Goal: Task Accomplishment & Management: Manage account settings

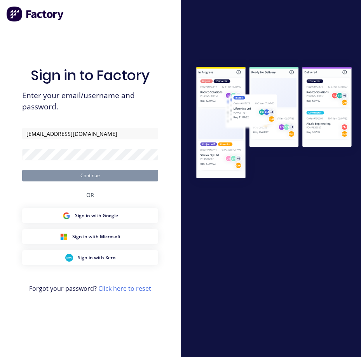
type input "[EMAIL_ADDRESS][DOMAIN_NAME]"
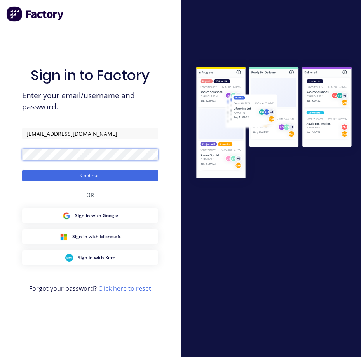
click at [22, 170] on button "Continue" at bounding box center [90, 176] width 136 height 12
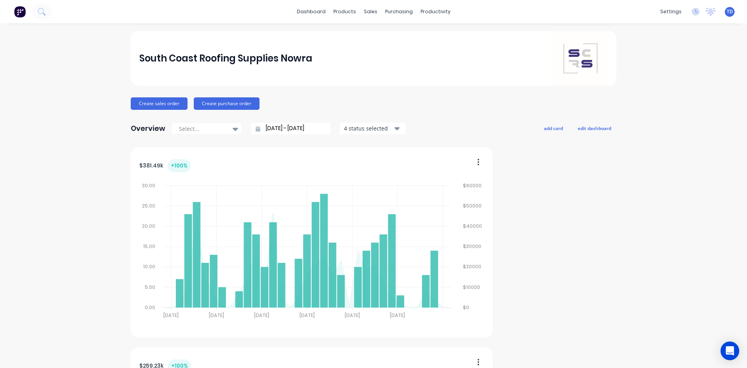
click at [313, 10] on link "dashboard" at bounding box center [311, 12] width 37 height 12
click at [361, 35] on div "Sales Orders" at bounding box center [397, 37] width 32 height 7
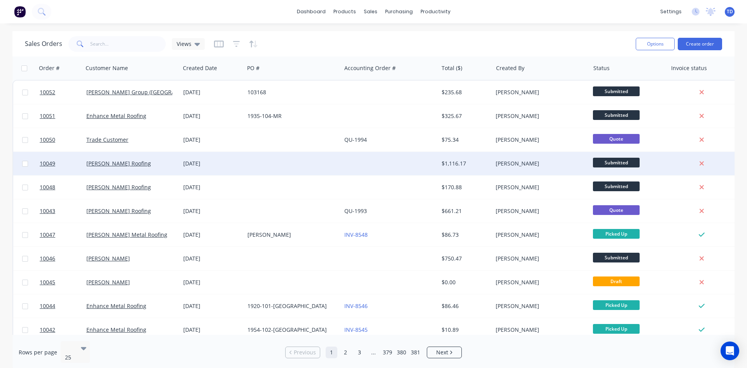
click at [232, 168] on div "[DATE]" at bounding box center [212, 163] width 64 height 23
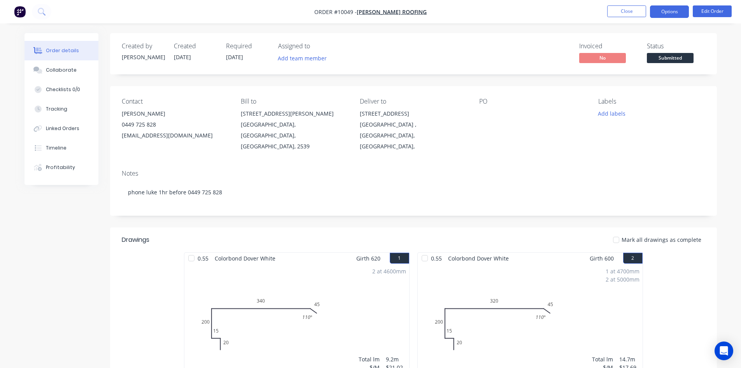
click at [361, 16] on button "Options" at bounding box center [669, 11] width 39 height 12
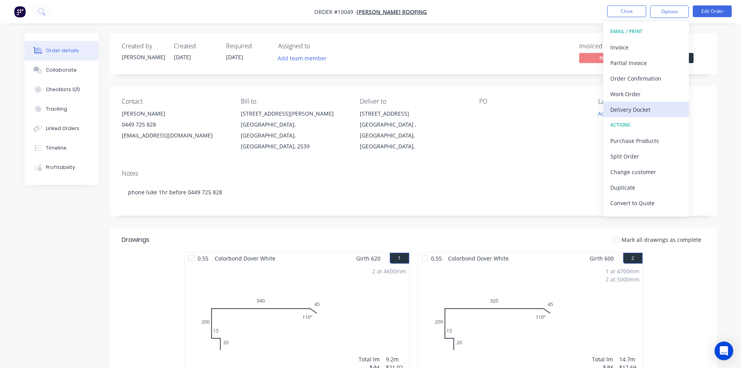
click at [361, 107] on div "Delivery Docket" at bounding box center [647, 109] width 72 height 11
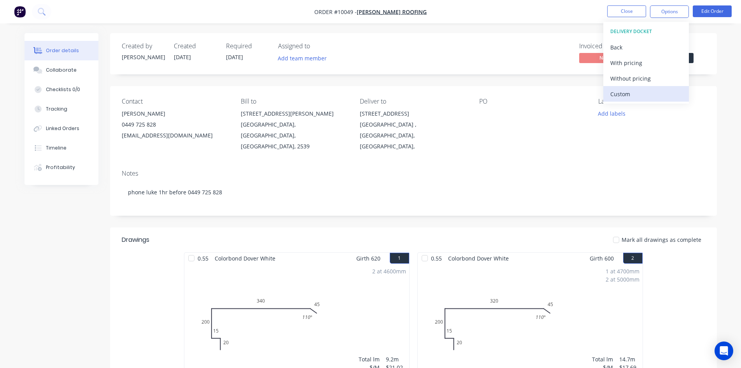
click at [361, 94] on div "Custom" at bounding box center [647, 93] width 72 height 11
click at [361, 77] on div "Without pricing" at bounding box center [647, 78] width 72 height 11
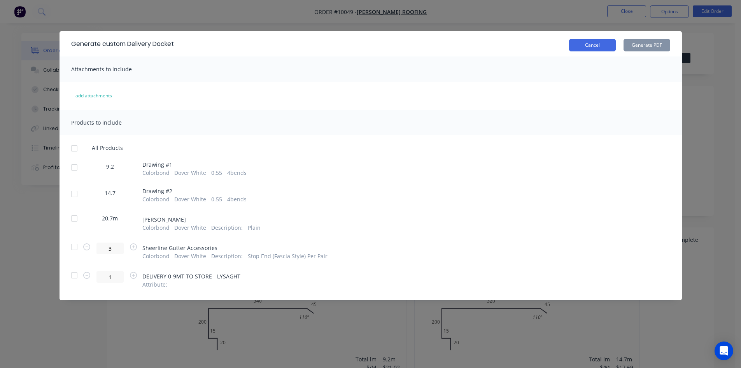
click at [361, 48] on button "Cancel" at bounding box center [592, 45] width 47 height 12
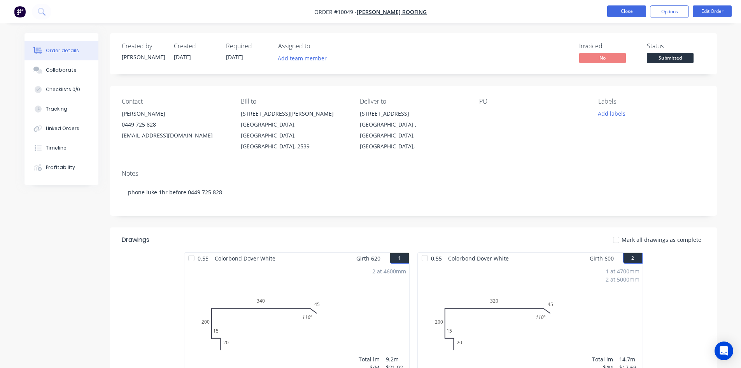
click at [361, 12] on button "Close" at bounding box center [626, 11] width 39 height 12
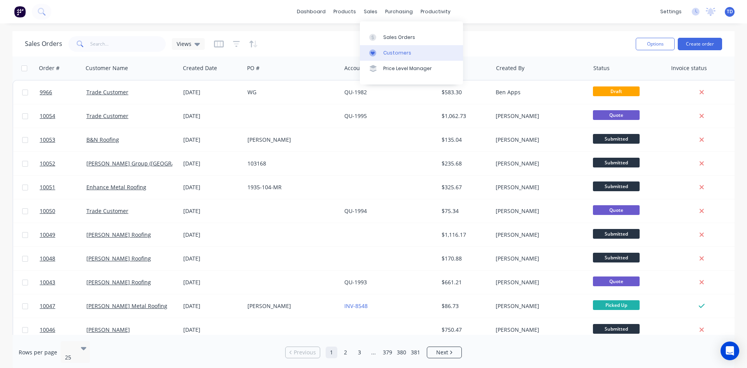
click at [361, 54] on div "Customers" at bounding box center [397, 52] width 28 height 7
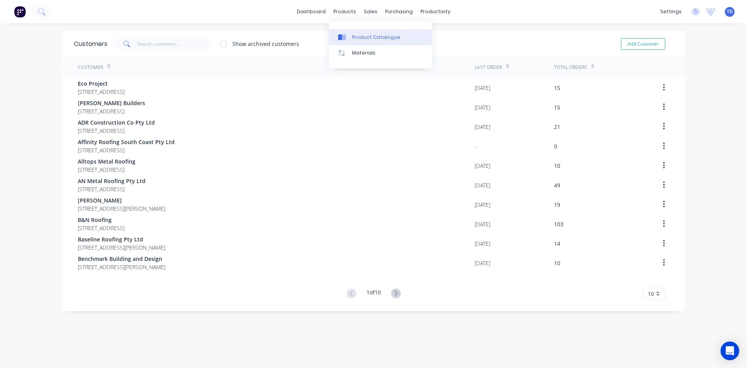
click at [357, 39] on div "Product Catalogue" at bounding box center [376, 37] width 48 height 7
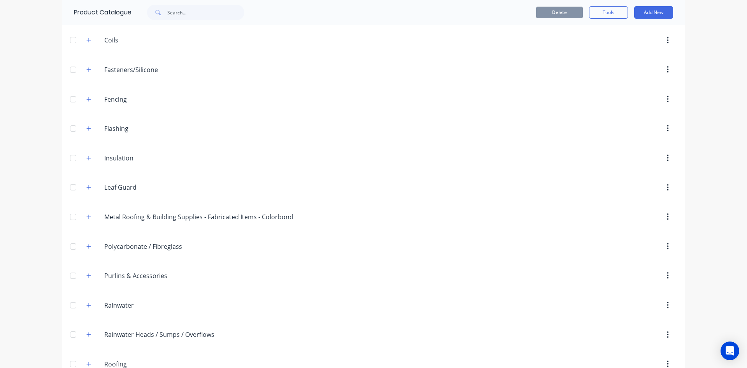
scroll to position [117, 0]
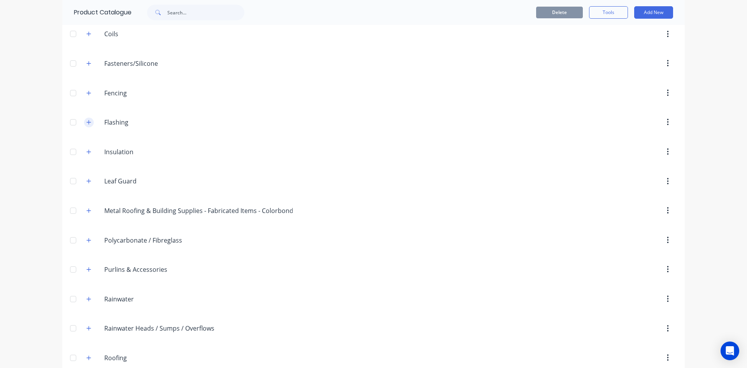
click at [86, 123] on icon "button" at bounding box center [88, 121] width 5 height 5
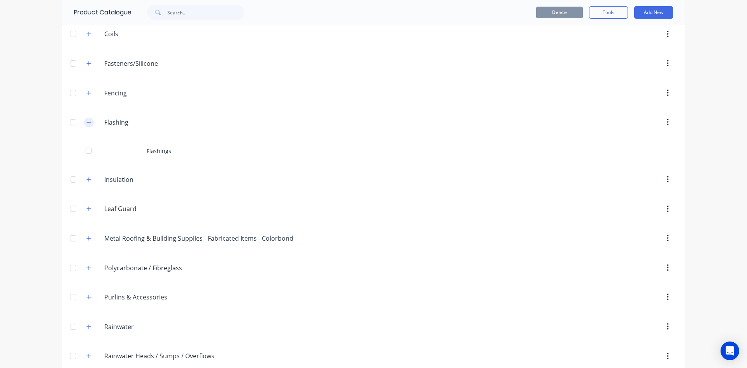
click at [86, 123] on icon "button" at bounding box center [88, 121] width 5 height 5
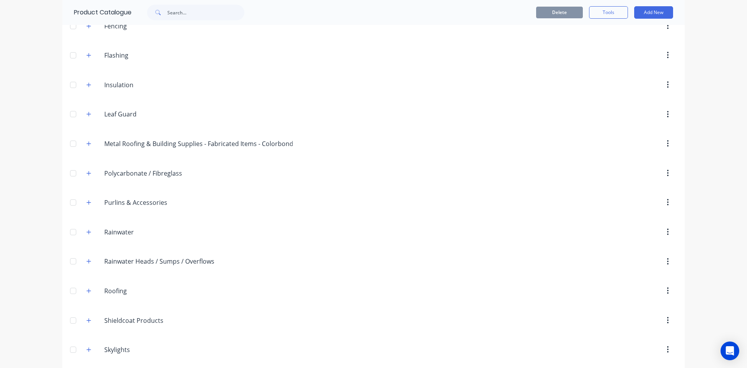
scroll to position [195, 0]
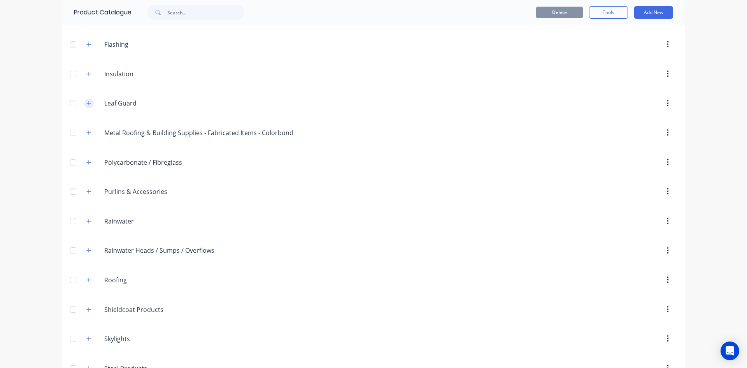
click at [89, 105] on button "button" at bounding box center [89, 103] width 10 height 10
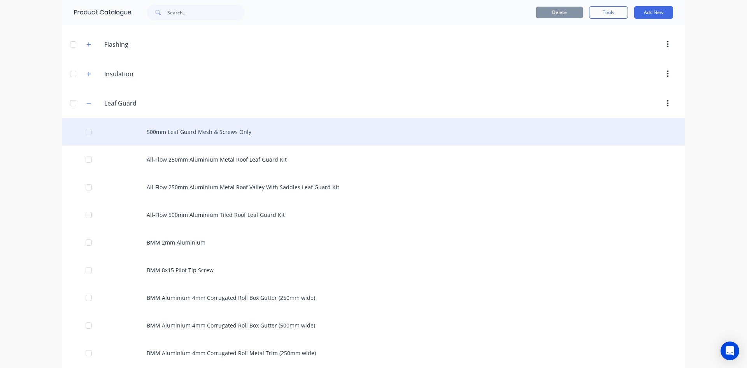
click at [221, 135] on div "500mm Leaf Guard Mesh & Screws Only" at bounding box center [373, 132] width 623 height 28
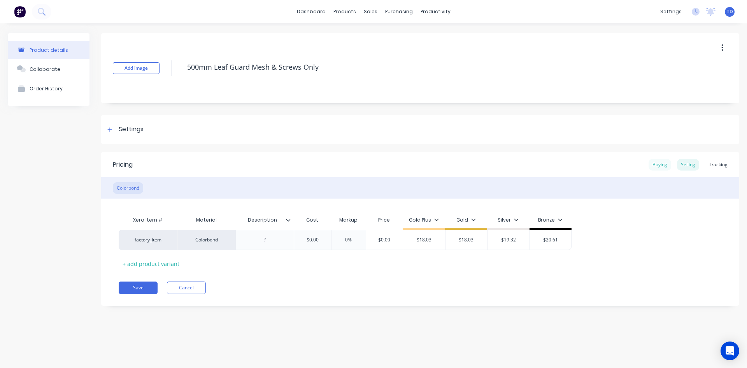
click at [361, 165] on div "Buying" at bounding box center [660, 165] width 23 height 12
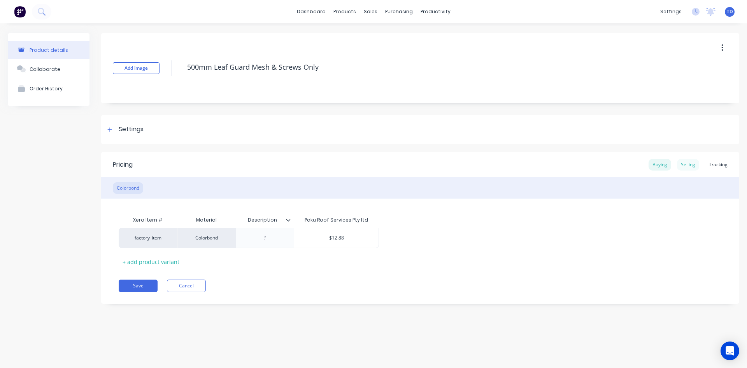
click at [361, 164] on div "Selling" at bounding box center [688, 165] width 22 height 12
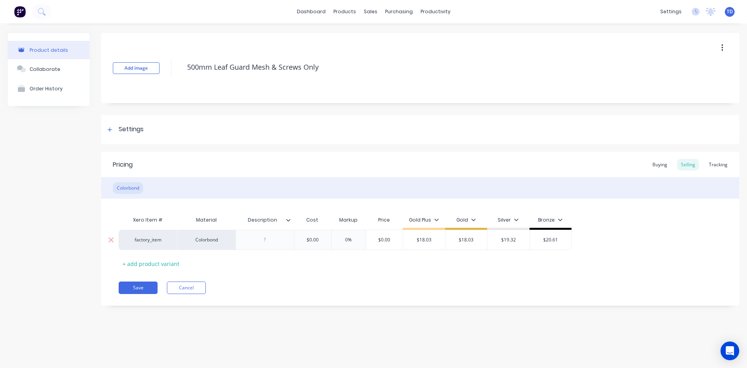
click at [322, 236] on div "$0.00" at bounding box center [312, 239] width 39 height 19
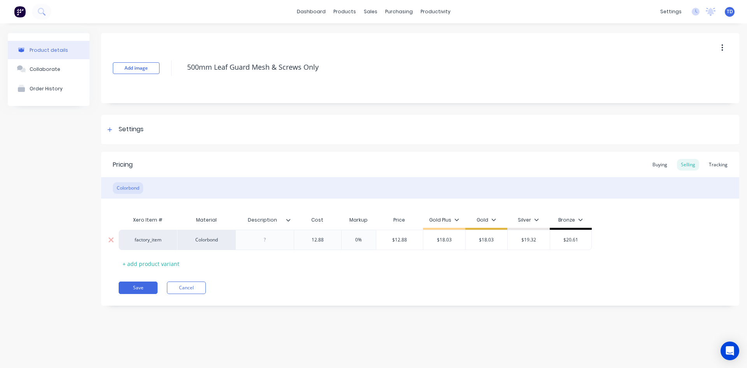
type input "12.88"
type input "0%"
type input "$12.88"
type input "$18.03"
type input "18.03"
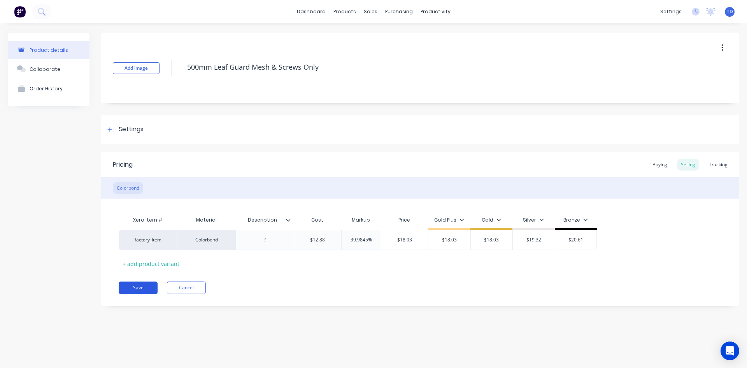
click at [133, 283] on button "Save" at bounding box center [138, 287] width 39 height 12
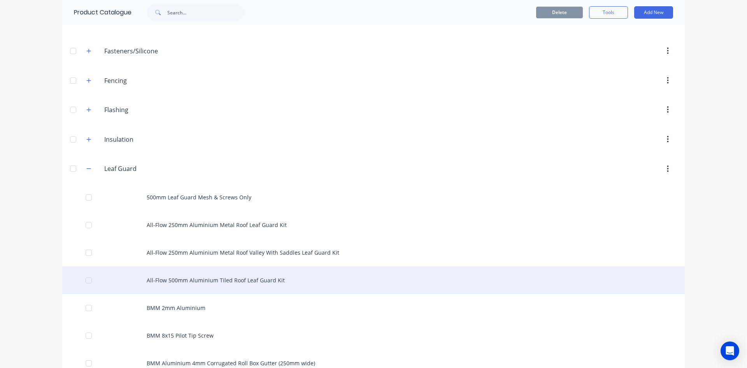
scroll to position [156, 0]
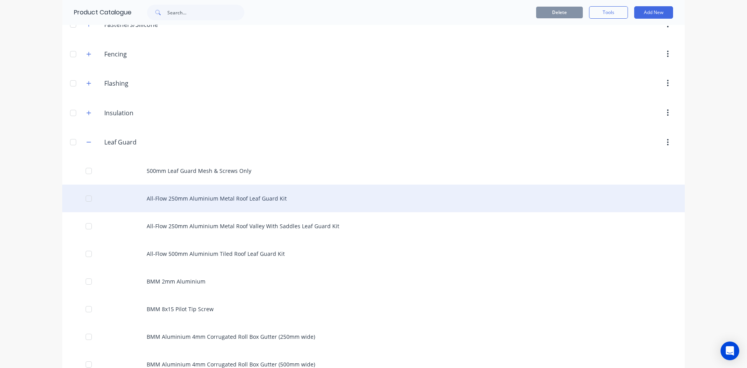
click at [183, 201] on div "All-Flow 250mm Aluminium Metal Roof Leaf Guard Kit" at bounding box center [373, 198] width 623 height 28
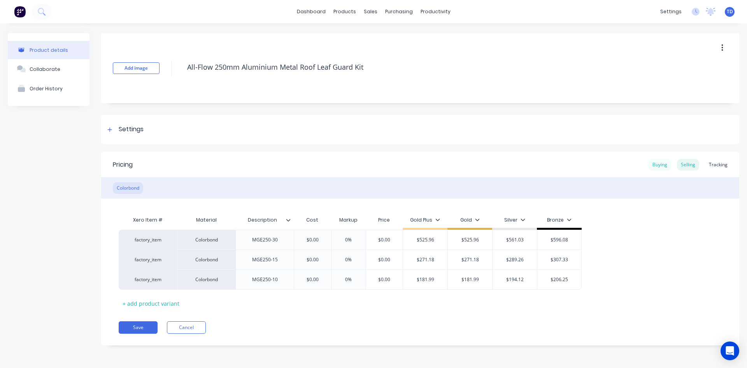
click at [361, 166] on div "Buying" at bounding box center [660, 165] width 23 height 12
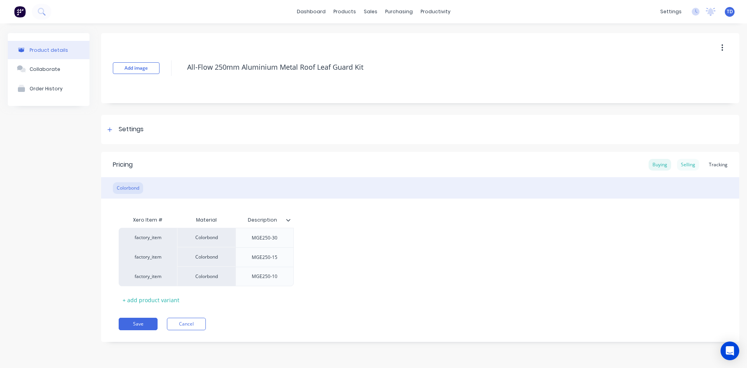
click at [361, 167] on div "Selling" at bounding box center [688, 165] width 22 height 12
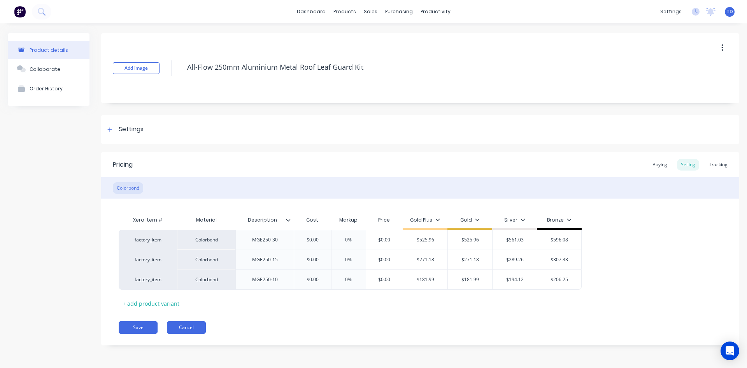
click at [180, 328] on button "Cancel" at bounding box center [186, 327] width 39 height 12
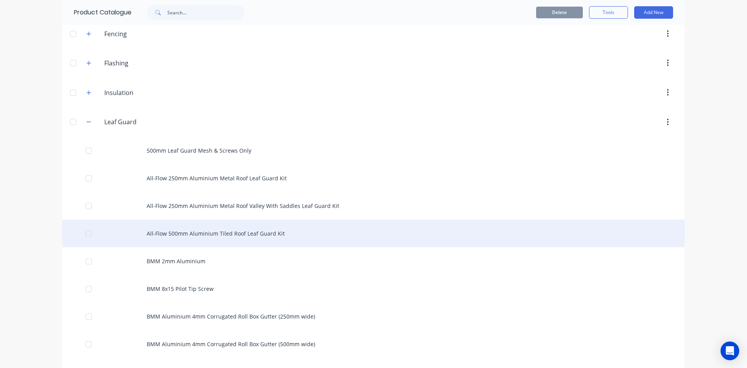
scroll to position [195, 0]
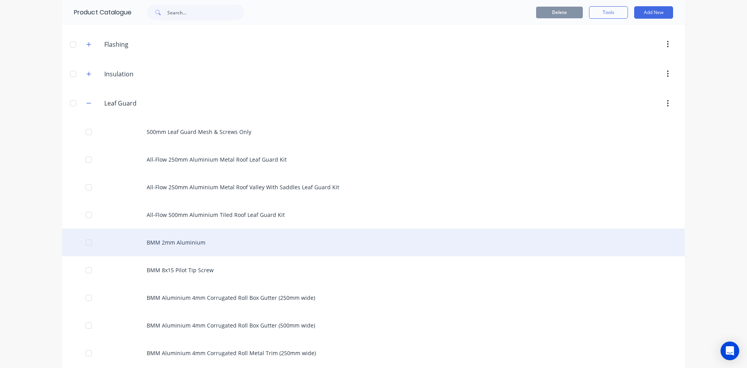
click at [163, 241] on div "BMM 2mm Aluminium" at bounding box center [373, 242] width 623 height 28
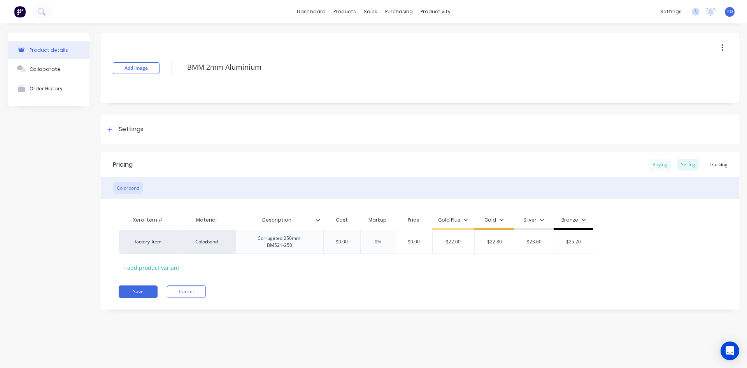
click at [361, 166] on div "Buying" at bounding box center [660, 165] width 23 height 12
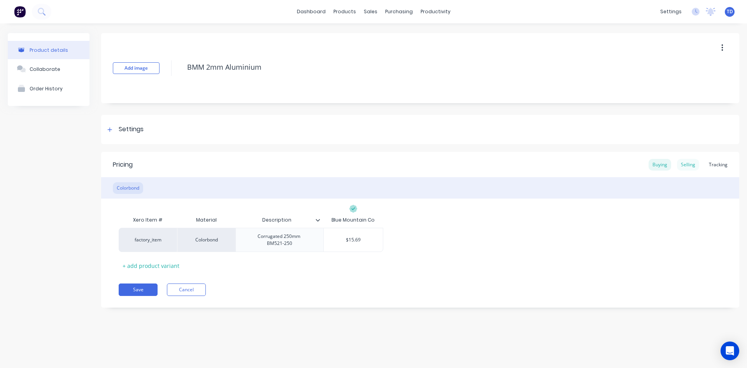
click at [361, 165] on div "Selling" at bounding box center [688, 165] width 22 height 12
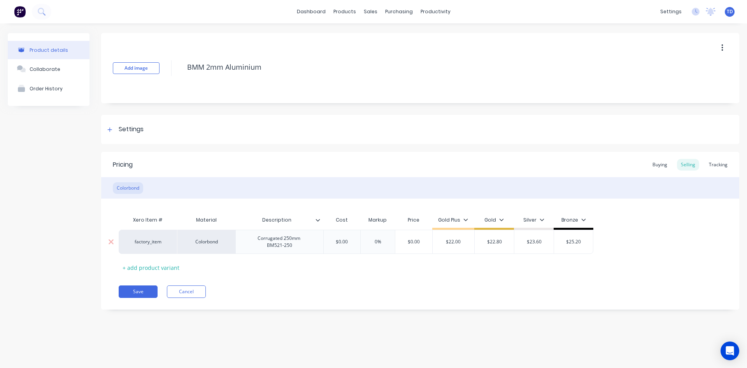
click at [349, 237] on div "$0.00" at bounding box center [342, 241] width 39 height 19
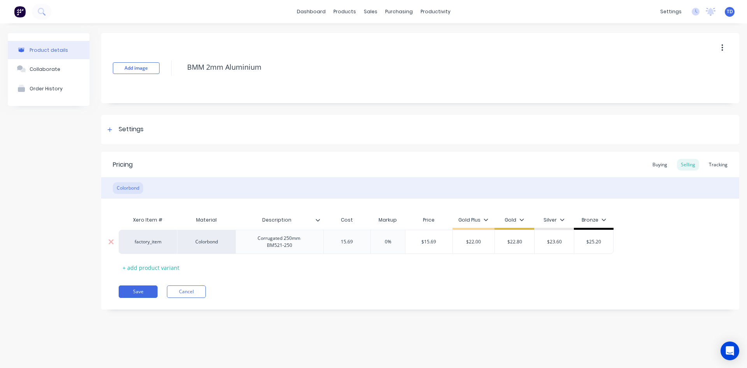
type input "15.69"
type input "0%"
type input "22.80"
type input "$22.00"
click at [140, 291] on button "Save" at bounding box center [138, 291] width 39 height 12
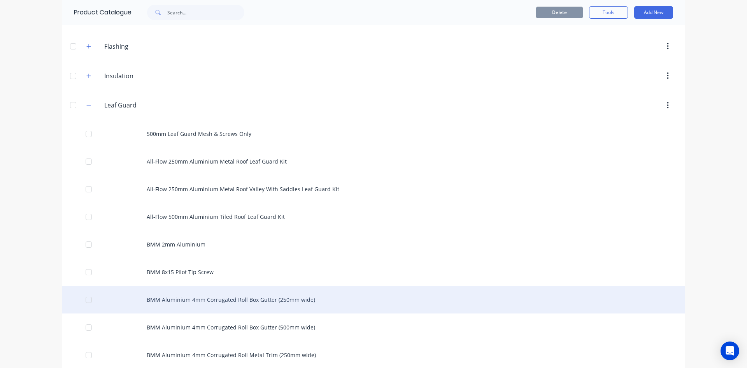
scroll to position [195, 0]
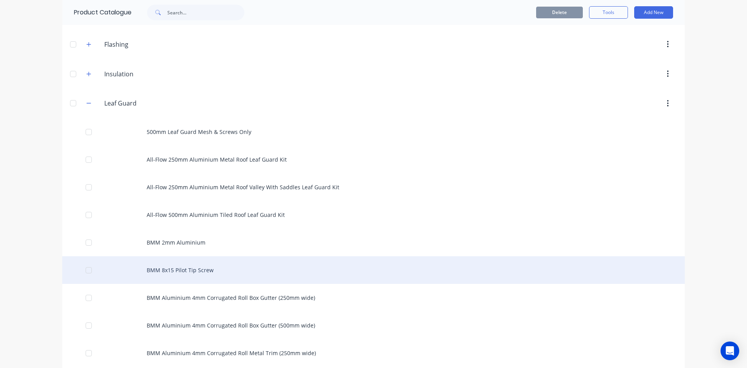
click at [166, 273] on div "BMM 8x15 Pilot Tip Screw" at bounding box center [373, 270] width 623 height 28
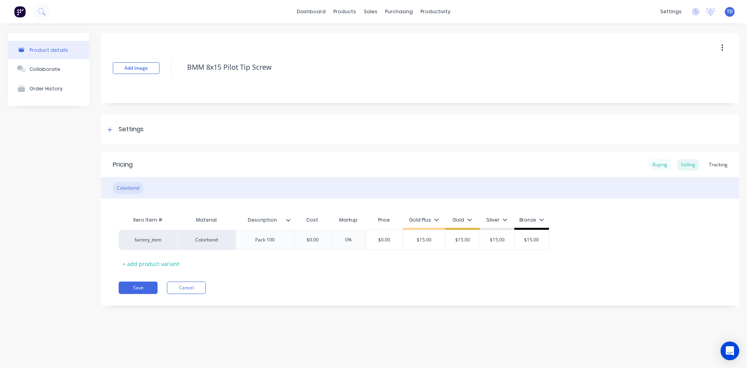
click at [361, 166] on div "Buying" at bounding box center [660, 165] width 23 height 12
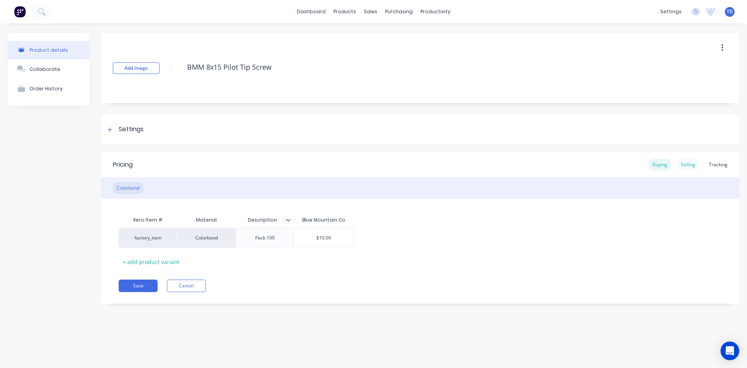
click at [361, 164] on div "Selling" at bounding box center [688, 165] width 22 height 12
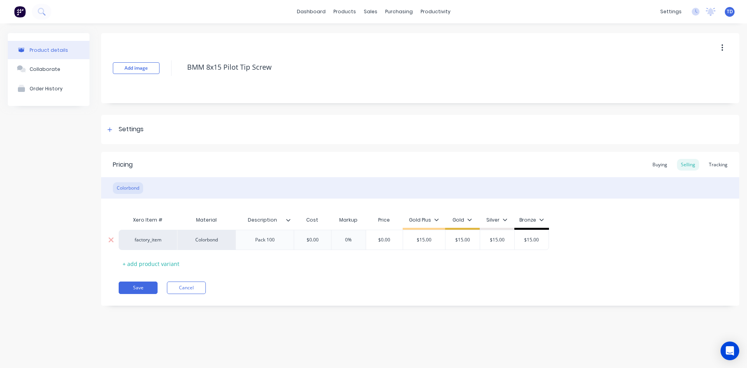
click at [325, 240] on input "$0.00" at bounding box center [312, 239] width 39 height 7
type input "10"
type input "0%"
type input "15"
type input "$15.00"
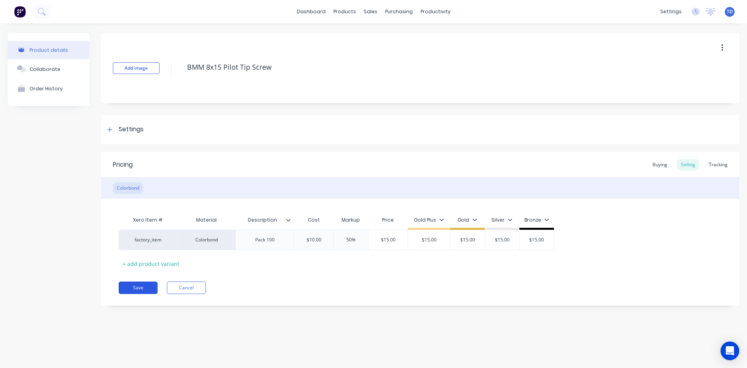
click at [132, 290] on button "Save" at bounding box center [138, 287] width 39 height 12
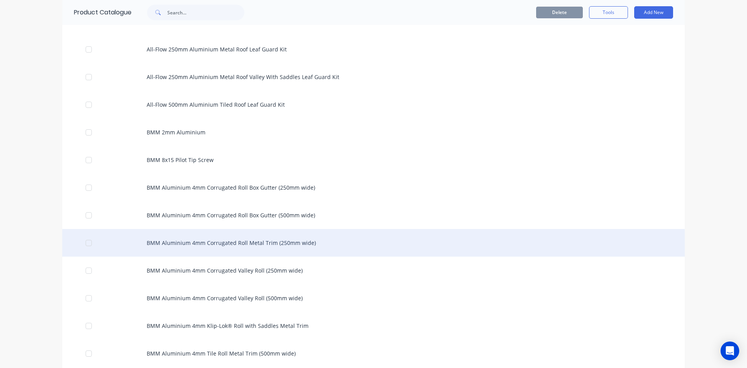
scroll to position [311, 0]
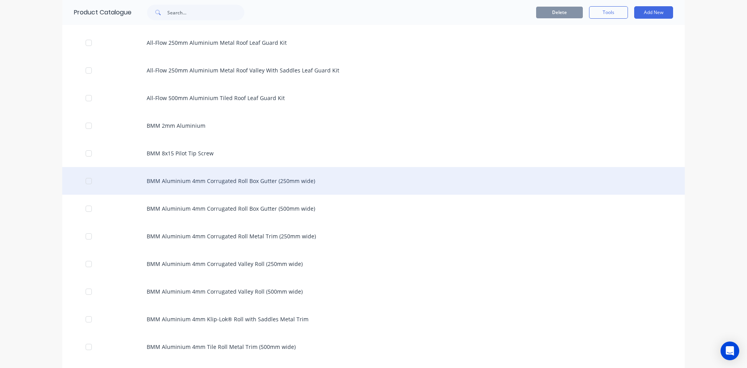
click at [186, 187] on div "BMM Aluminium 4mm Corrugated Roll Box Gutter (250mm wide)" at bounding box center [373, 181] width 623 height 28
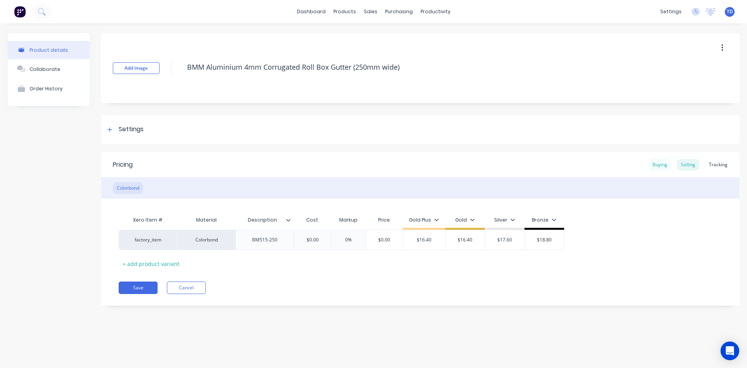
click at [361, 165] on div "Buying" at bounding box center [660, 165] width 23 height 12
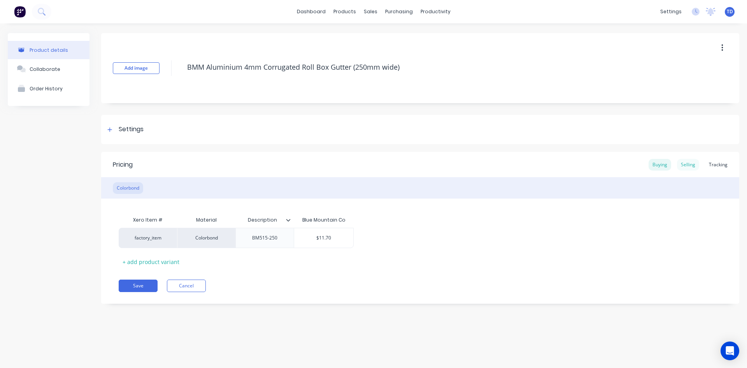
click at [361, 165] on div "Selling" at bounding box center [688, 165] width 22 height 12
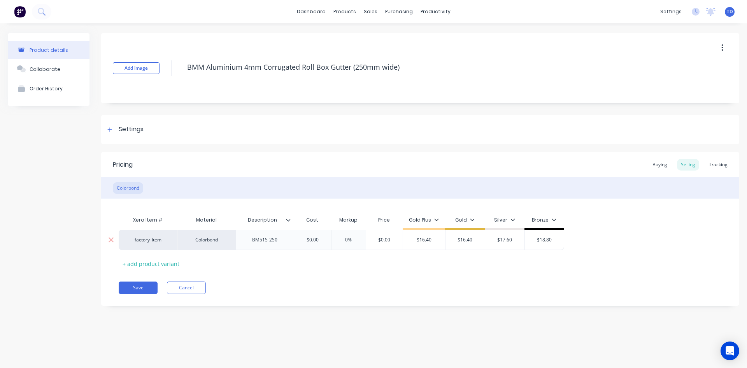
click at [327, 241] on input "$0.00" at bounding box center [312, 239] width 39 height 7
type input "11.70"
type input "0%"
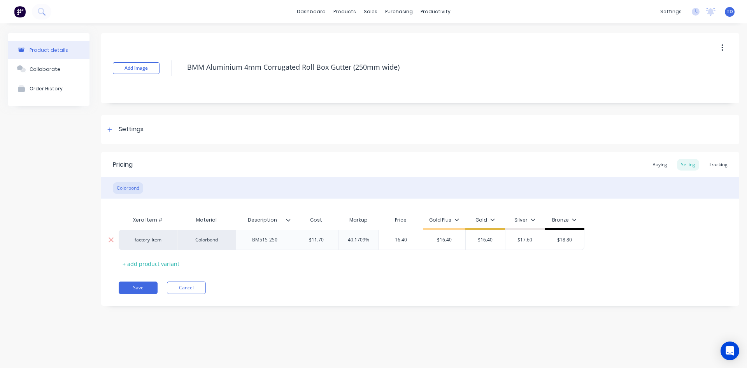
type input "16.40"
type input "$16.40"
click at [133, 287] on button "Save" at bounding box center [138, 287] width 39 height 12
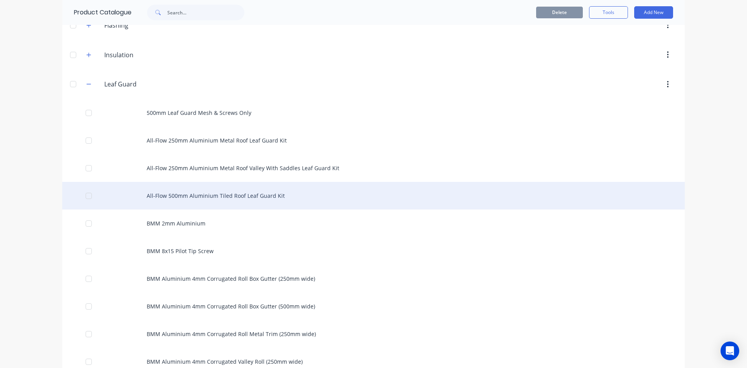
scroll to position [233, 0]
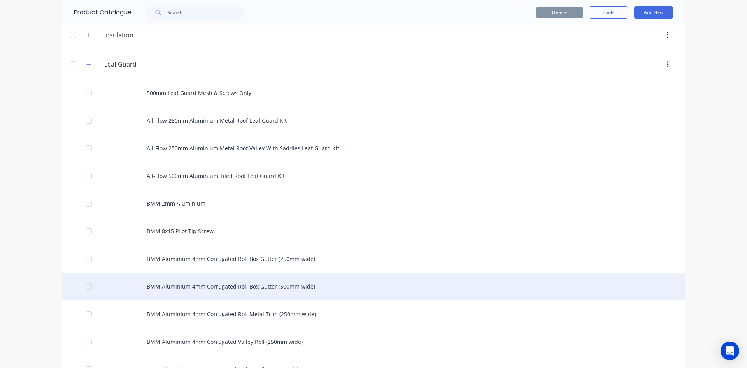
click at [175, 286] on div "BMM Aluminium 4mm Corrugated Roll Box Gutter (500mm wide)" at bounding box center [373, 286] width 623 height 28
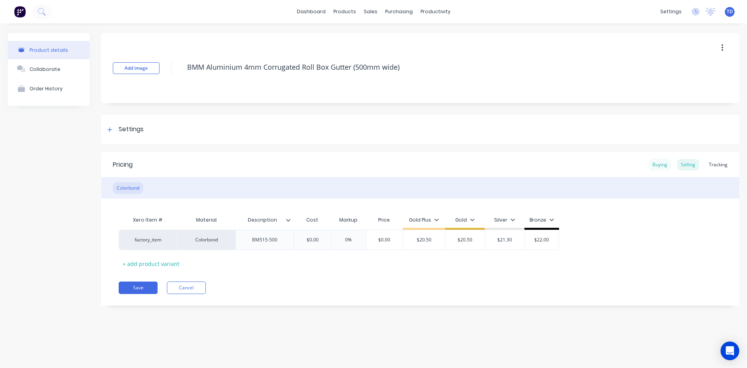
click at [361, 166] on div "Buying" at bounding box center [660, 165] width 23 height 12
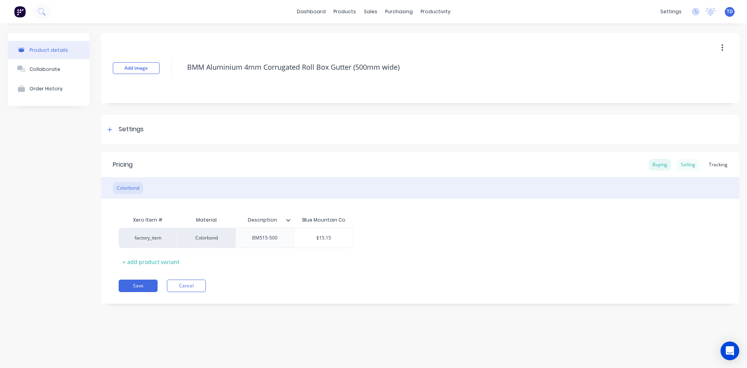
click at [361, 165] on div "Selling" at bounding box center [688, 165] width 22 height 12
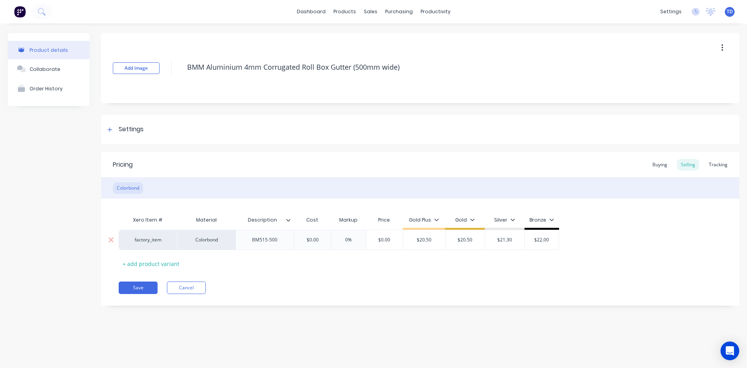
click at [321, 238] on input "$0.00" at bounding box center [312, 239] width 39 height 7
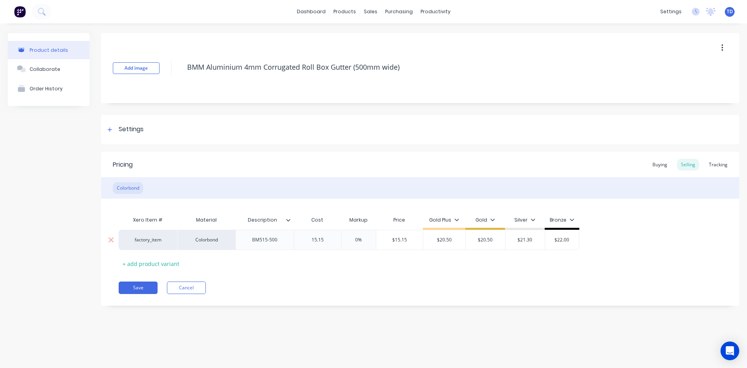
type input "15.15"
type input "0%"
type input "20.50"
type input "$20.50"
click at [138, 285] on button "Save" at bounding box center [138, 287] width 39 height 12
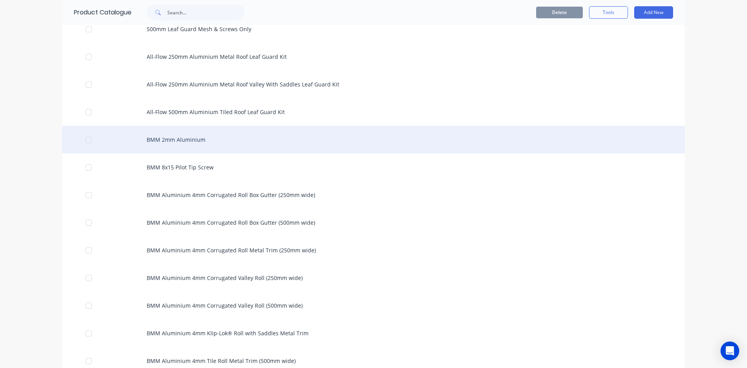
scroll to position [311, 0]
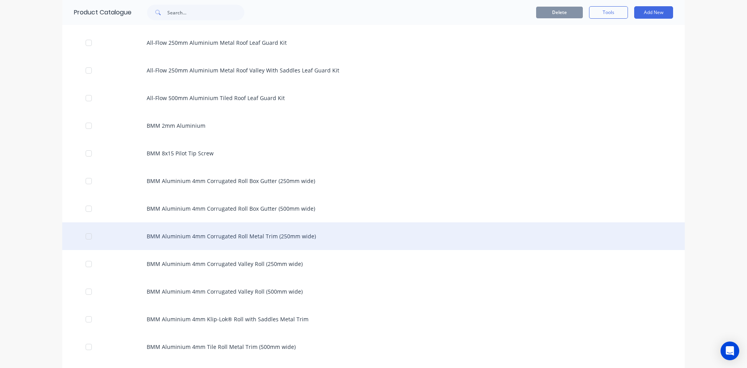
click at [247, 237] on div "BMM Aluminium 4mm Corrugated Roll Metal Trim (250mm wide)" at bounding box center [373, 236] width 623 height 28
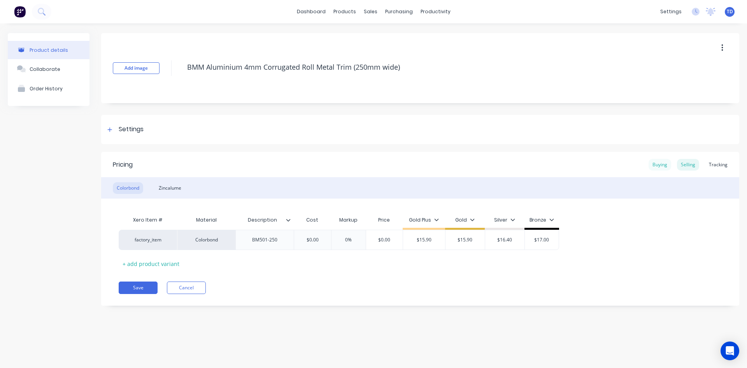
click at [361, 163] on div "Buying" at bounding box center [660, 165] width 23 height 12
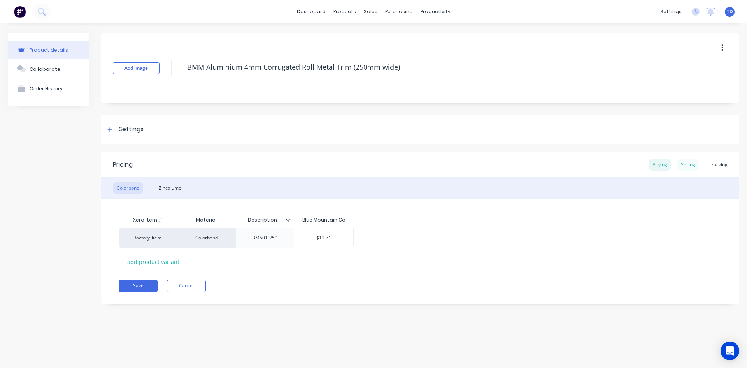
click at [361, 164] on div "Selling" at bounding box center [688, 165] width 22 height 12
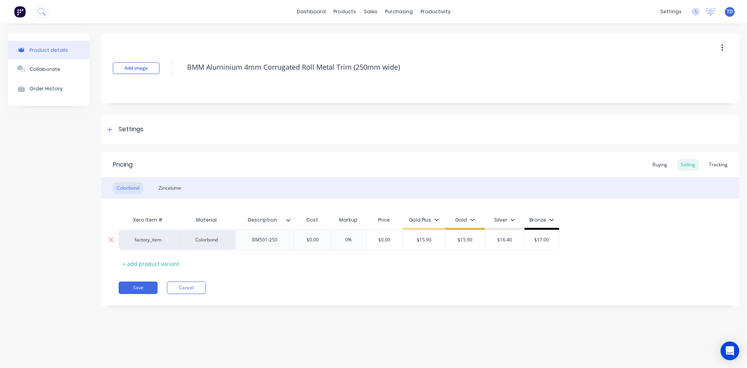
click at [316, 240] on input "$0.00" at bounding box center [312, 239] width 39 height 7
click at [319, 240] on input "$0.00" at bounding box center [312, 239] width 39 height 7
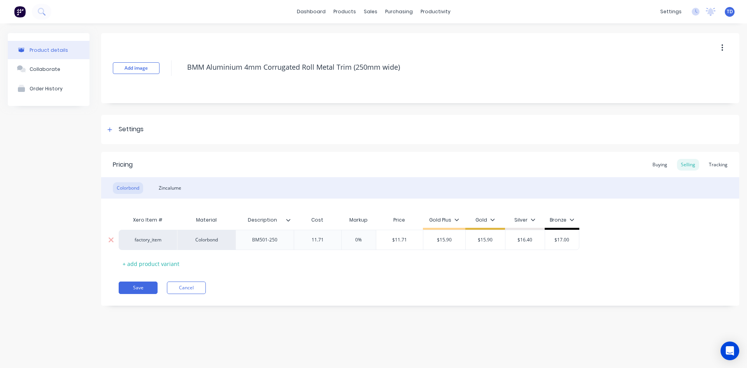
type input "11.71"
type input "0%"
type input "$11.71"
type input "$15.90"
type input "15.90"
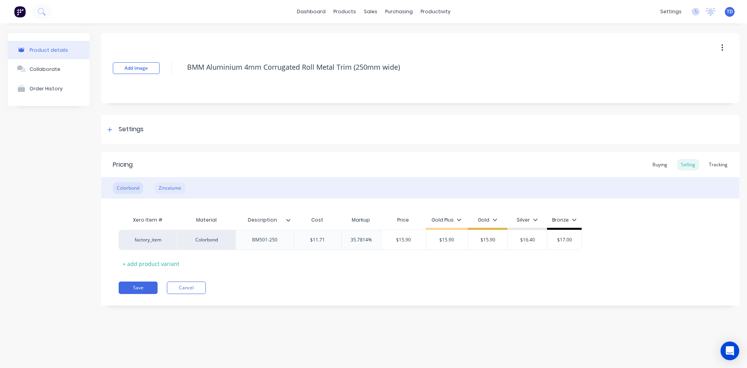
click at [176, 189] on div "Zincalume" at bounding box center [170, 188] width 30 height 12
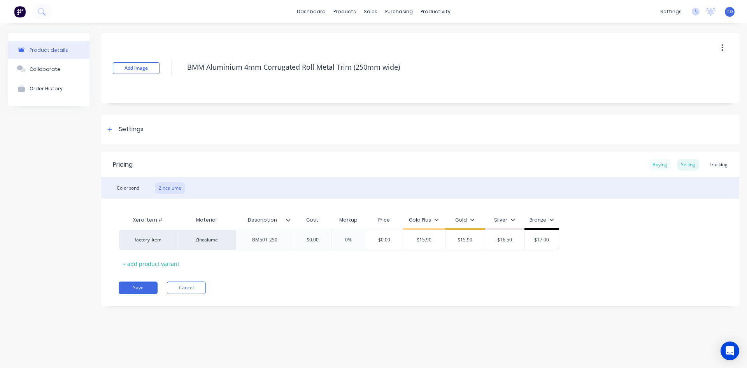
click at [361, 166] on div "Buying" at bounding box center [660, 165] width 23 height 12
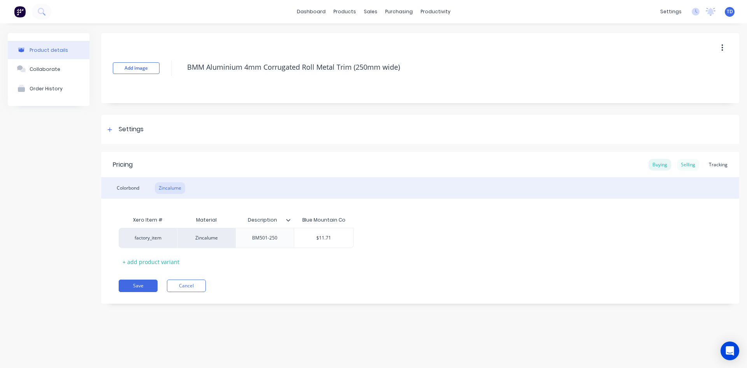
click at [361, 166] on div "Selling" at bounding box center [688, 165] width 22 height 12
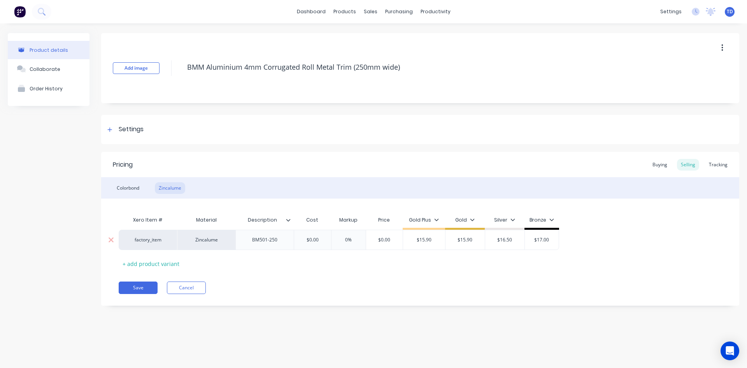
click at [319, 237] on input "$0.00" at bounding box center [312, 239] width 39 height 7
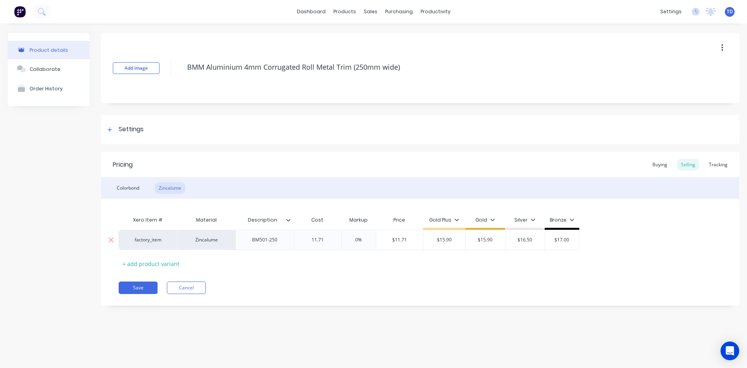
type input "11.71"
type input "0%"
type input "$11.71"
type input "$15.90"
type input "15.90"
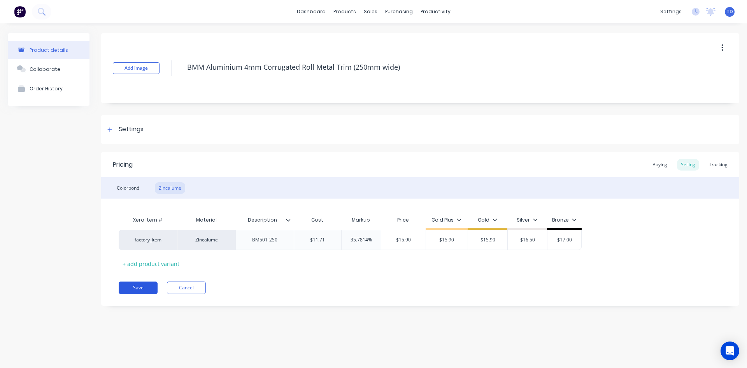
click at [134, 286] on button "Save" at bounding box center [138, 287] width 39 height 12
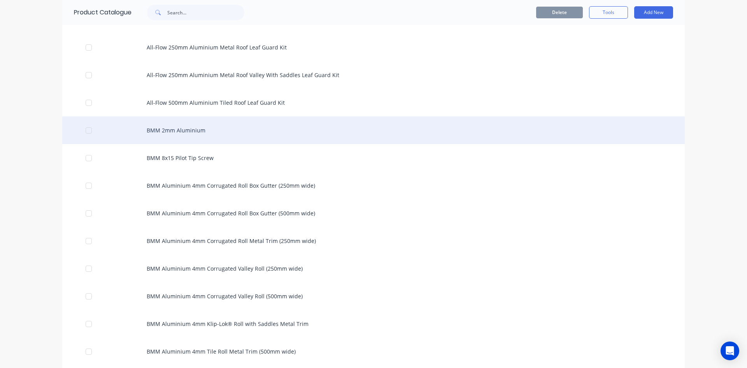
scroll to position [311, 0]
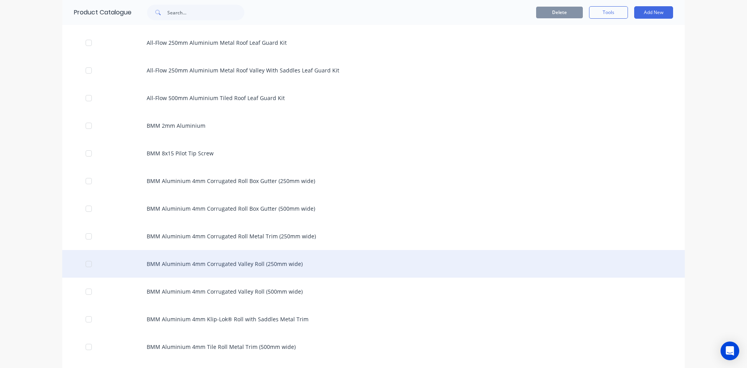
click at [203, 260] on div "BMM Aluminium 4mm Corrugated Valley Roll (250mm wide)" at bounding box center [373, 264] width 623 height 28
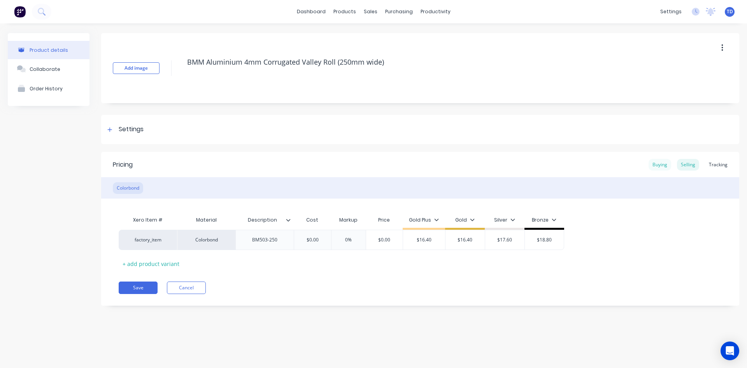
click at [361, 162] on div "Buying" at bounding box center [660, 165] width 23 height 12
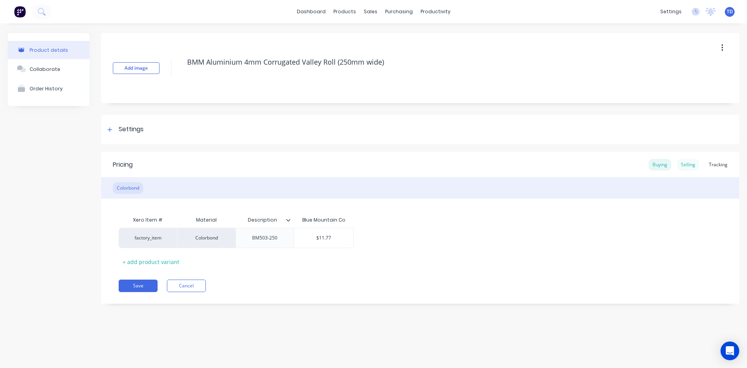
click at [361, 161] on div "Selling" at bounding box center [688, 165] width 22 height 12
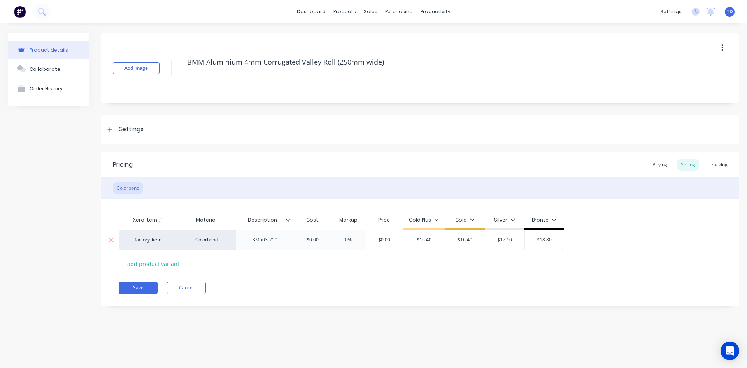
click at [324, 239] on input "$0.00" at bounding box center [312, 239] width 39 height 7
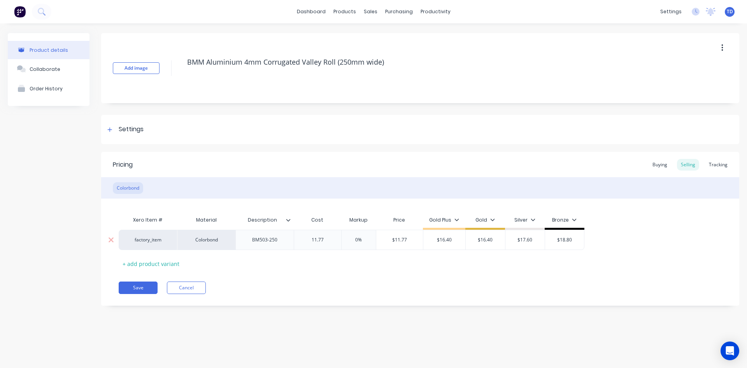
type input "11.77"
type input "0%"
type input "16.40"
type input "$16.40"
click at [129, 288] on button "Save" at bounding box center [138, 287] width 39 height 12
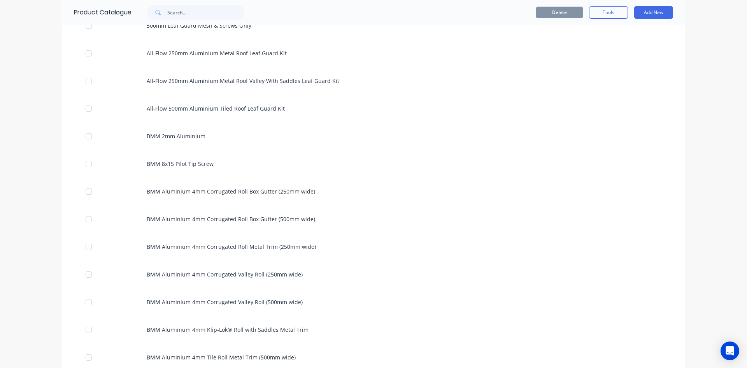
scroll to position [311, 0]
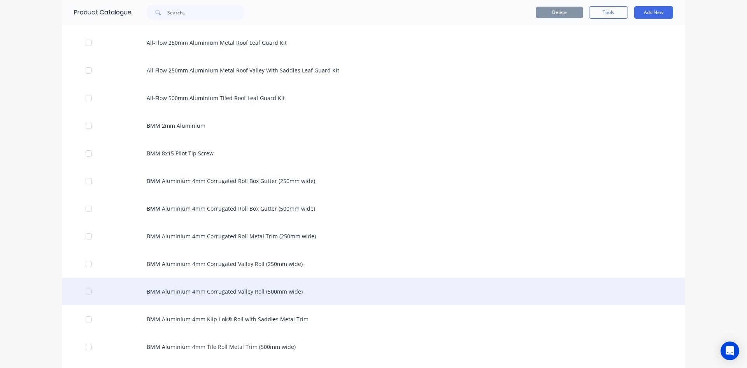
click at [219, 288] on div "BMM Aluminium 4mm Corrugated Valley Roll (500mm wide)" at bounding box center [373, 291] width 623 height 28
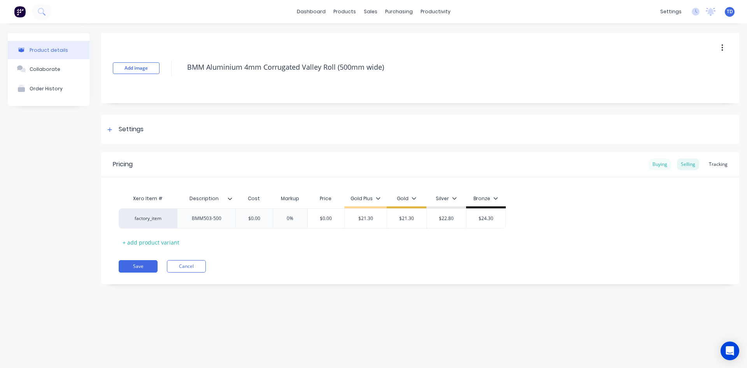
click at [361, 165] on div "Buying" at bounding box center [660, 164] width 23 height 12
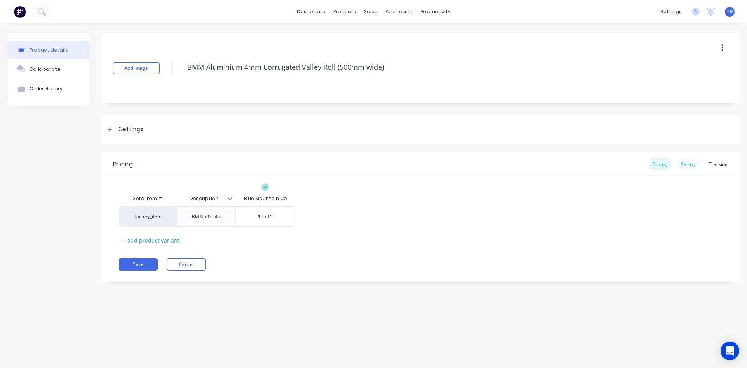
click at [361, 163] on div "Selling" at bounding box center [688, 164] width 22 height 12
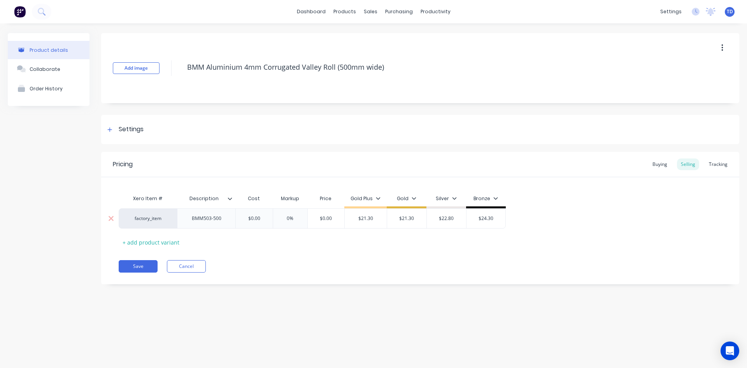
click at [262, 217] on input "$0.00" at bounding box center [254, 218] width 39 height 7
type input "15.15"
type input "0%"
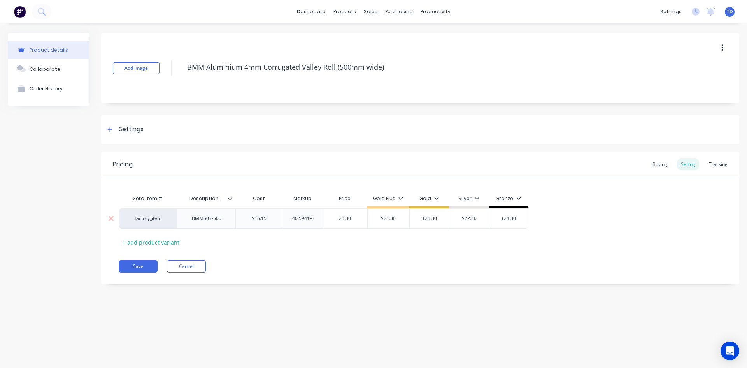
type input "21.30"
type input "$21.30"
click at [133, 267] on button "Save" at bounding box center [138, 266] width 39 height 12
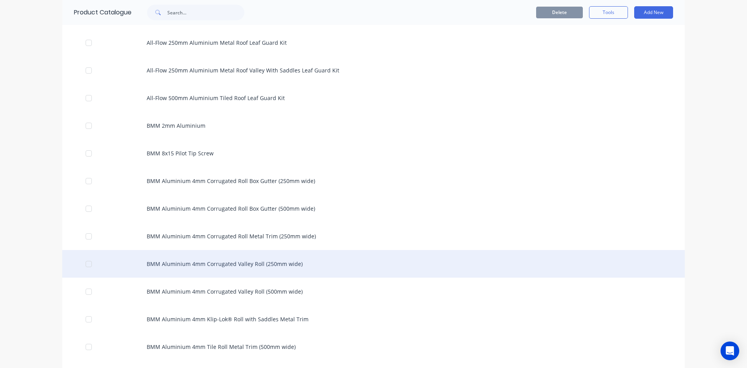
scroll to position [350, 0]
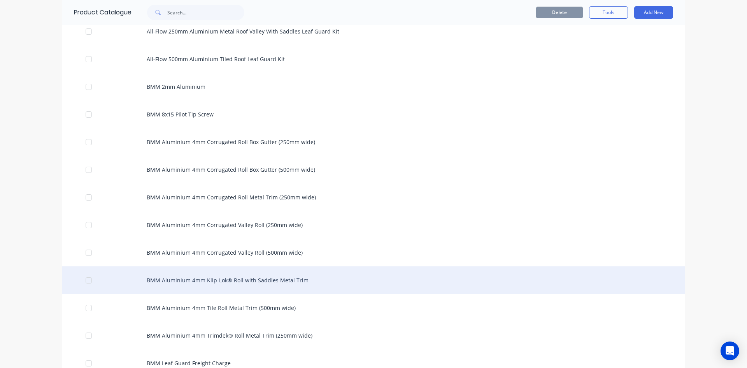
click at [198, 283] on div "BMM Aluminium 4mm Klip-Lok® Roll with Saddles Metal Trim" at bounding box center [373, 280] width 623 height 28
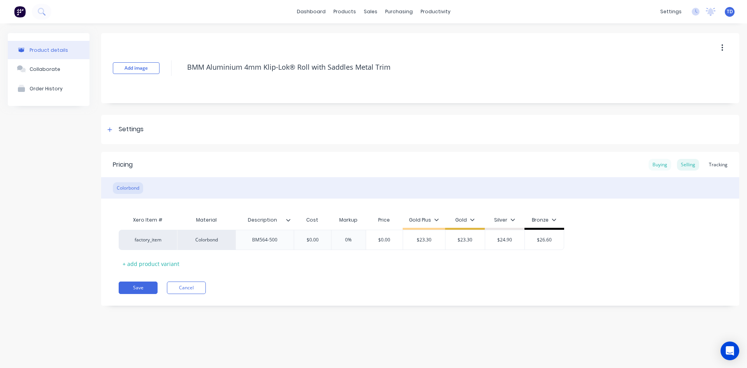
click at [361, 164] on div "Buying" at bounding box center [660, 165] width 23 height 12
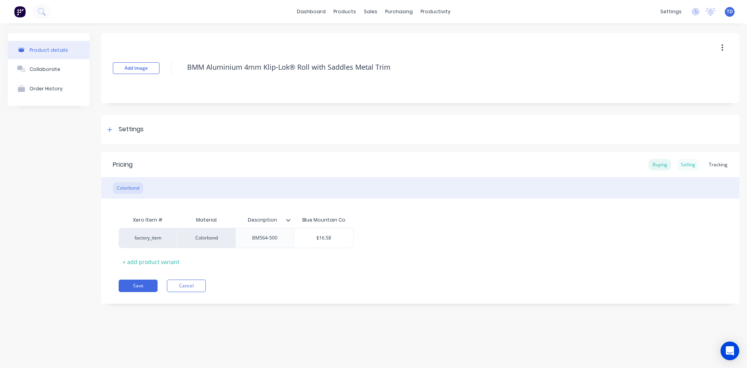
click at [361, 166] on div "Selling" at bounding box center [688, 165] width 22 height 12
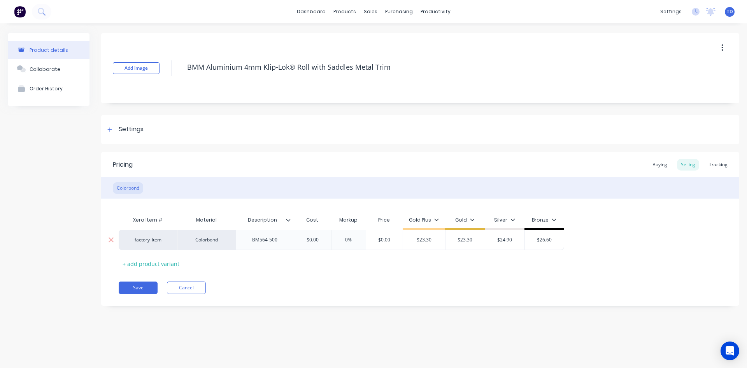
click at [324, 240] on input "$0.00" at bounding box center [312, 239] width 39 height 7
type input "16.58"
type input "0%"
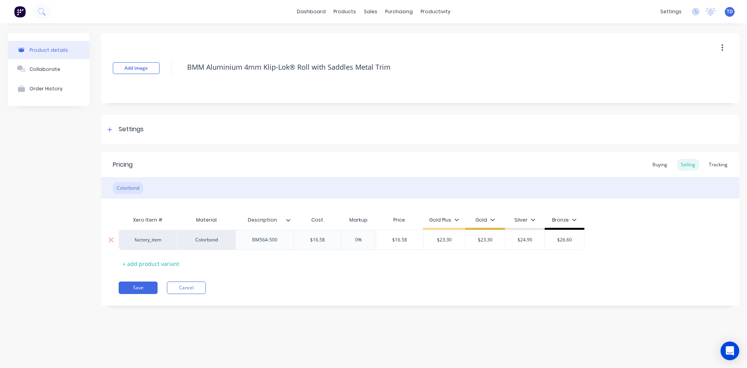
type input "$16.58"
type input "$23.30"
type input "23.30"
click at [135, 288] on button "Save" at bounding box center [138, 287] width 39 height 12
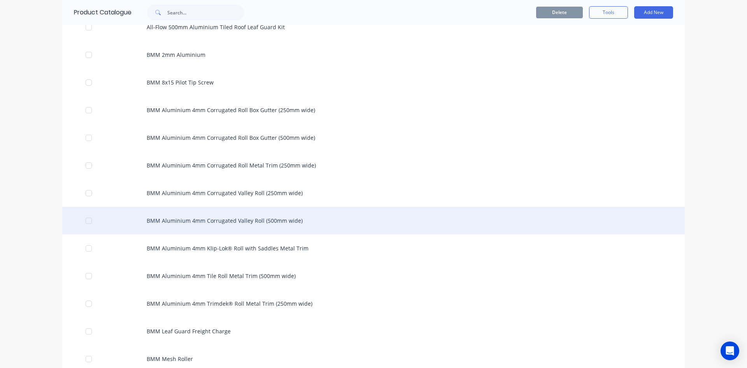
scroll to position [389, 0]
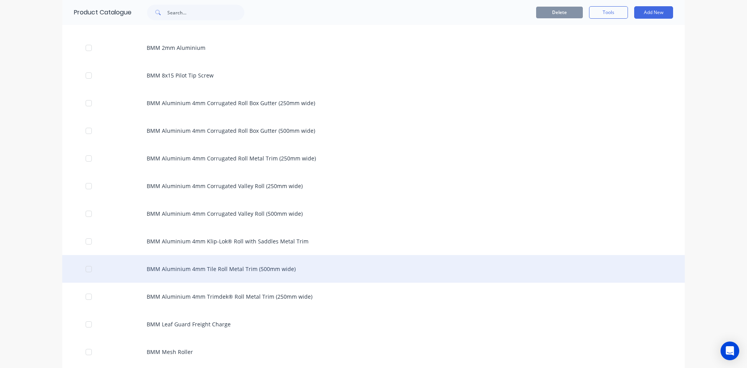
click at [189, 267] on div "BMM Aluminium 4mm Tile Roll Metal Trim (500mm wide)" at bounding box center [373, 269] width 623 height 28
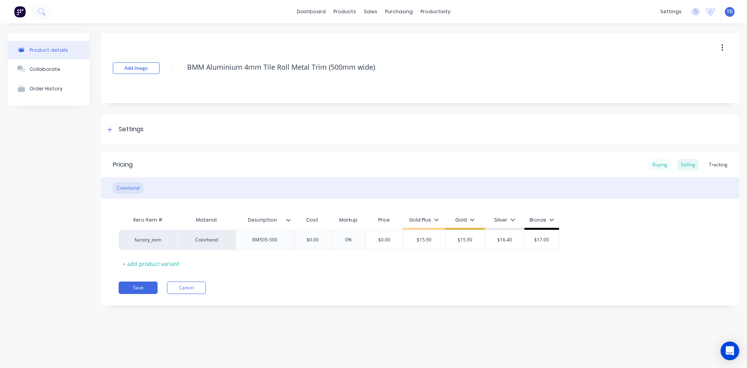
click at [361, 163] on div "Buying" at bounding box center [660, 165] width 23 height 12
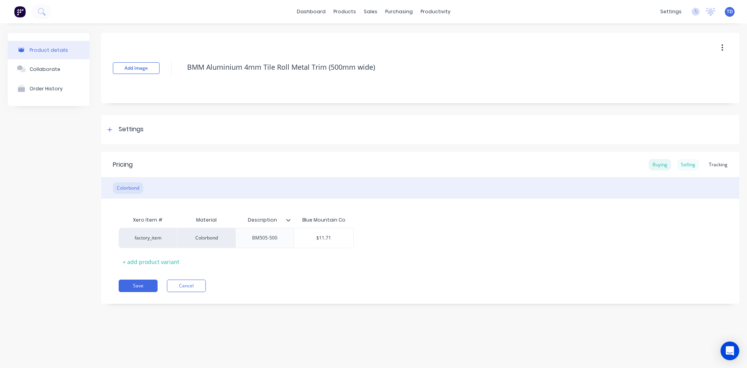
click at [361, 162] on div "Selling" at bounding box center [688, 165] width 22 height 12
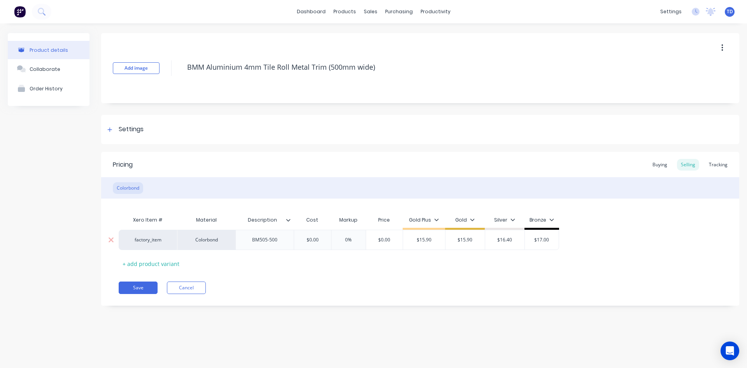
click at [325, 240] on input "$0.00" at bounding box center [312, 239] width 39 height 7
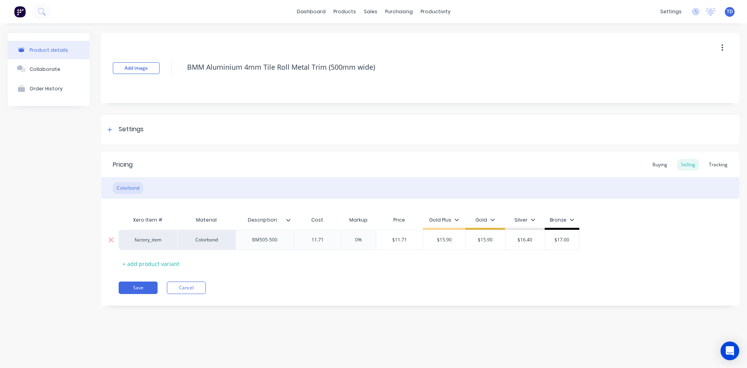
type input "11.71"
type input "0%"
type input "15.90"
type input "$15.90"
click at [144, 291] on button "Save" at bounding box center [138, 287] width 39 height 12
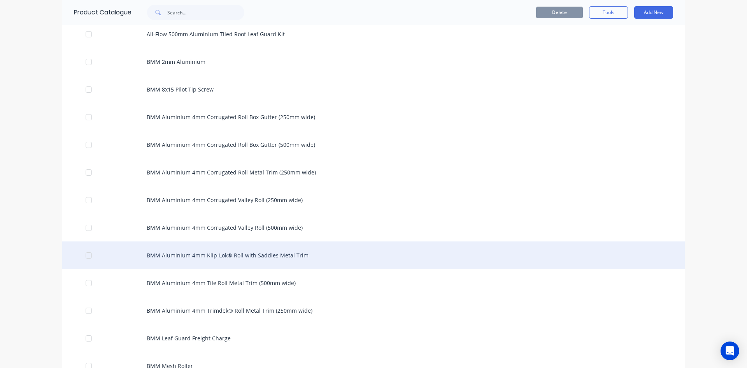
scroll to position [389, 0]
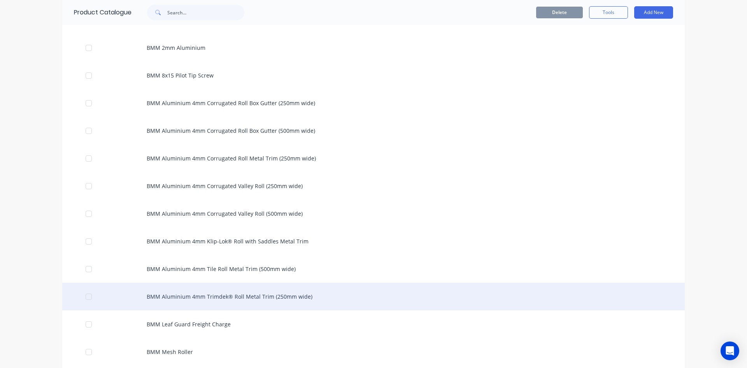
click at [174, 295] on div "BMM Aluminium 4mm Trimdek® Roll Metal Trim (250mm wide)" at bounding box center [373, 296] width 623 height 28
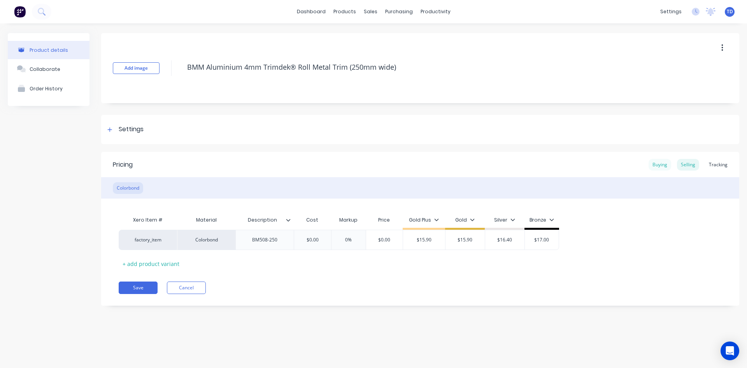
click at [361, 165] on div "Buying" at bounding box center [660, 165] width 23 height 12
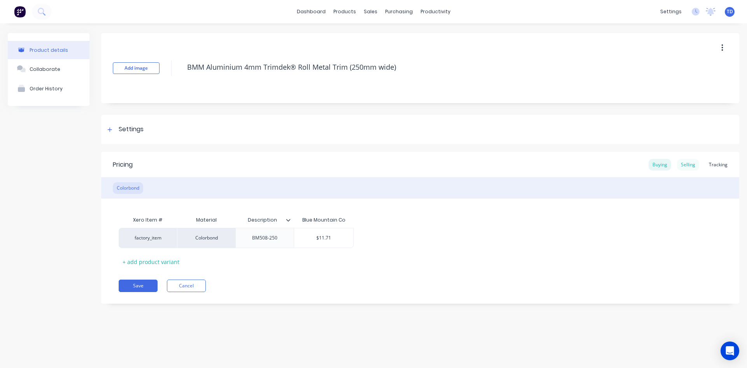
click at [361, 160] on div "Selling" at bounding box center [688, 165] width 22 height 12
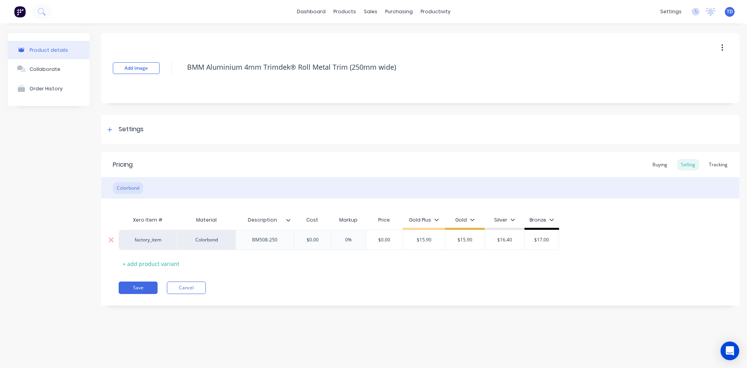
click at [319, 238] on input "$0.00" at bounding box center [312, 239] width 39 height 7
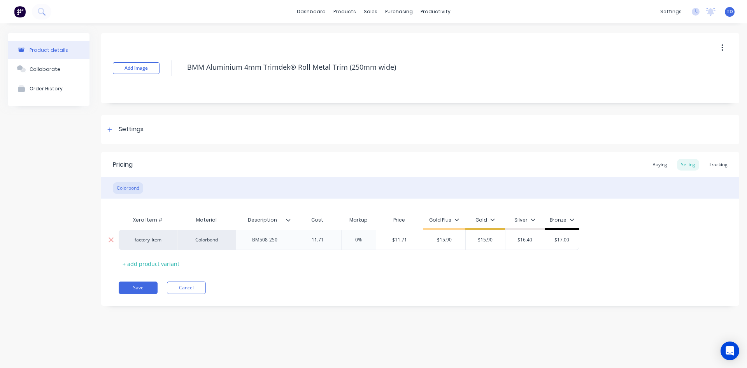
type input "11.71"
type input "0%"
type input "15.90"
type input "$15.90"
click at [140, 289] on button "Save" at bounding box center [138, 287] width 39 height 12
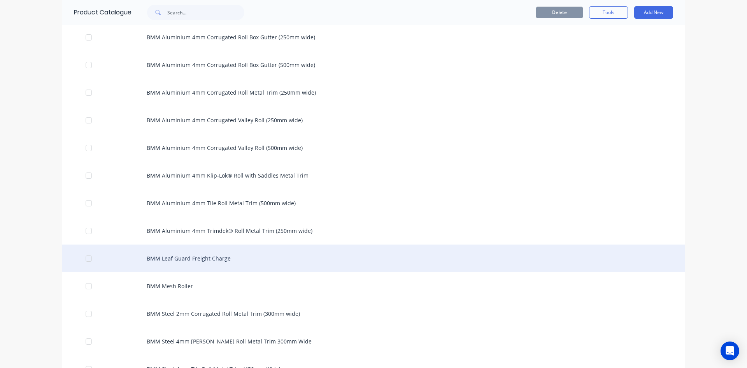
scroll to position [467, 0]
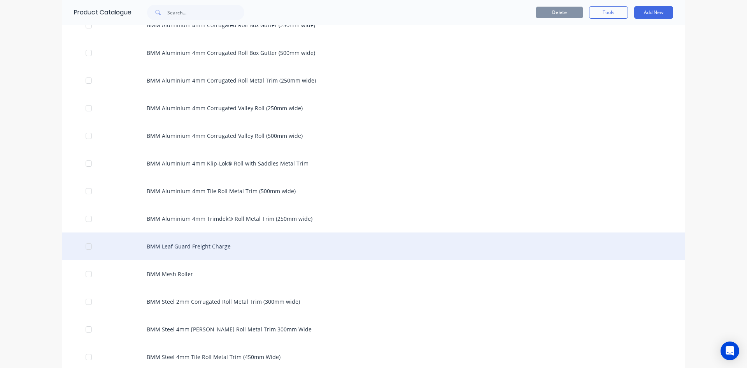
click at [181, 249] on div "BMM Leaf Guard Freight Charge" at bounding box center [373, 246] width 623 height 28
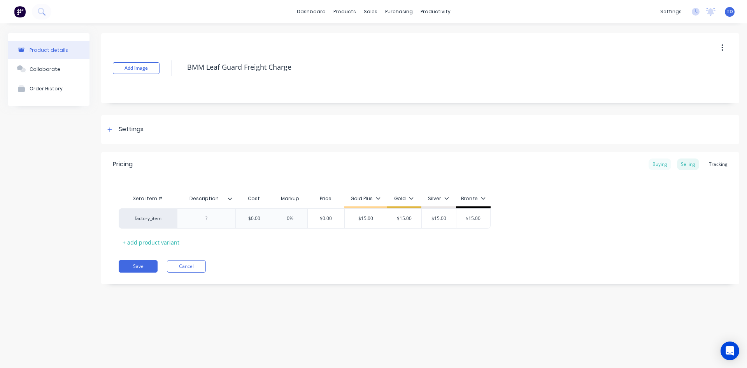
drag, startPoint x: 666, startPoint y: 166, endPoint x: 661, endPoint y: 168, distance: 4.9
click at [361, 166] on div "Buying" at bounding box center [660, 164] width 23 height 12
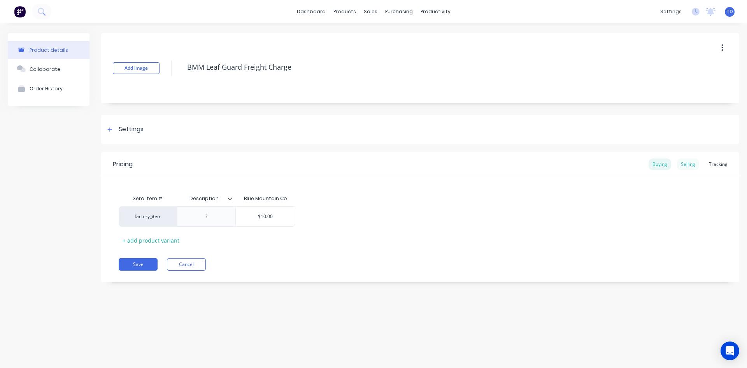
click at [361, 162] on div "Selling" at bounding box center [688, 164] width 22 height 12
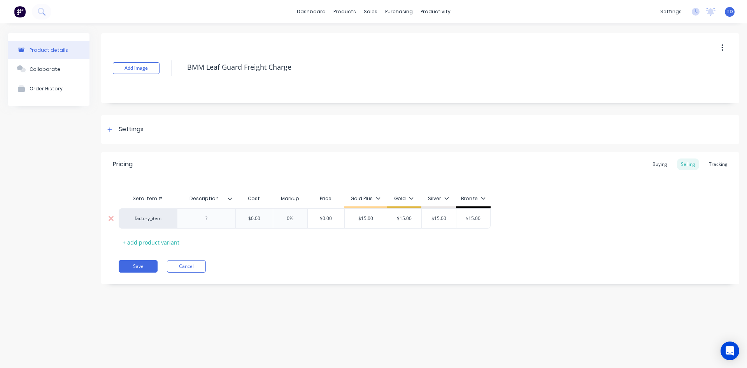
click at [260, 218] on input "$0.00" at bounding box center [254, 218] width 39 height 7
type input "10"
type input "0%"
type input "15"
type input "$15.00"
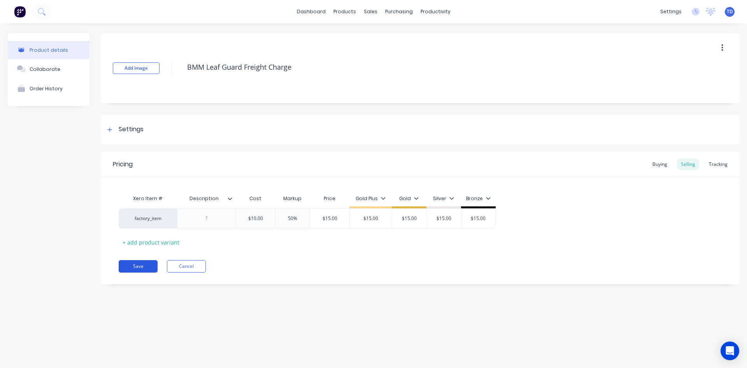
click at [122, 264] on button "Save" at bounding box center [138, 266] width 39 height 12
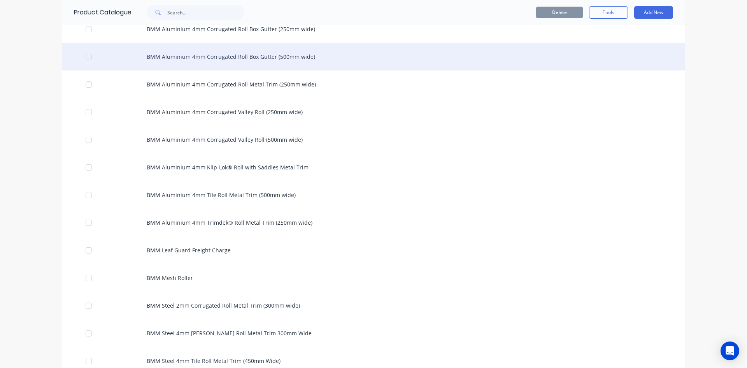
scroll to position [506, 0]
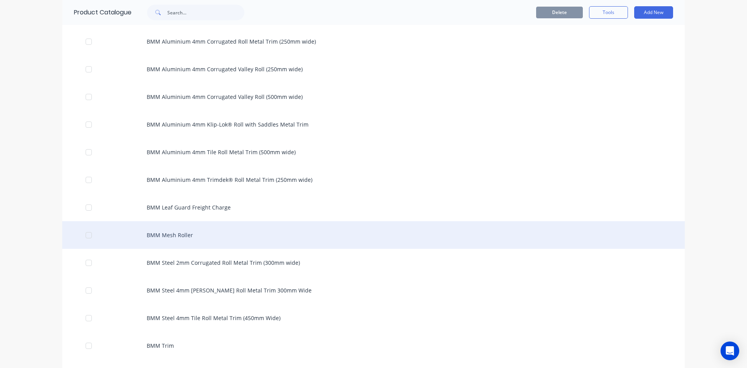
click at [148, 240] on div "BMM Mesh Roller" at bounding box center [373, 235] width 623 height 28
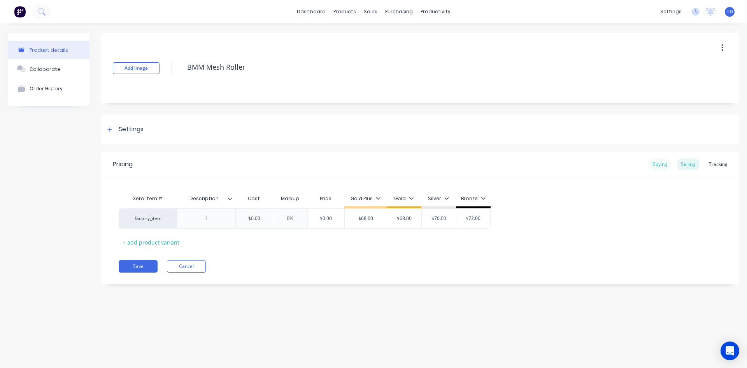
click at [361, 164] on div "Buying" at bounding box center [660, 164] width 23 height 12
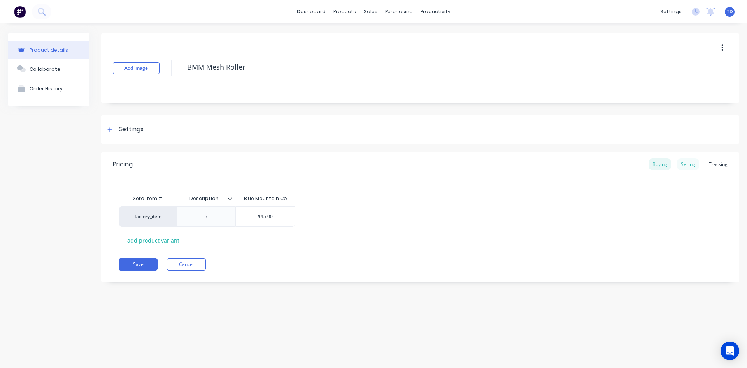
click at [361, 167] on div "Selling" at bounding box center [688, 164] width 22 height 12
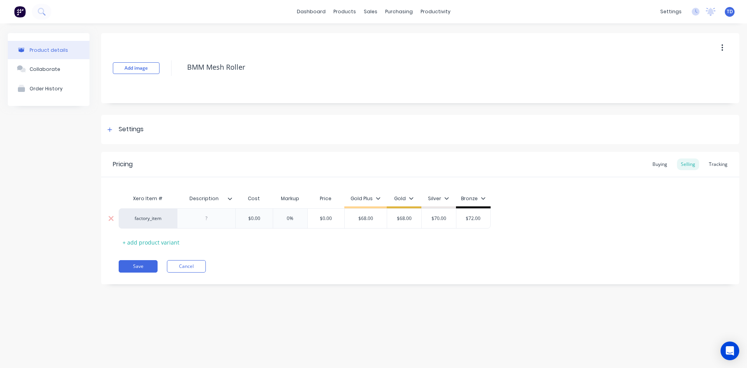
click at [268, 219] on input "$0.00" at bounding box center [254, 218] width 39 height 7
type input "45"
type input "0%"
type input "68"
type input "$68.00"
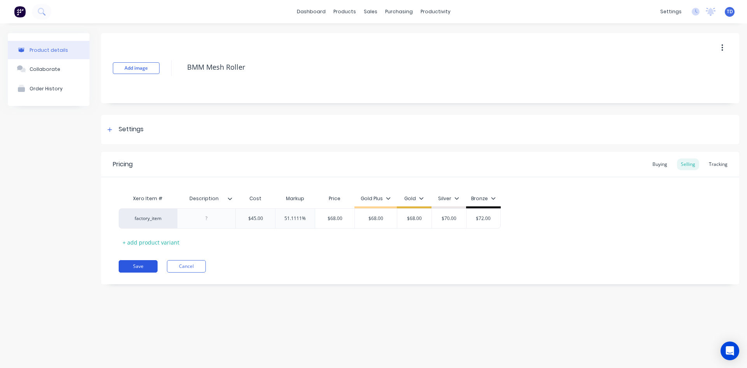
click at [130, 261] on button "Save" at bounding box center [138, 266] width 39 height 12
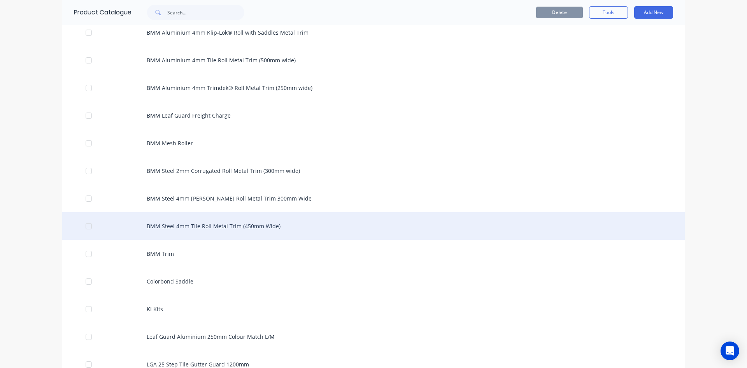
scroll to position [584, 0]
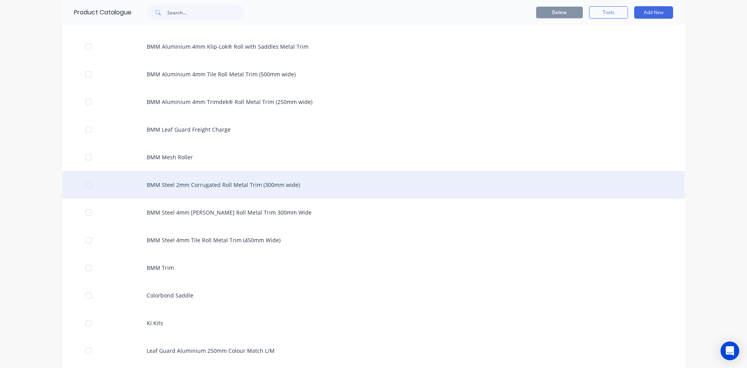
click at [174, 187] on div "BMM Steel 2mm Corrugated Roll Metal Trim (300mm wide)" at bounding box center [373, 185] width 623 height 28
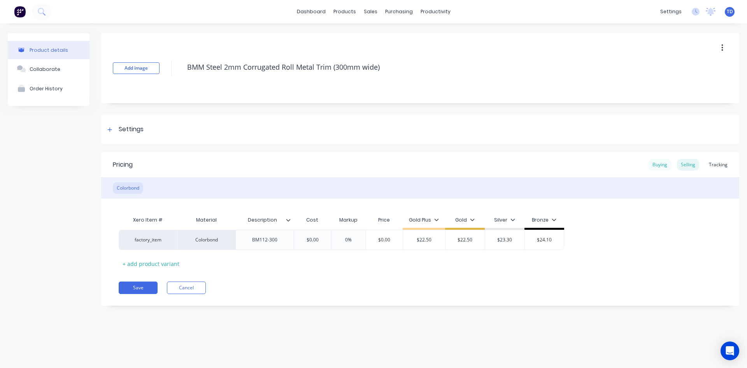
click at [361, 165] on div "Buying" at bounding box center [660, 165] width 23 height 12
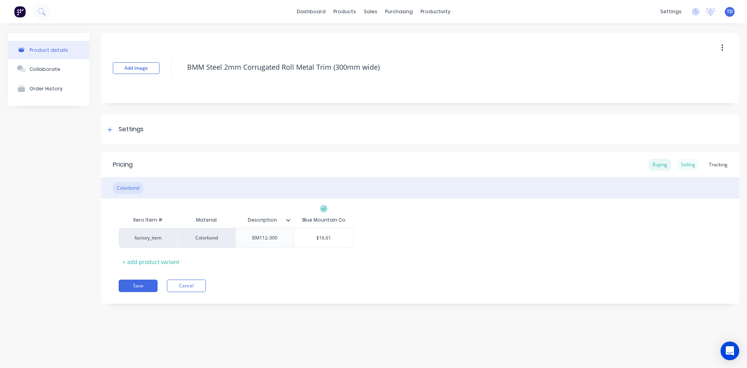
click at [361, 162] on div "Selling" at bounding box center [688, 165] width 22 height 12
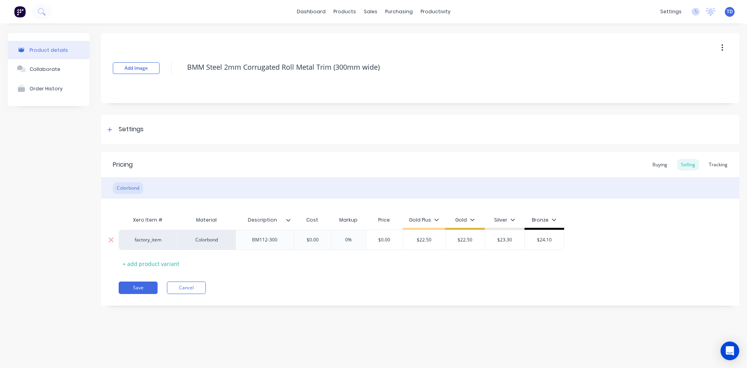
click at [324, 242] on input "$0.00" at bounding box center [312, 239] width 39 height 7
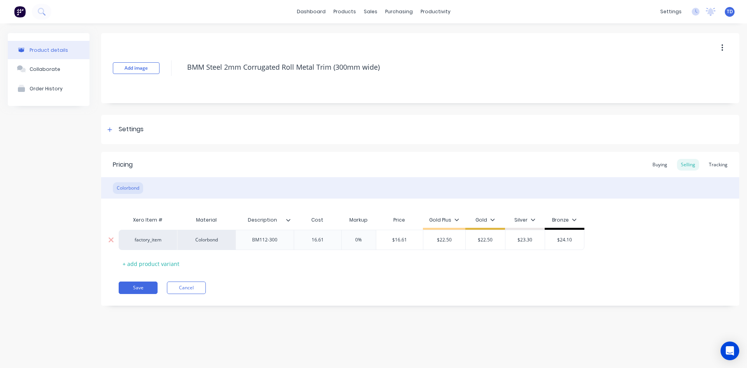
type input "16.61"
type input "0%"
type input "22.50"
type input "$22.50"
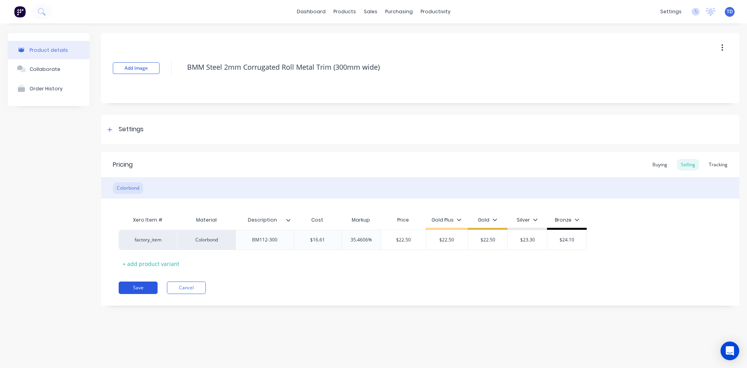
click at [136, 287] on button "Save" at bounding box center [138, 287] width 39 height 12
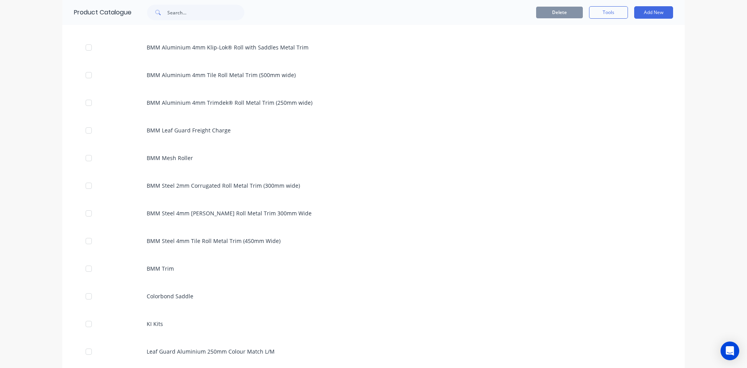
scroll to position [584, 0]
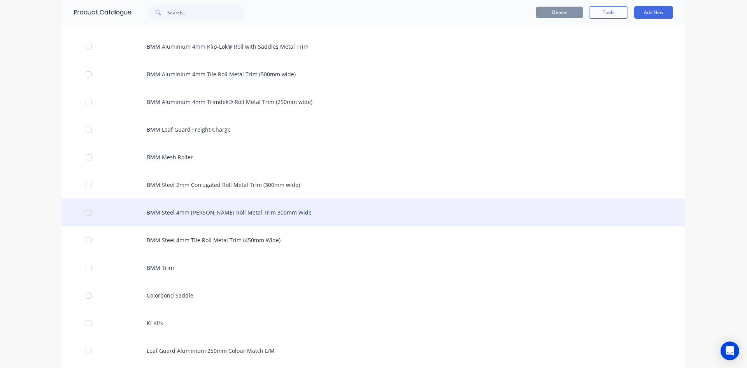
click at [205, 209] on div "BMM Steel 4mm [PERSON_NAME] Roll Metal Trim 300mm Wide" at bounding box center [373, 212] width 623 height 28
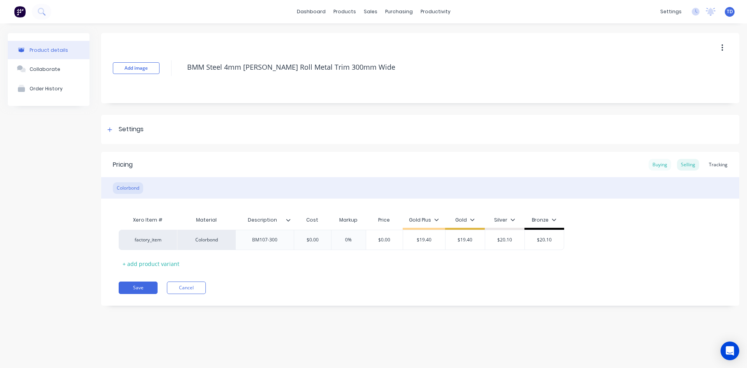
click at [361, 168] on div "Buying" at bounding box center [660, 165] width 23 height 12
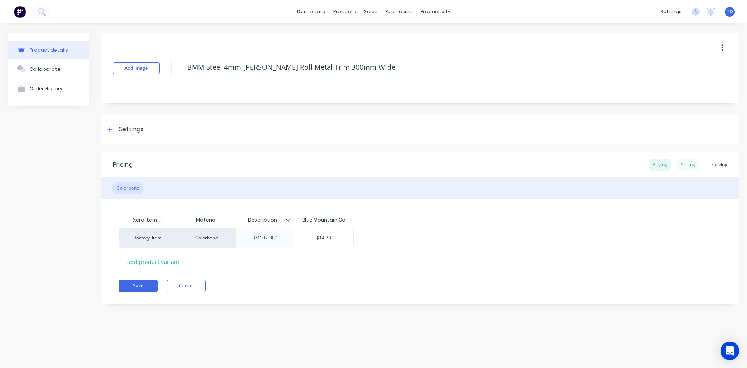
click at [361, 164] on div "Selling" at bounding box center [688, 165] width 22 height 12
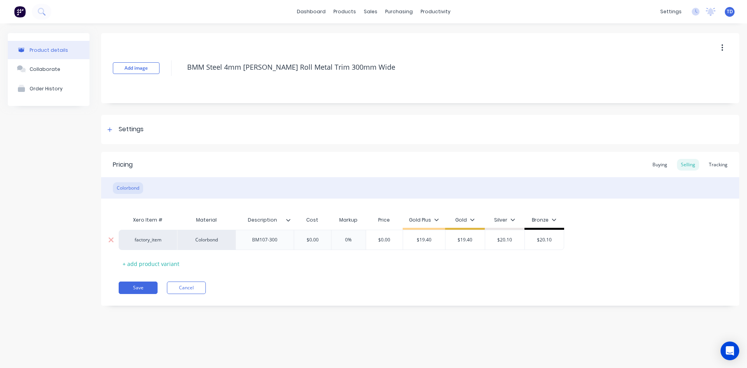
click at [323, 236] on div "$0.00" at bounding box center [312, 239] width 39 height 19
click at [323, 237] on input "$0.00" at bounding box center [312, 239] width 39 height 7
type input "14.33"
type input "0%"
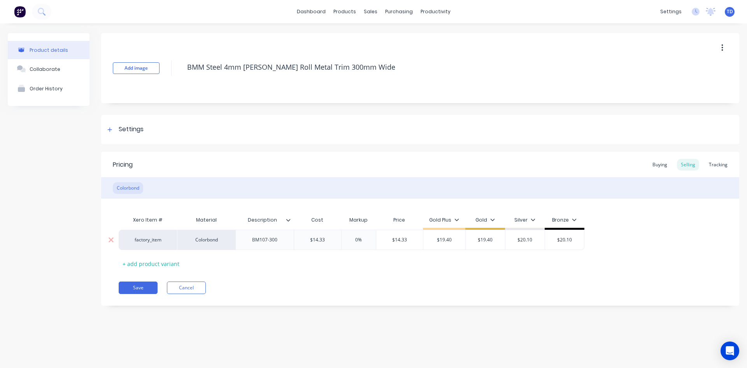
type input "$14.33"
type input "$19.40"
type input "19.40"
click at [140, 289] on button "Save" at bounding box center [138, 287] width 39 height 12
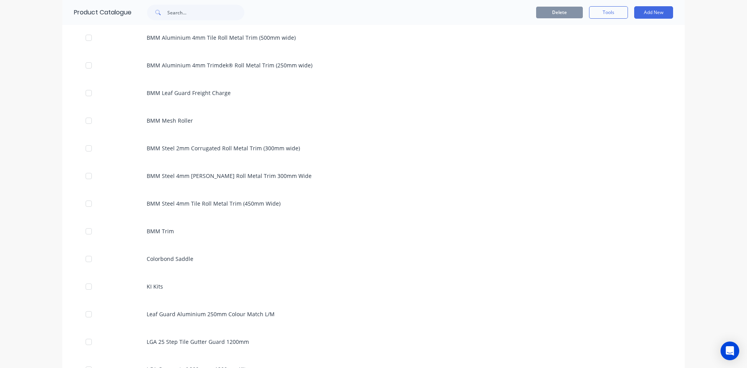
scroll to position [623, 0]
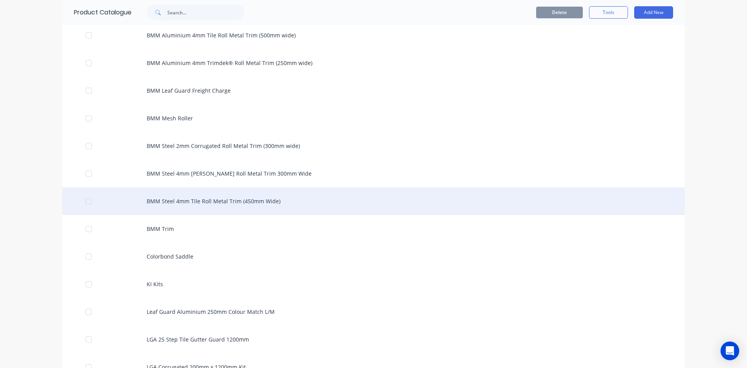
click at [207, 207] on div "BMM Steel 4mm Tile Roll Metal Trim (450mm Wide)" at bounding box center [373, 201] width 623 height 28
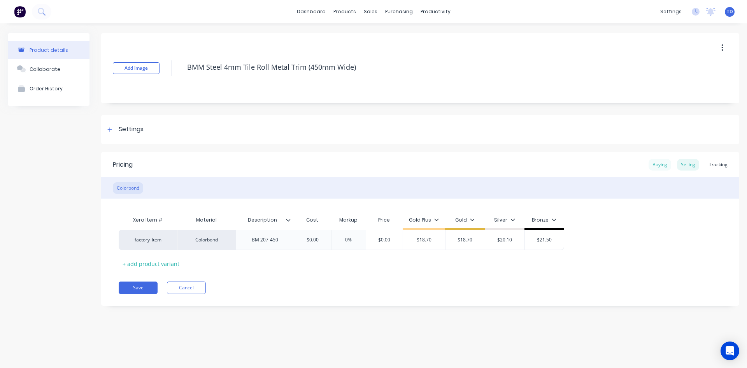
click at [361, 168] on div "Buying" at bounding box center [660, 165] width 23 height 12
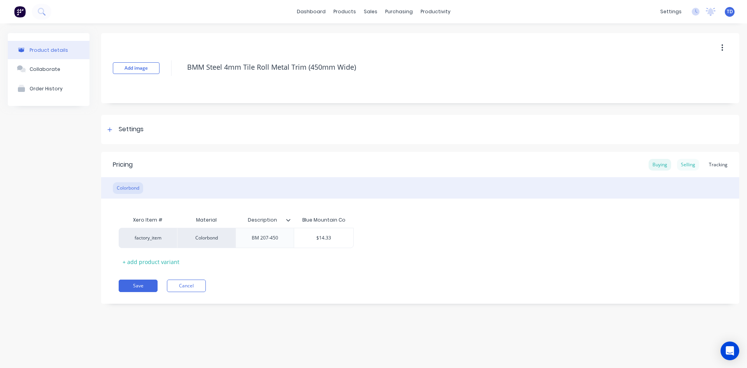
click at [361, 165] on div "Selling" at bounding box center [688, 165] width 22 height 12
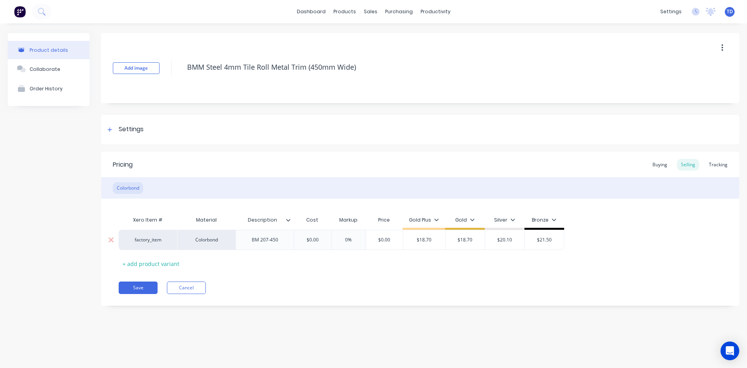
click at [312, 242] on input "$0.00" at bounding box center [312, 239] width 39 height 7
click at [322, 240] on input "$0.00" at bounding box center [312, 239] width 39 height 7
type input "14.33"
type input "0%"
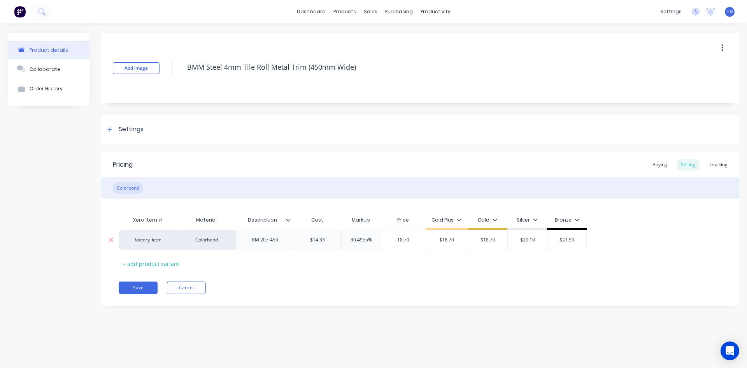
type input "18.70"
type input "$18.70"
click at [137, 288] on button "Save" at bounding box center [138, 287] width 39 height 12
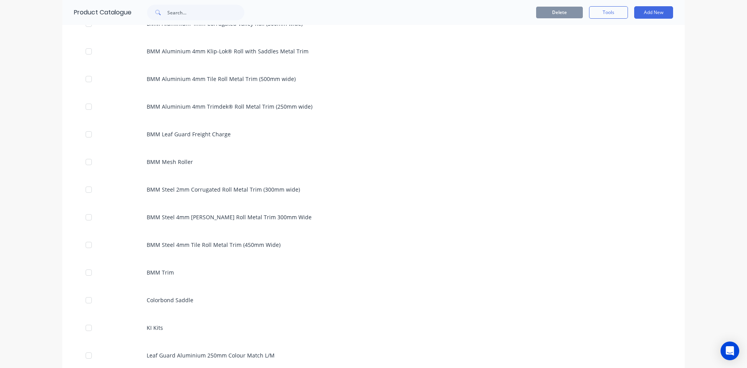
scroll to position [584, 0]
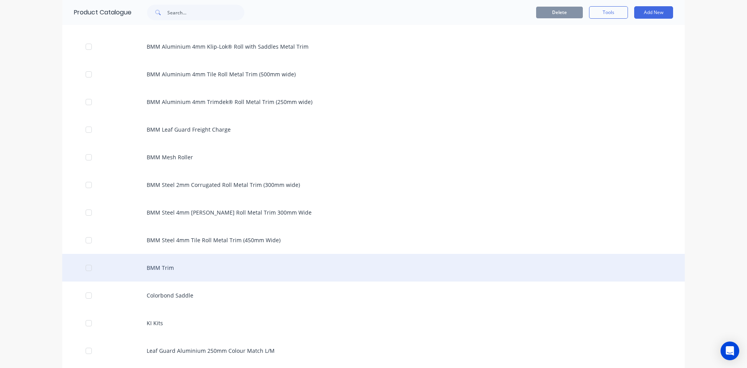
click at [149, 271] on div "BMM Trim" at bounding box center [373, 268] width 623 height 28
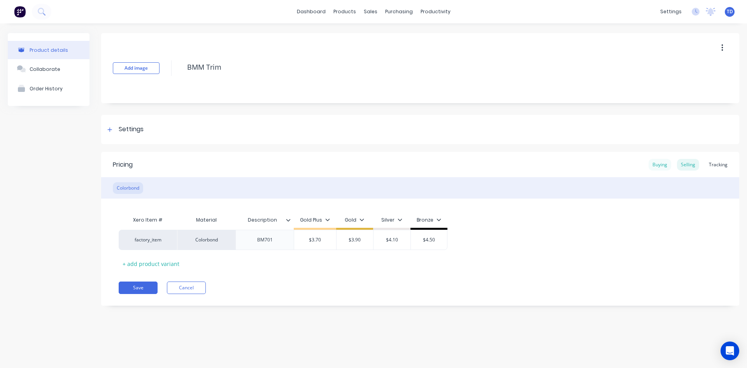
click at [361, 166] on div "Buying" at bounding box center [660, 165] width 23 height 12
click at [361, 166] on div "Selling" at bounding box center [688, 165] width 22 height 12
click at [109, 126] on div at bounding box center [110, 130] width 10 height 10
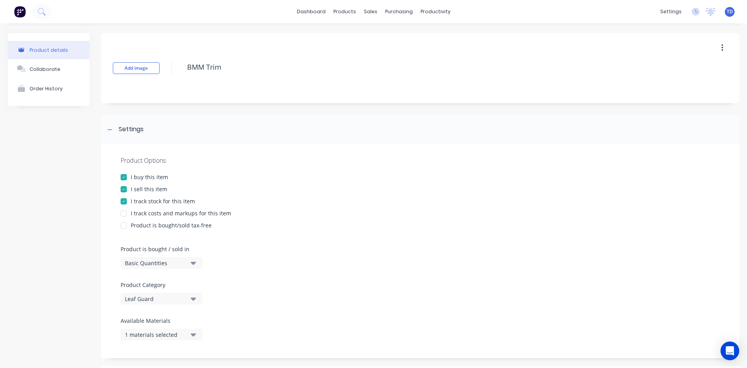
click at [123, 212] on div at bounding box center [124, 213] width 16 height 16
click at [325, 193] on div "Product Options I buy this item I sell this item I track stock for this item I …" at bounding box center [420, 251] width 638 height 214
click at [112, 129] on icon at bounding box center [109, 129] width 5 height 5
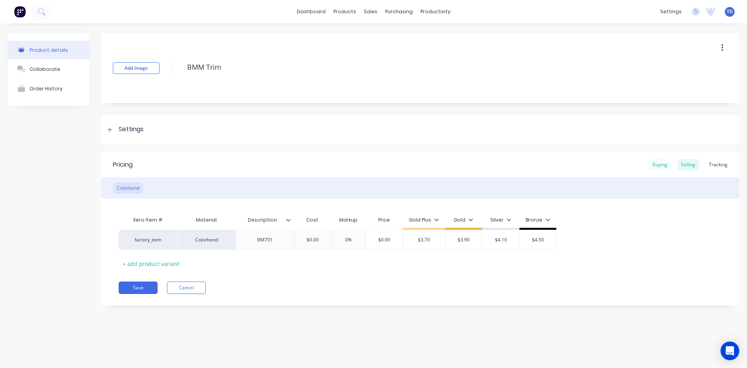
click at [361, 165] on div "Buying" at bounding box center [660, 165] width 23 height 12
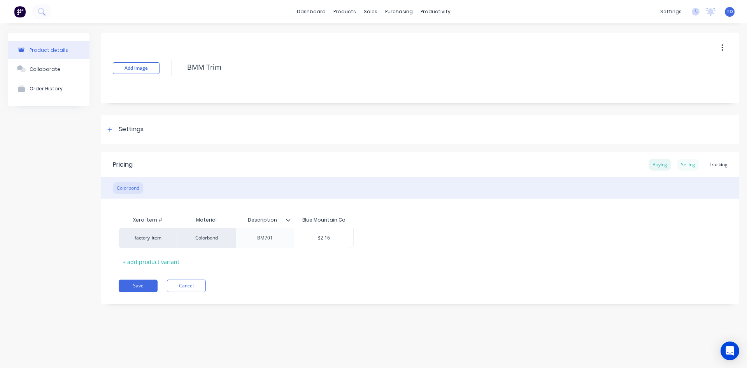
click at [361, 165] on div "Selling" at bounding box center [688, 165] width 22 height 12
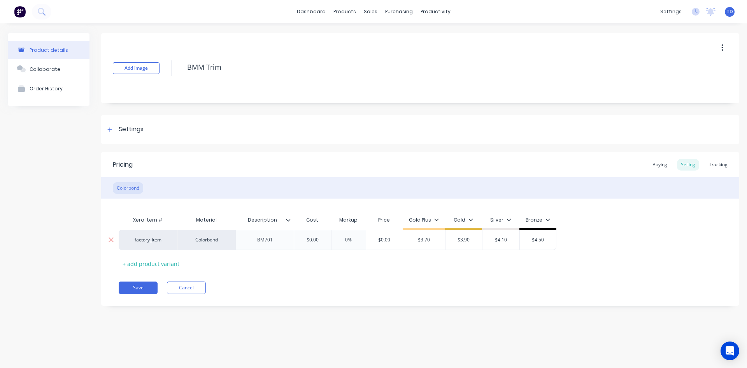
click at [322, 238] on input "$0.00" at bounding box center [312, 239] width 39 height 7
type input "2.16"
type input "0%"
type input "3.90"
type input "$3.70"
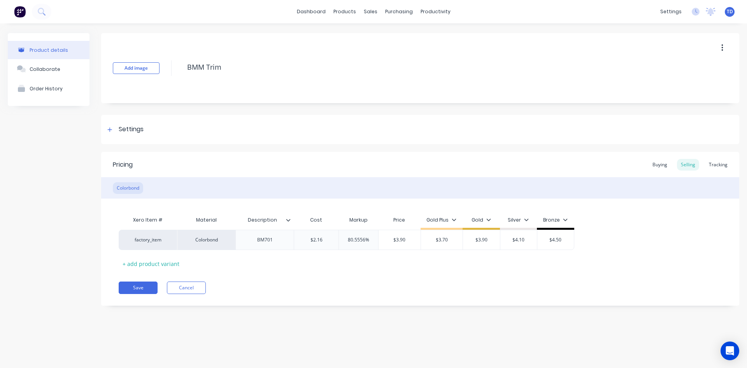
click at [293, 261] on div "Xero Item # Material Description Cost Markup Price Gold Plus Gold Silver Bronze…" at bounding box center [420, 241] width 603 height 58
click at [133, 284] on button "Save" at bounding box center [138, 287] width 39 height 12
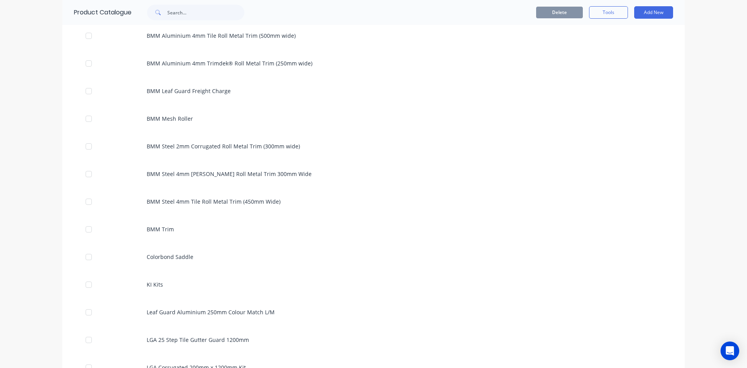
scroll to position [623, 0]
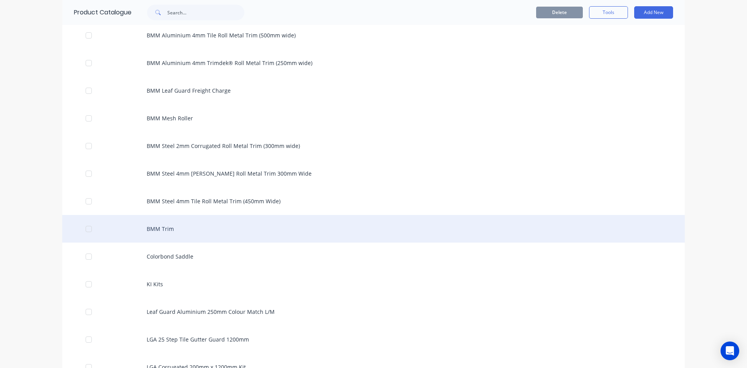
click at [148, 235] on div "BMM Trim" at bounding box center [373, 229] width 623 height 28
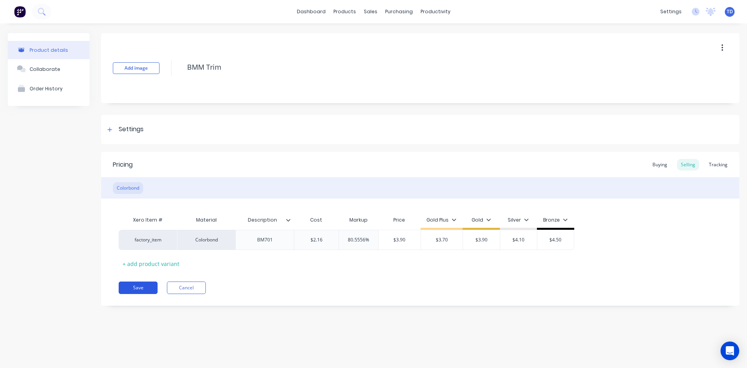
click at [137, 288] on button "Save" at bounding box center [138, 287] width 39 height 12
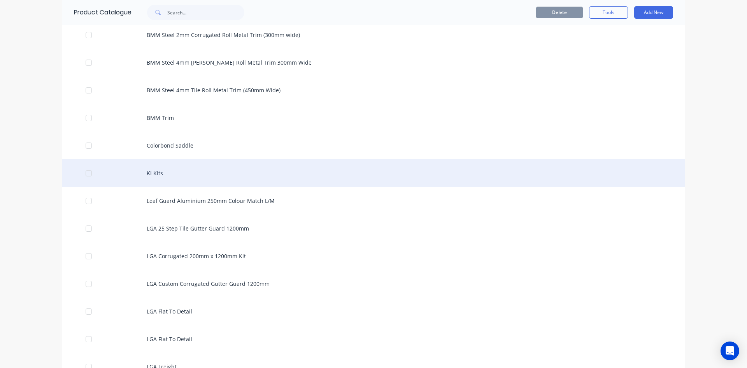
scroll to position [739, 0]
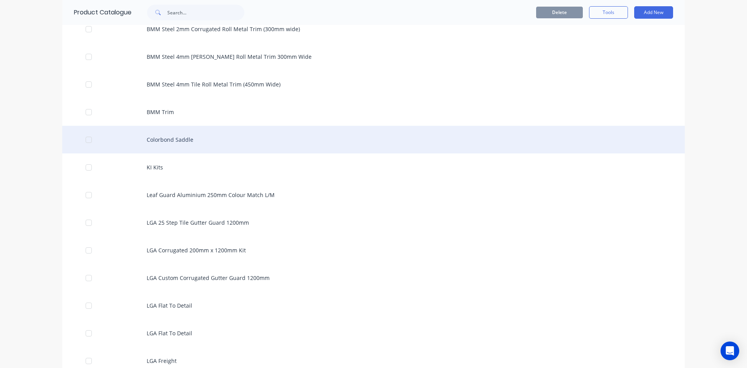
click at [179, 145] on div "Colorbond Saddle" at bounding box center [373, 140] width 623 height 28
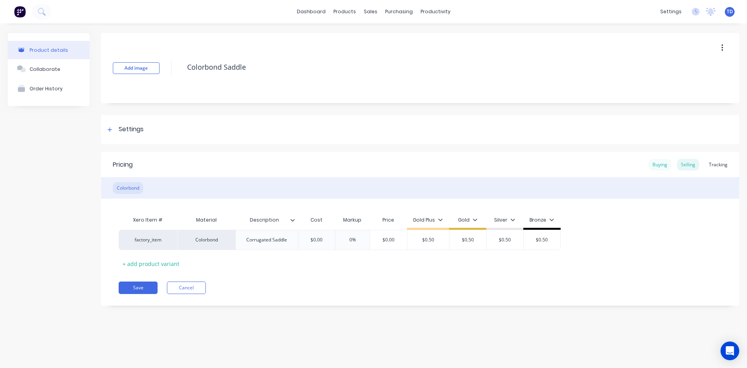
click at [361, 166] on div "Buying" at bounding box center [660, 165] width 23 height 12
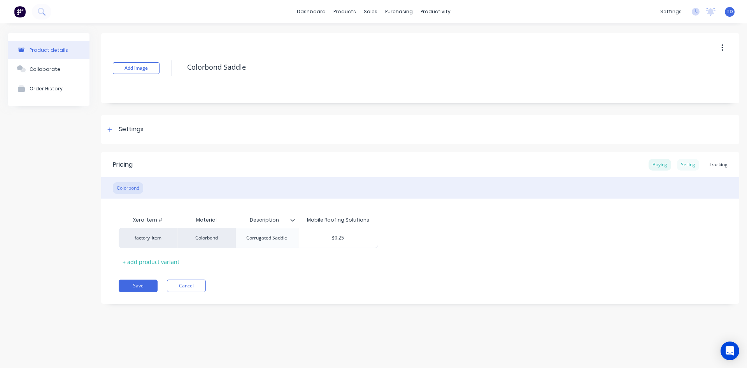
click at [361, 163] on div "Selling" at bounding box center [688, 165] width 22 height 12
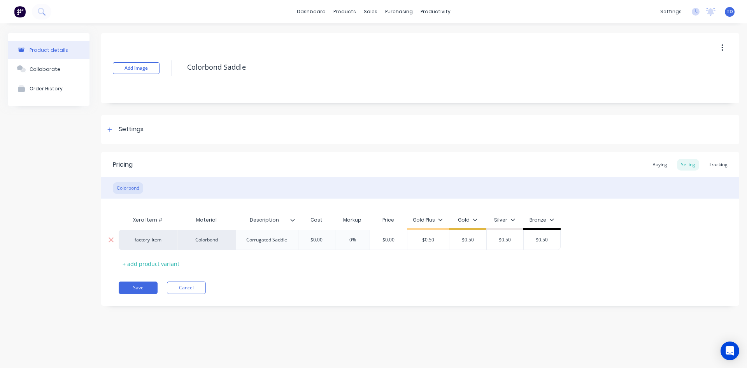
click at [321, 240] on input "$0.00" at bounding box center [316, 239] width 39 height 7
type input "0.25"
type input "0%"
type input "50"
type input "$0.50"
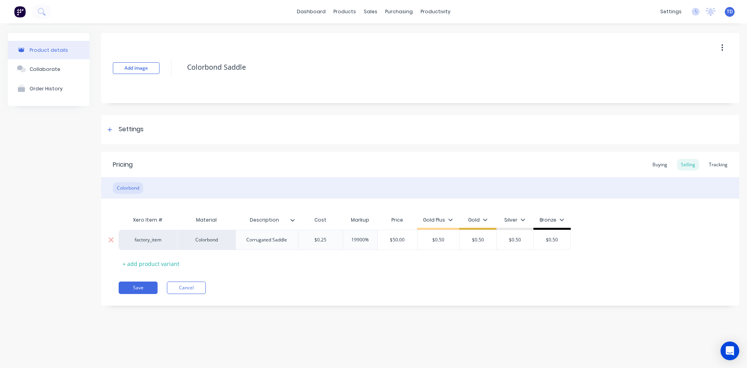
type input "$50.00"
type input "19900%"
type input ".50"
click at [139, 287] on button "Save" at bounding box center [138, 287] width 39 height 12
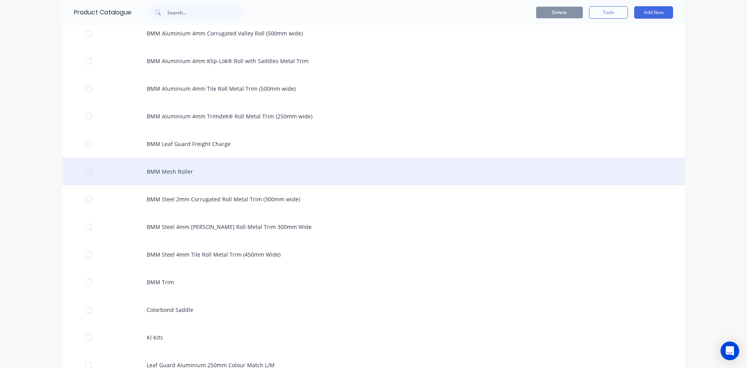
scroll to position [700, 0]
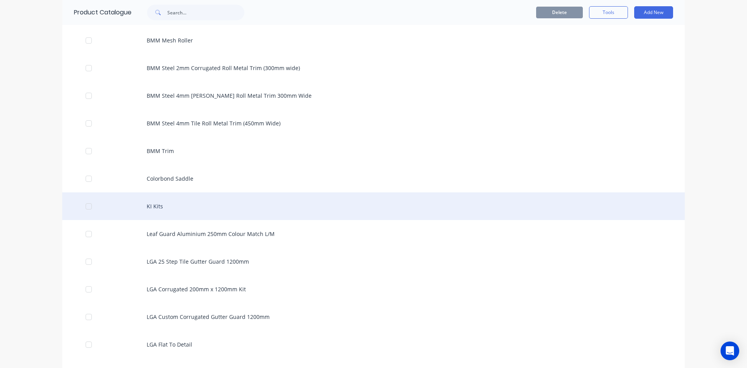
click at [160, 203] on div "KI Kits" at bounding box center [373, 206] width 623 height 28
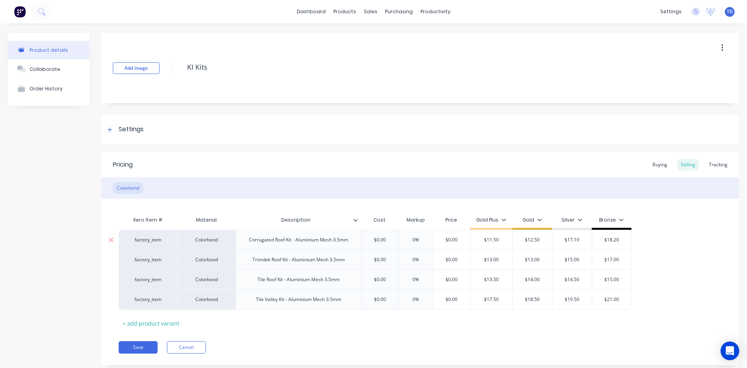
click at [361, 240] on input "$0.00" at bounding box center [379, 239] width 39 height 7
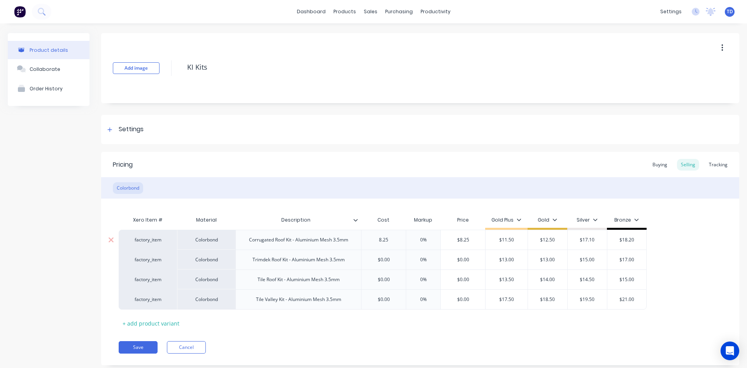
type input "8.25"
type input "0%"
type input "12.50"
type input "$11.50"
type input "$12.50"
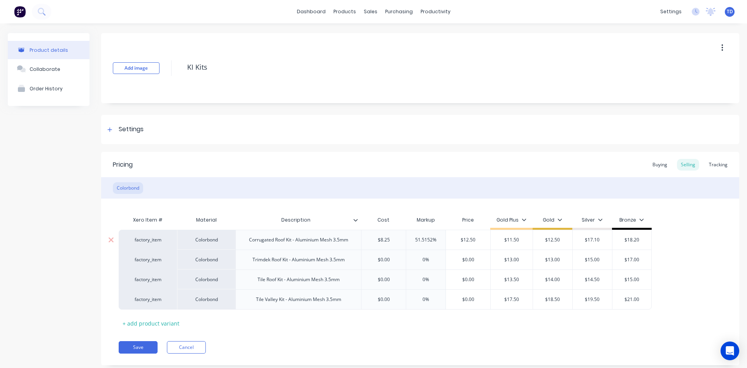
type input "$17.10"
type input "$18.20"
type input "8.25"
type input "0%"
type input "$8.25"
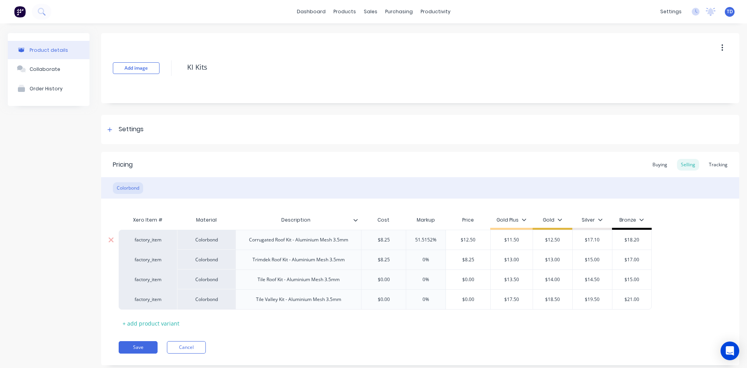
type input "$13.00"
type input "13"
type input "$13.00"
type input "$15.00"
type input "$17.00"
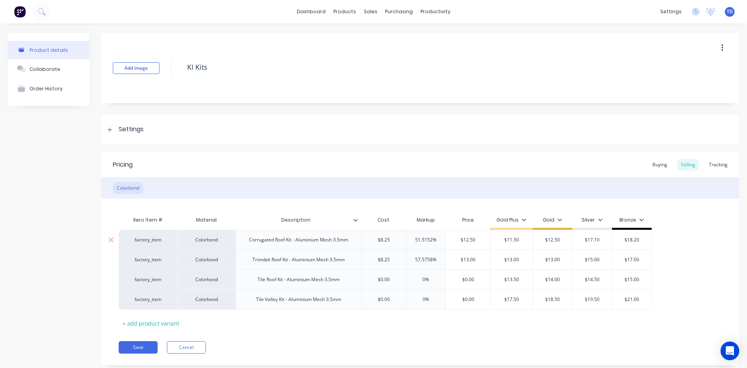
type input "$0.00"
type input "0%"
type input "9.63"
type input "14"
type input "$13.50"
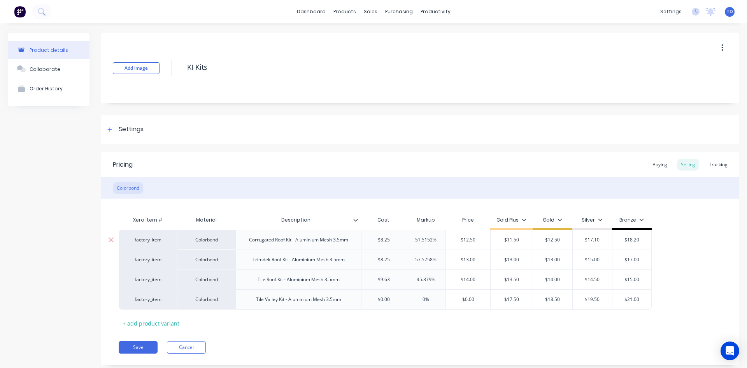
type input "$14.00"
type input "$14.50"
type input "$15.00"
type input "12.50"
type input "0%"
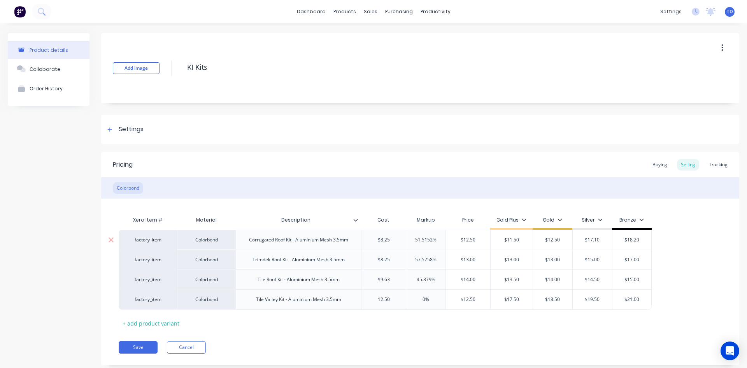
type input "$12.50"
type input "$17.50"
type input "18.50"
click at [144, 344] on button "Save" at bounding box center [138, 347] width 39 height 12
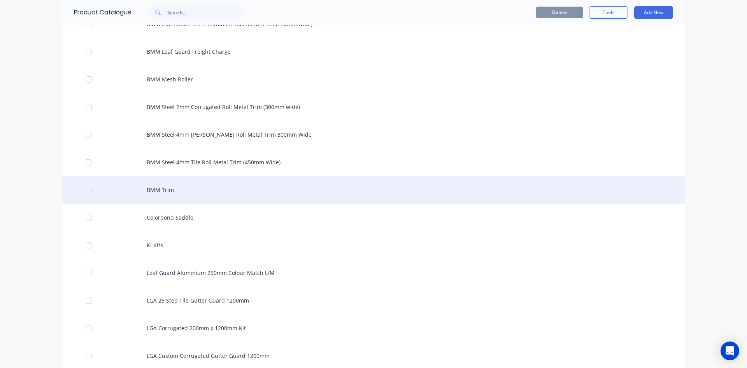
scroll to position [700, 0]
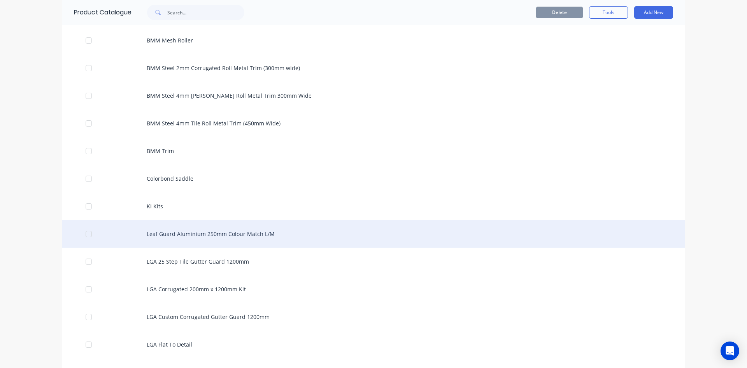
click at [202, 234] on div "Leaf Guard Aluminium 250mm Colour Match L/M" at bounding box center [373, 234] width 623 height 28
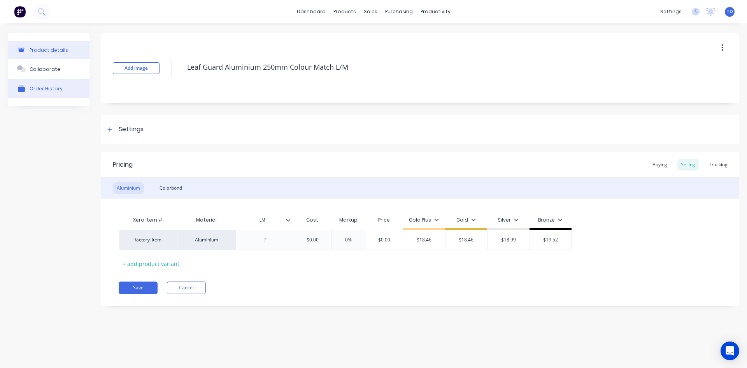
click at [40, 85] on div "Order History" at bounding box center [46, 88] width 33 height 7
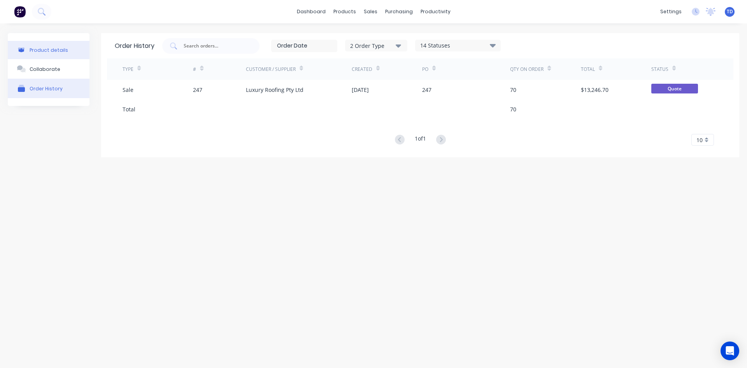
click at [46, 52] on div "Product details" at bounding box center [49, 50] width 39 height 6
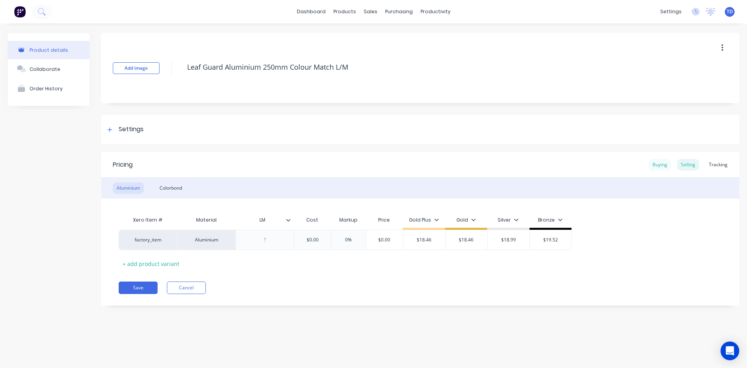
click at [361, 164] on div "Buying" at bounding box center [660, 165] width 23 height 12
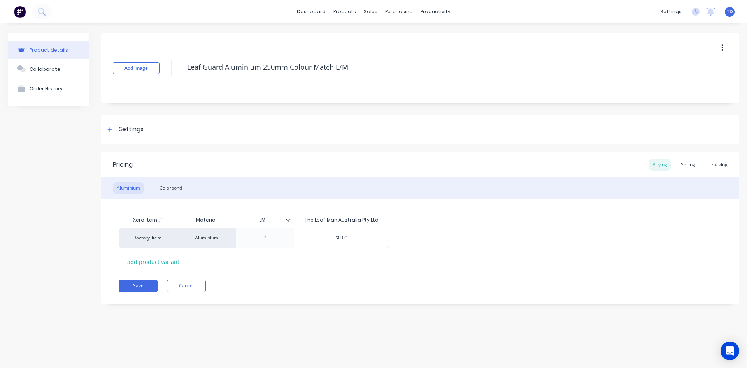
click at [361, 48] on button "button" at bounding box center [722, 48] width 18 height 14
click at [361, 85] on div "Delete" at bounding box center [695, 83] width 60 height 11
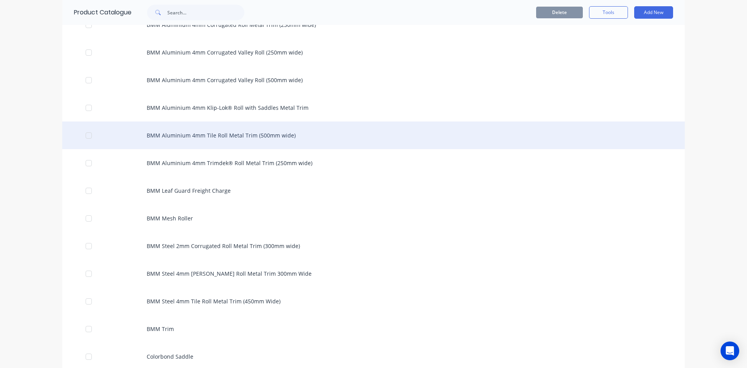
scroll to position [661, 0]
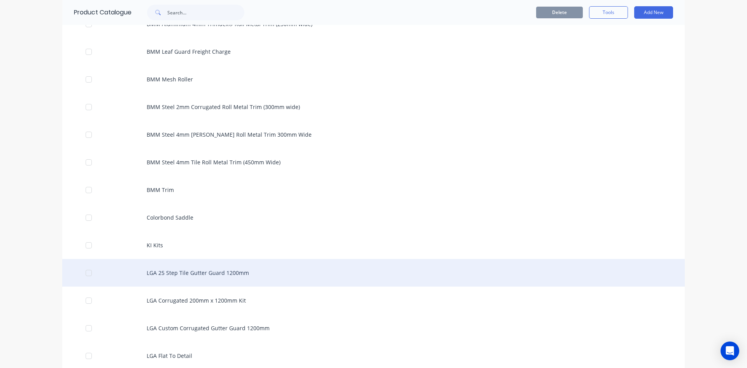
click at [203, 272] on div "LGA 25 Step Tile Gutter Guard 1200mm" at bounding box center [373, 273] width 623 height 28
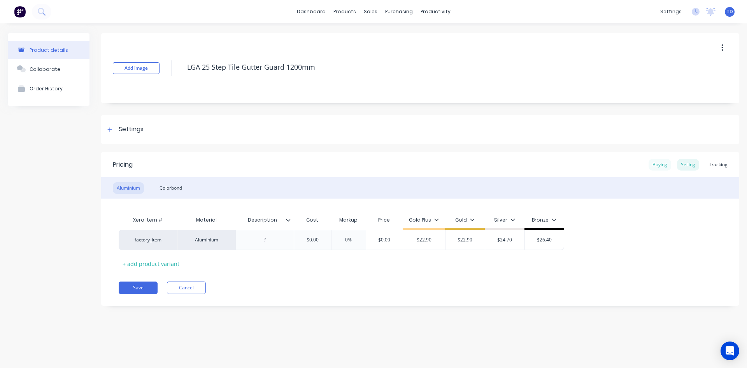
click at [361, 165] on div "Buying" at bounding box center [660, 165] width 23 height 12
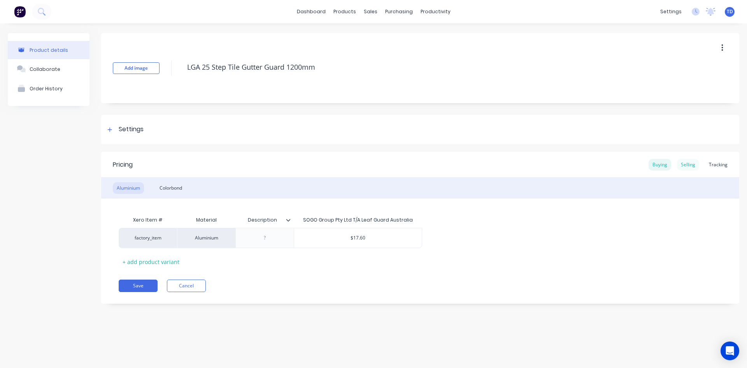
click at [361, 163] on div "Selling" at bounding box center [688, 165] width 22 height 12
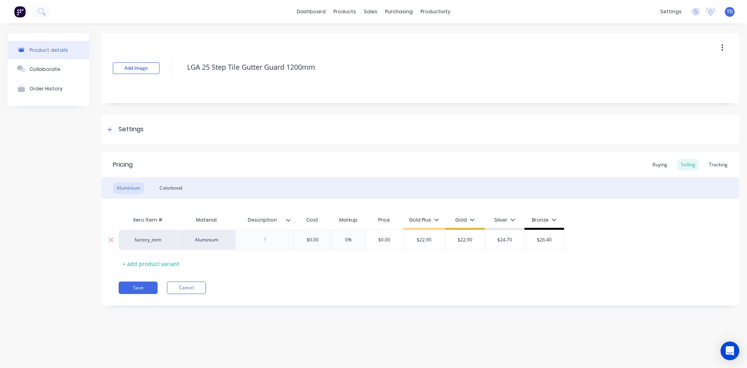
click at [323, 240] on input "$0.00" at bounding box center [312, 239] width 39 height 7
type input "17.60"
type input "0%"
type input "$17.60"
type input "$22.90"
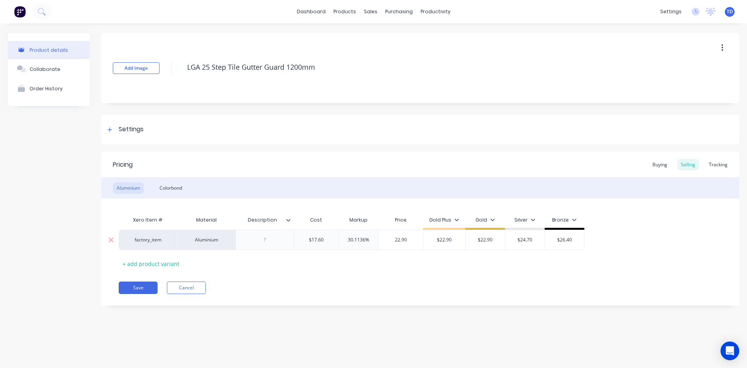
type input "22.90"
click at [130, 289] on button "Save" at bounding box center [138, 287] width 39 height 12
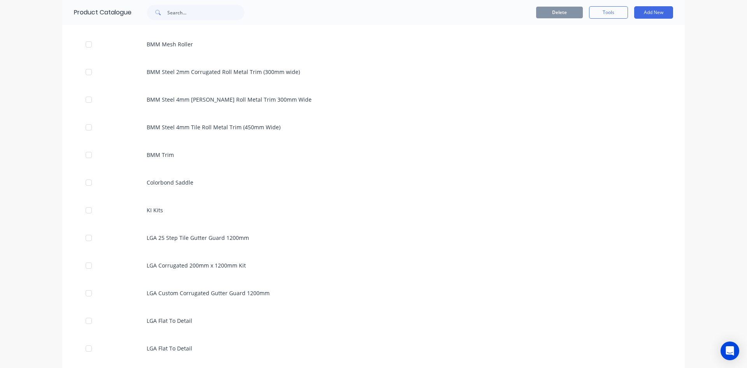
scroll to position [700, 0]
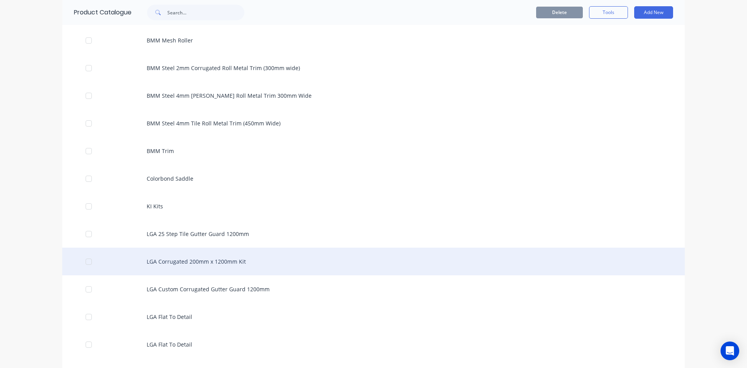
click at [182, 264] on div "LGA Corrugated 200mm x 1200mm Kit" at bounding box center [373, 261] width 623 height 28
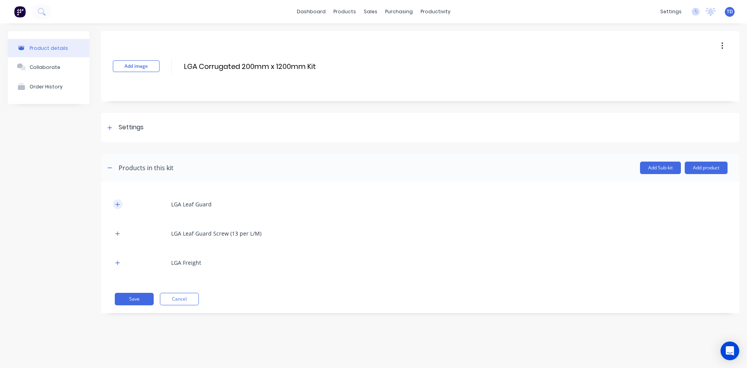
click at [118, 204] on icon "button" at bounding box center [118, 204] width 4 height 4
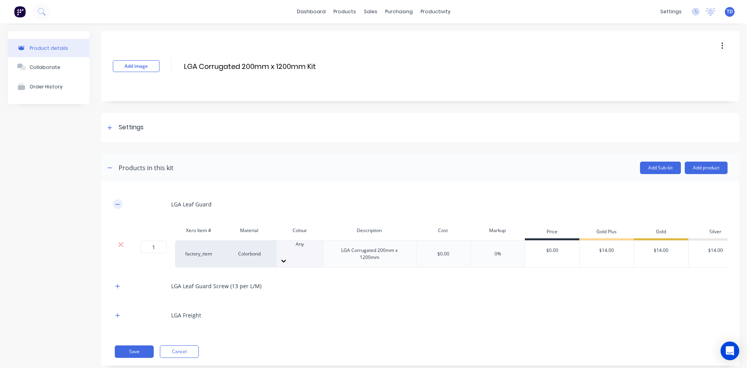
click at [118, 204] on icon "button" at bounding box center [117, 204] width 5 height 5
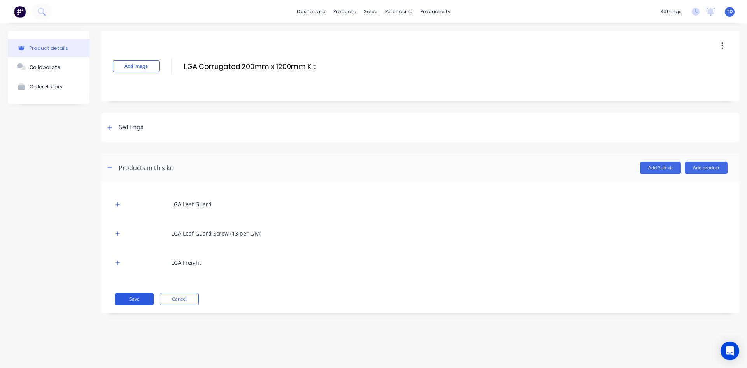
click at [129, 301] on button "Save" at bounding box center [134, 299] width 39 height 12
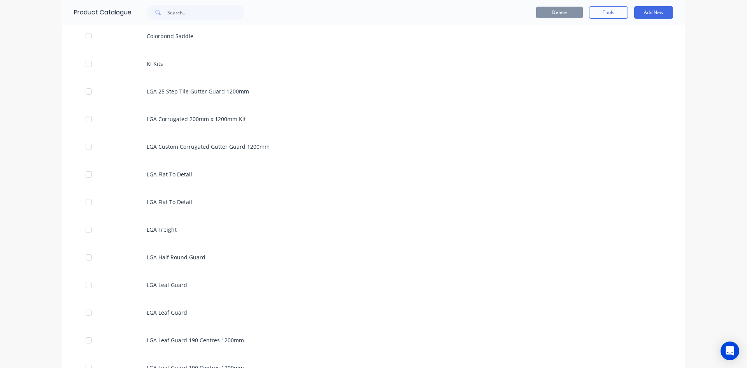
scroll to position [856, 0]
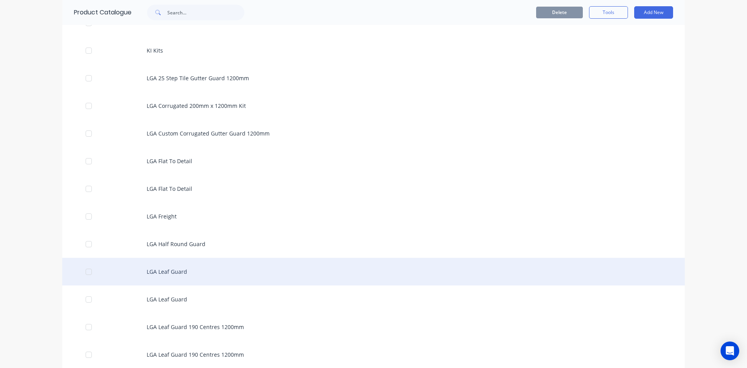
click at [180, 268] on div "LGA Leaf Guard" at bounding box center [373, 272] width 623 height 28
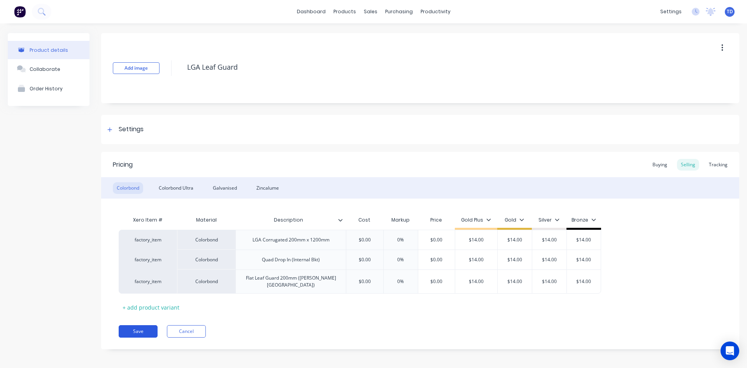
click at [132, 329] on button "Save" at bounding box center [138, 331] width 39 height 12
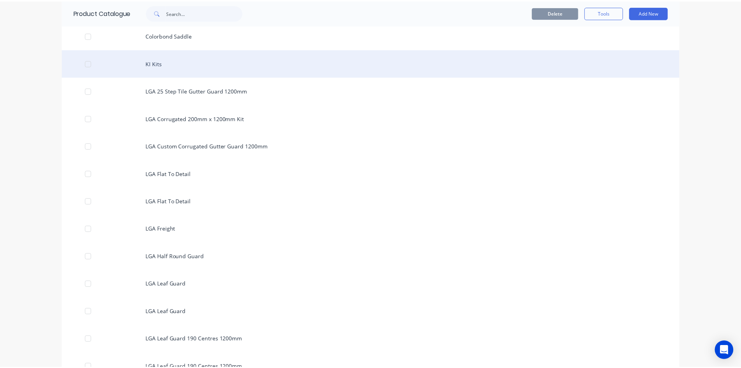
scroll to position [856, 0]
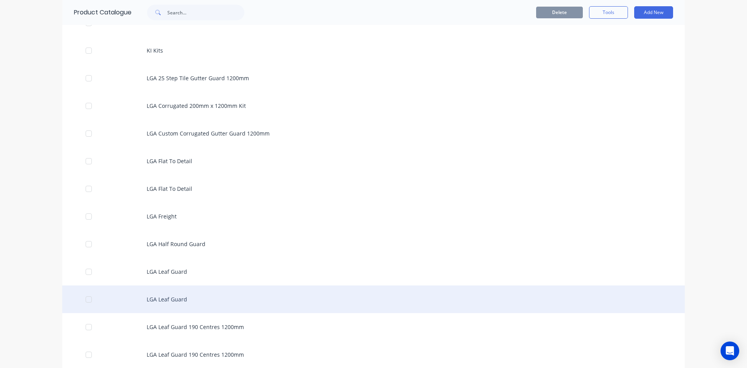
click at [182, 301] on div "LGA Leaf Guard" at bounding box center [373, 299] width 623 height 28
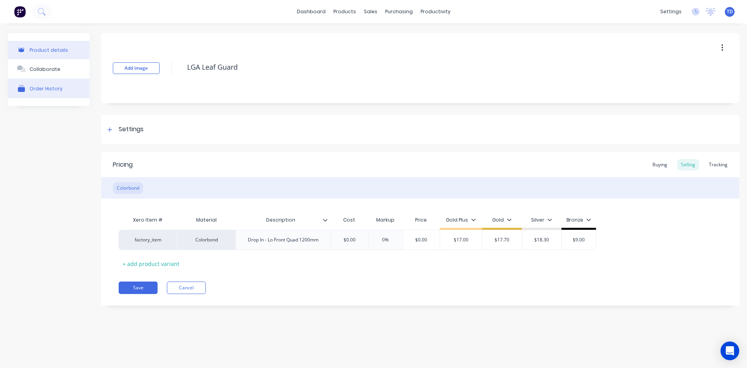
click at [40, 94] on button "Order History" at bounding box center [49, 88] width 82 height 19
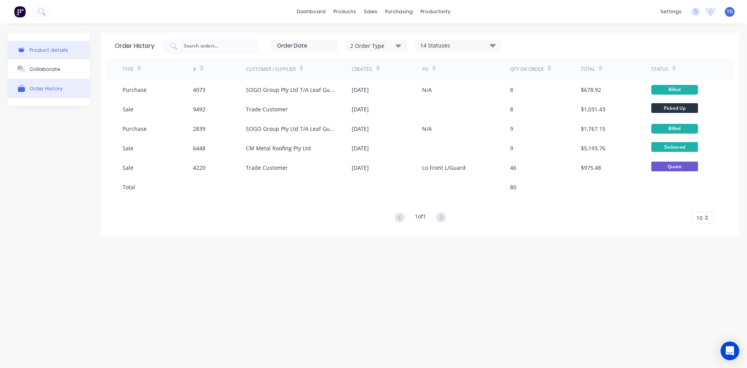
click at [47, 48] on div "Product details" at bounding box center [49, 50] width 39 height 6
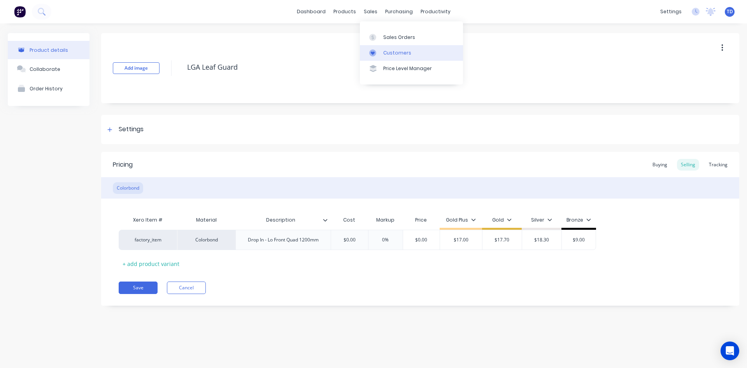
click at [361, 56] on div "Customers" at bounding box center [397, 52] width 28 height 7
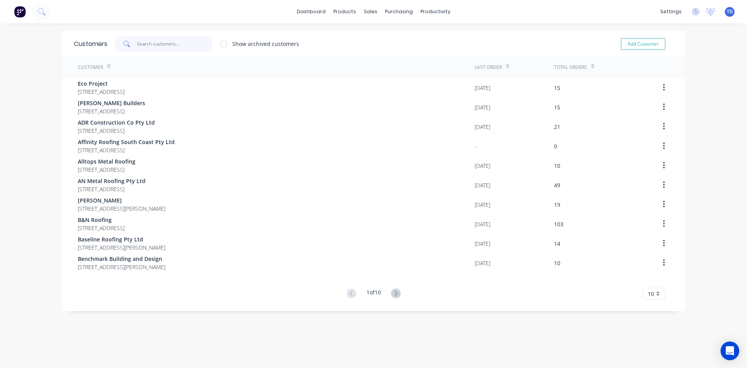
click at [180, 44] on input "text" at bounding box center [175, 44] width 76 height 16
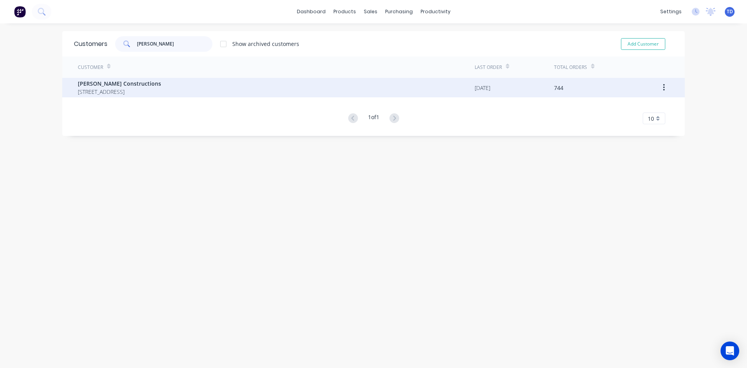
type input "[PERSON_NAME]"
click at [127, 89] on span "[STREET_ADDRESS]" at bounding box center [119, 92] width 83 height 8
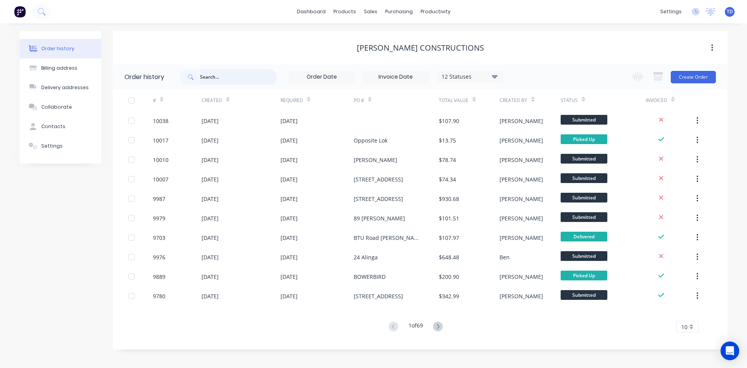
click at [232, 78] on input "text" at bounding box center [238, 77] width 77 height 16
type input "green"
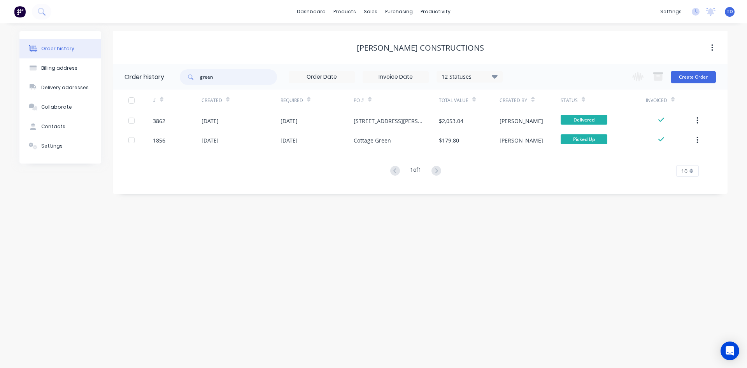
click at [230, 78] on input "green" at bounding box center [238, 77] width 77 height 16
type input "g"
type input "rose"
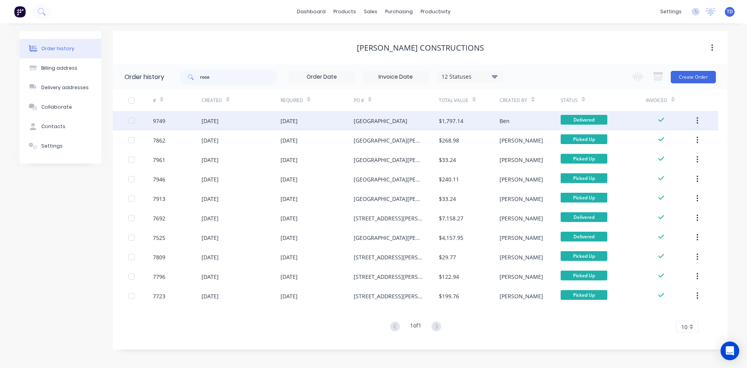
click at [361, 122] on div "[GEOGRAPHIC_DATA]" at bounding box center [381, 121] width 54 height 8
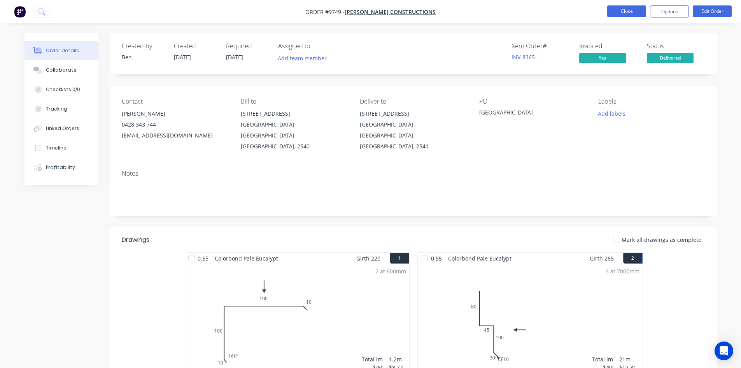
click at [361, 14] on button "Close" at bounding box center [626, 11] width 39 height 12
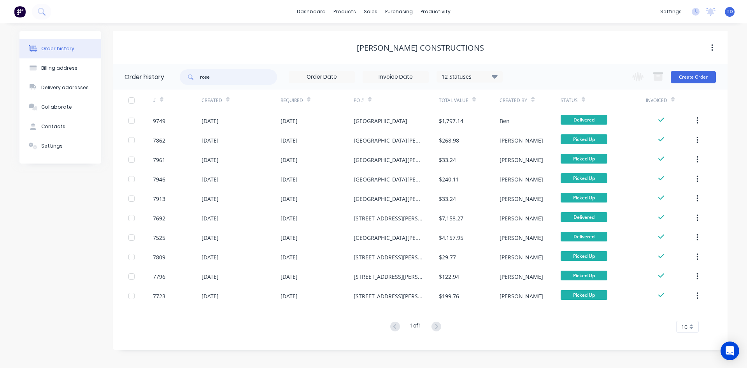
click at [244, 77] on input "rose" at bounding box center [238, 77] width 77 height 16
type input "[GEOGRAPHIC_DATA]"
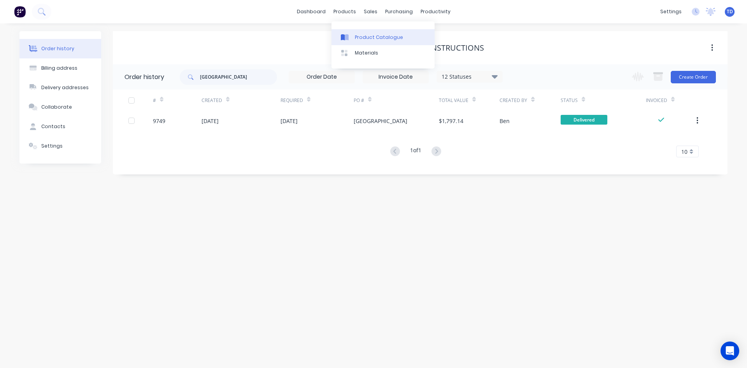
click at [351, 40] on div at bounding box center [347, 37] width 12 height 7
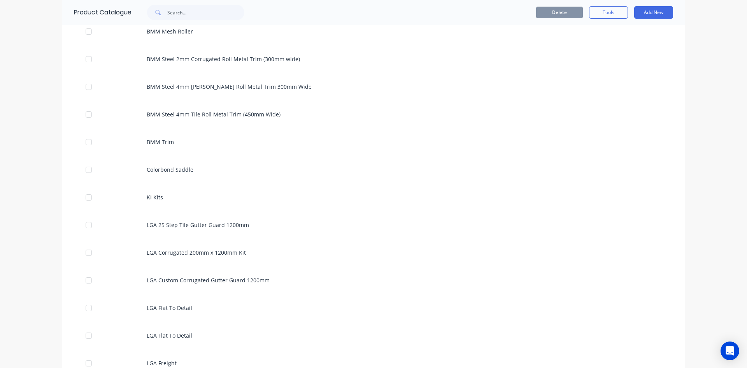
scroll to position [739, 0]
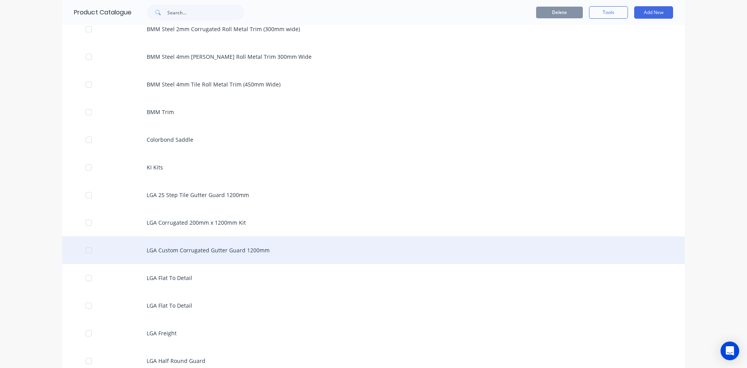
click at [216, 247] on div "LGA Custom Corrugated Gutter Guard 1200mm" at bounding box center [373, 250] width 623 height 28
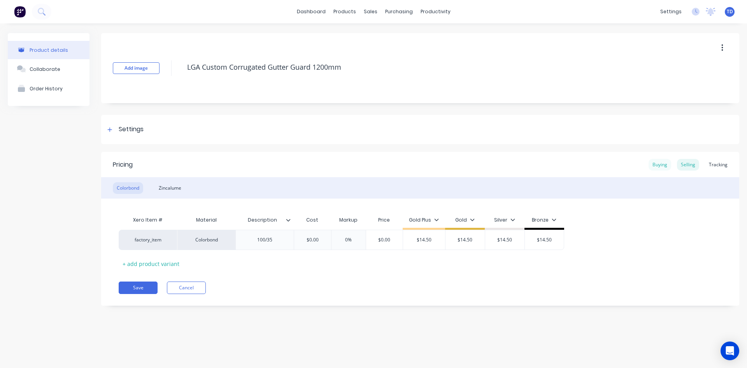
click at [361, 167] on div "Buying" at bounding box center [660, 165] width 23 height 12
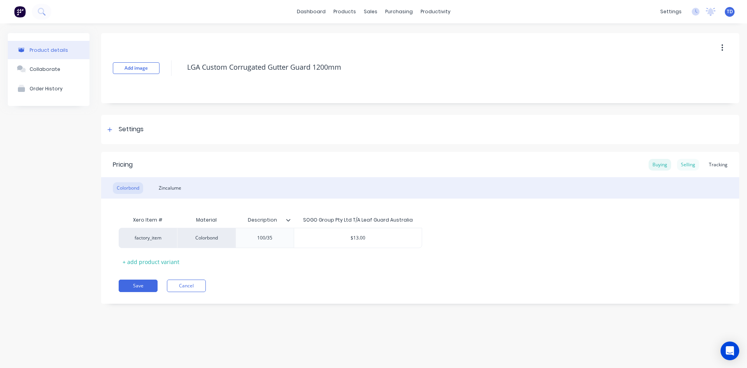
click at [361, 168] on div "Selling" at bounding box center [688, 165] width 22 height 12
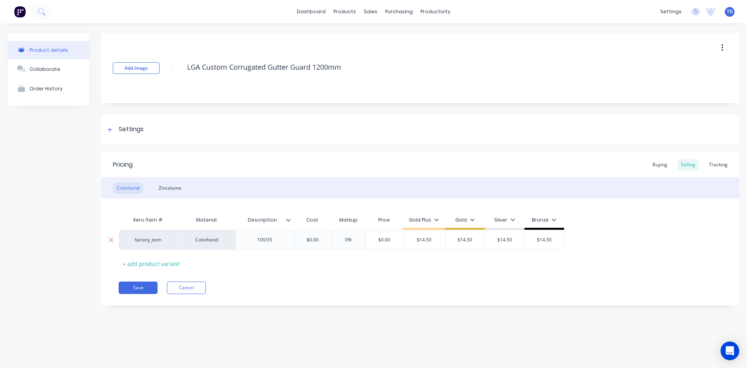
click at [323, 240] on input "$0.00" at bounding box center [312, 239] width 39 height 7
type input "13"
type input "0%"
type input "14.50"
click at [334, 281] on div "Pricing Buying Selling Tracking Colorbond Zincalume Xero Item # Material Descri…" at bounding box center [420, 229] width 638 height 154
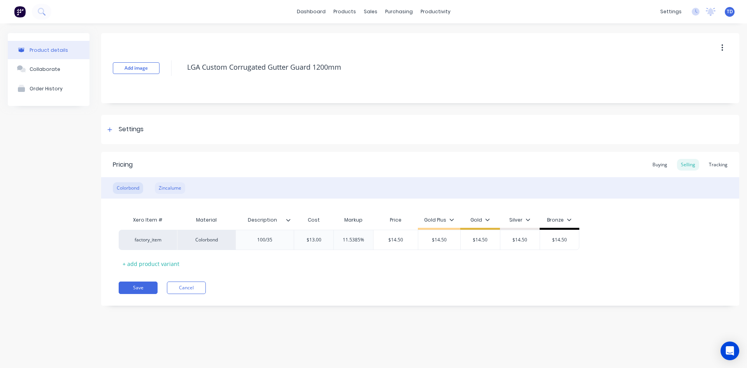
click at [168, 188] on div "Zincalume" at bounding box center [170, 188] width 30 height 12
click at [361, 167] on div "Buying" at bounding box center [660, 165] width 23 height 12
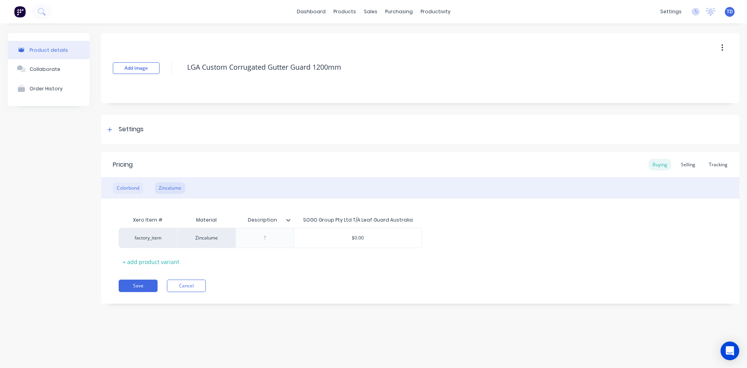
click at [133, 190] on div "Colorbond" at bounding box center [128, 188] width 30 height 12
click at [44, 92] on button "Order History" at bounding box center [49, 88] width 82 height 19
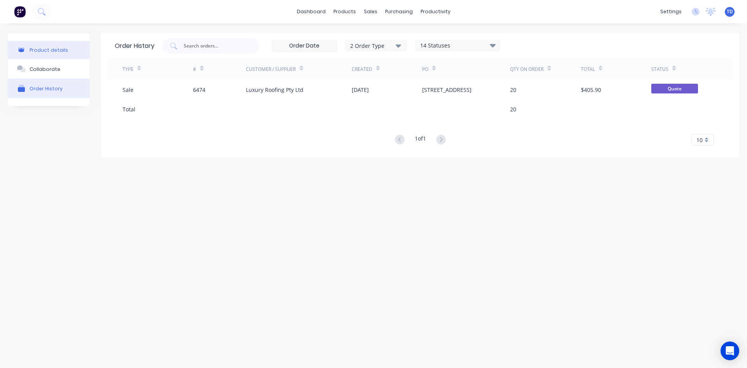
click at [63, 52] on div "Product details" at bounding box center [49, 50] width 39 height 6
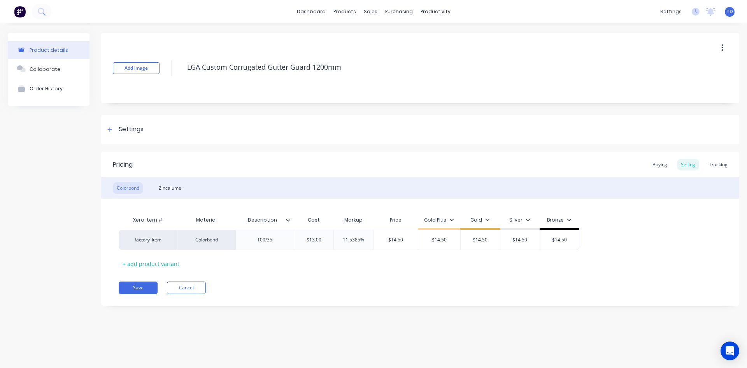
click at [361, 49] on button "button" at bounding box center [722, 48] width 18 height 14
click at [361, 88] on div "Delete" at bounding box center [695, 83] width 60 height 11
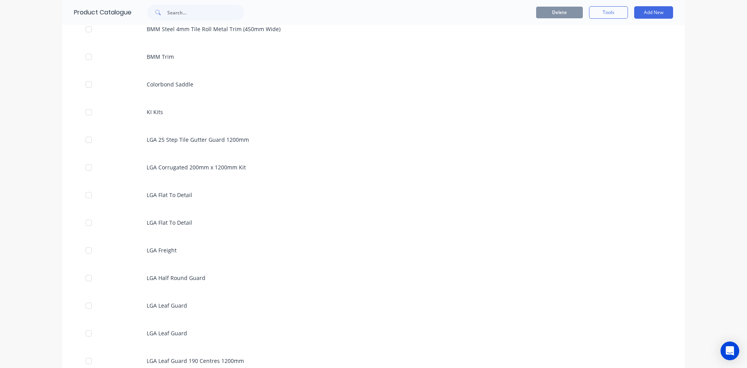
scroll to position [817, 0]
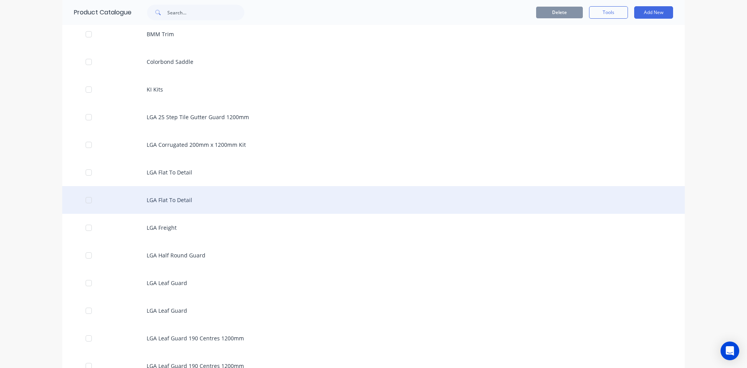
click at [174, 198] on div "LGA Flat To Detail" at bounding box center [373, 200] width 623 height 28
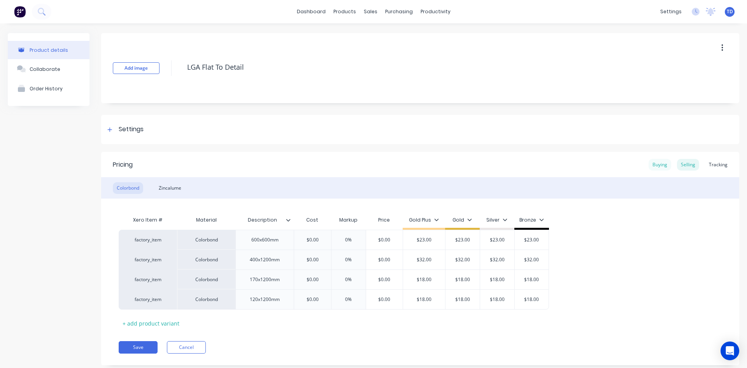
click at [361, 161] on div "Buying" at bounding box center [660, 165] width 23 height 12
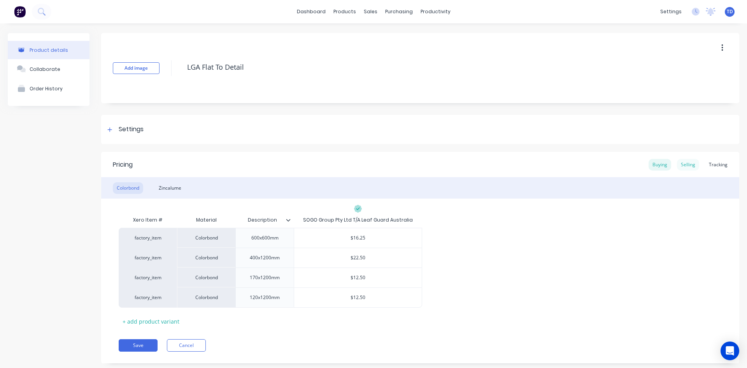
click at [361, 163] on div "Selling" at bounding box center [688, 165] width 22 height 12
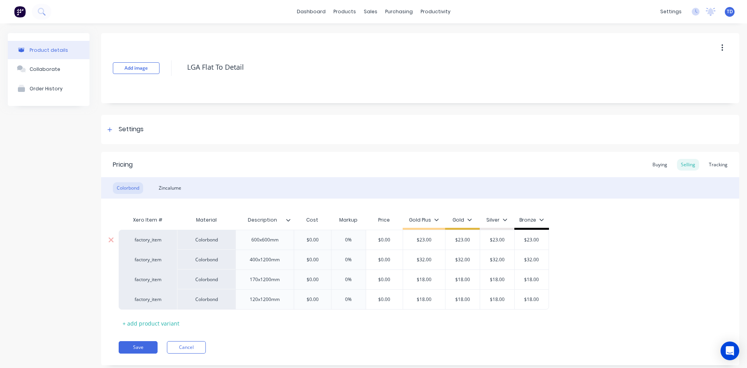
click at [321, 242] on input "$0.00" at bounding box center [312, 239] width 39 height 7
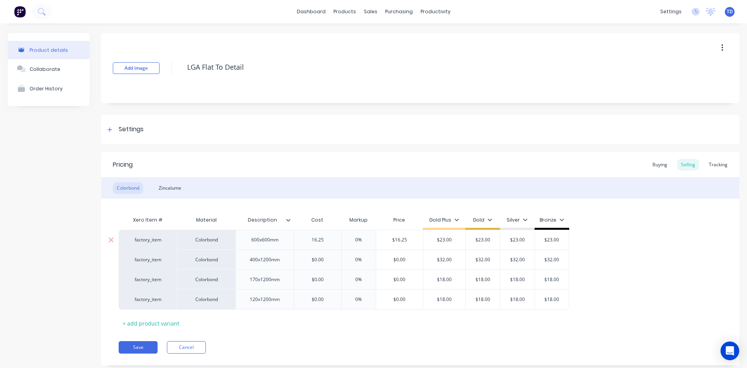
type input "16.25"
type input "0%"
type input "23"
type input "$23.00"
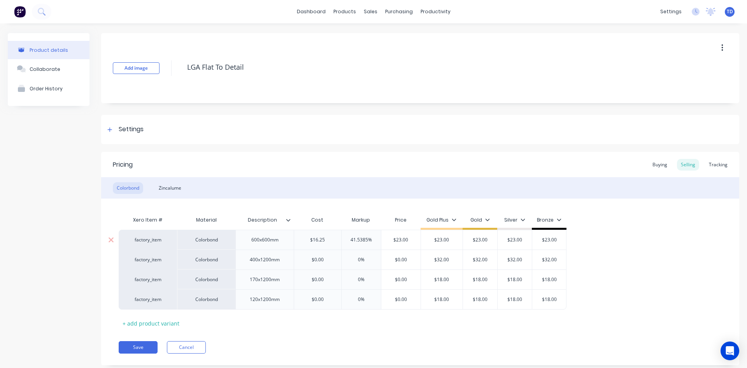
type input "$23.00"
type input "22.50"
type input "0%"
type input "32"
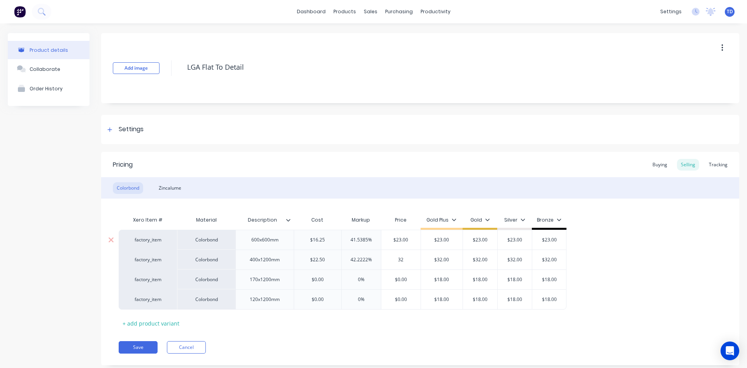
type input "$32.00"
type input "12.50"
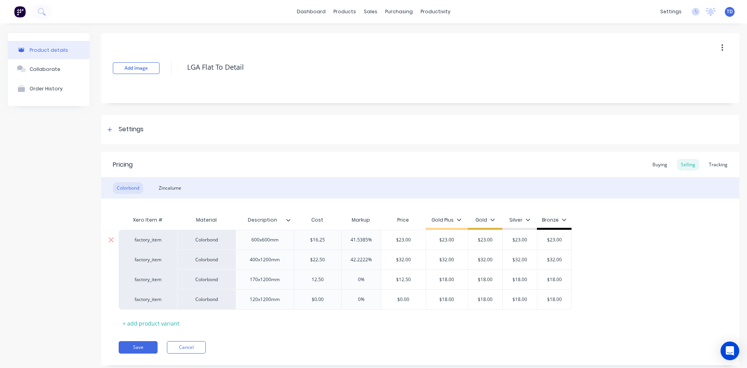
type input "0%"
type input "18"
type input "$18.00"
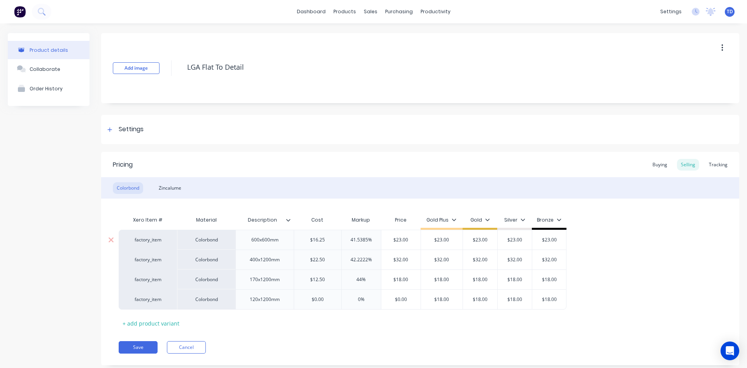
type input "$18.00"
type input "12.50"
type input "0%"
type input "$12.50"
type input "$18.00"
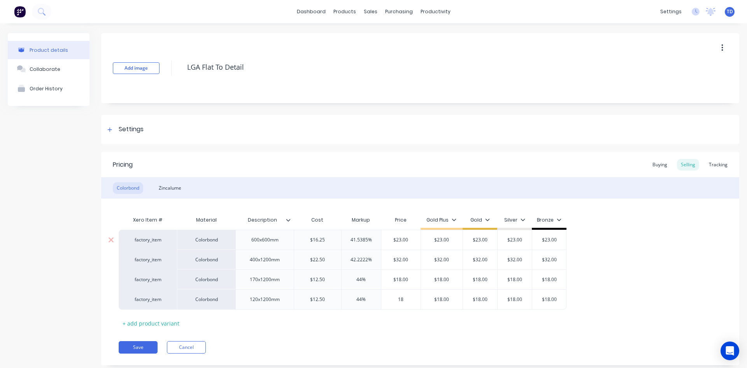
type input "18"
type input "$18.00"
click at [179, 189] on div "Zincalume" at bounding box center [170, 188] width 30 height 12
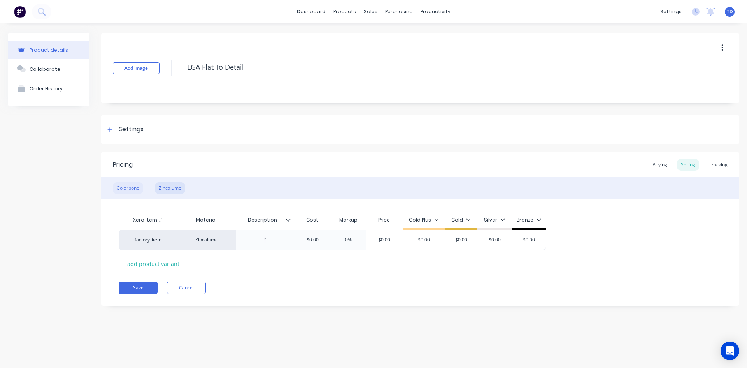
click at [123, 189] on div "Colorbond" at bounding box center [128, 188] width 30 height 12
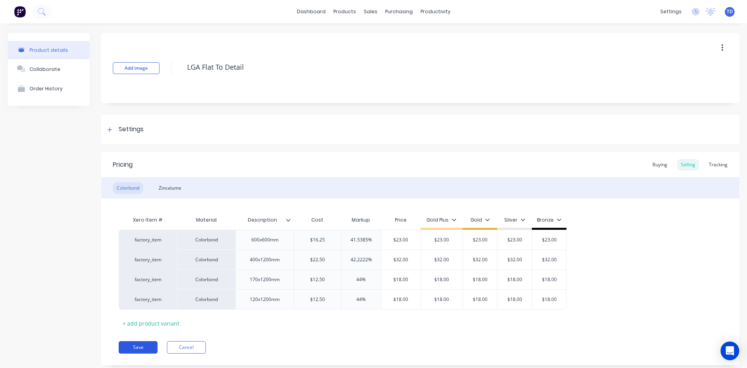
click at [146, 346] on button "Save" at bounding box center [138, 347] width 39 height 12
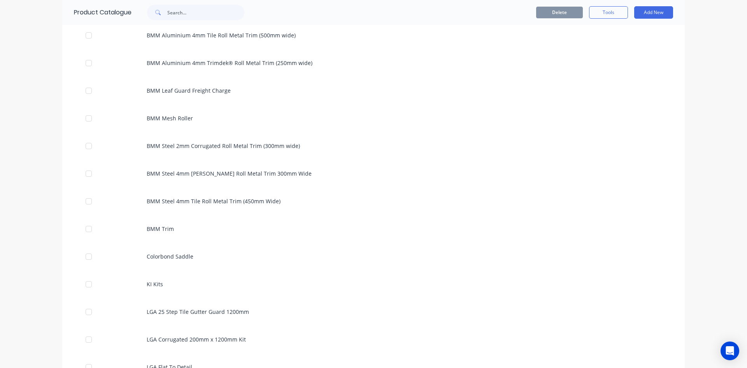
scroll to position [778, 0]
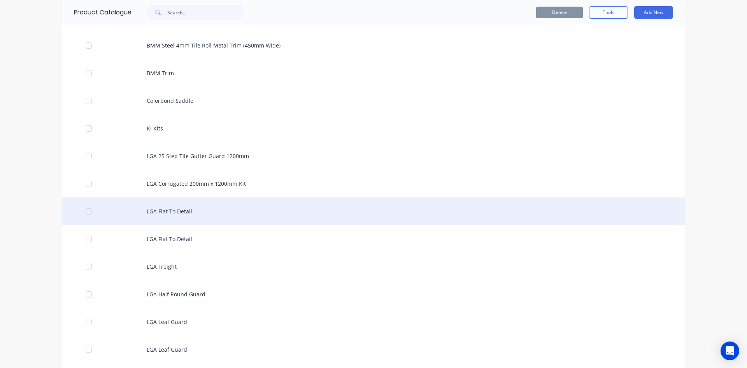
click at [182, 212] on div "LGA Flat To Detail" at bounding box center [373, 211] width 623 height 28
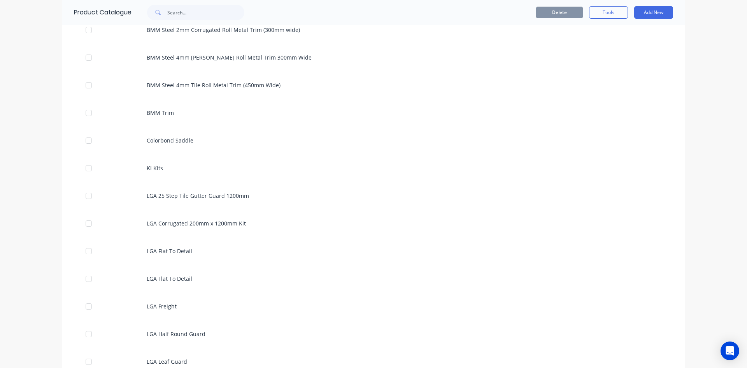
scroll to position [739, 0]
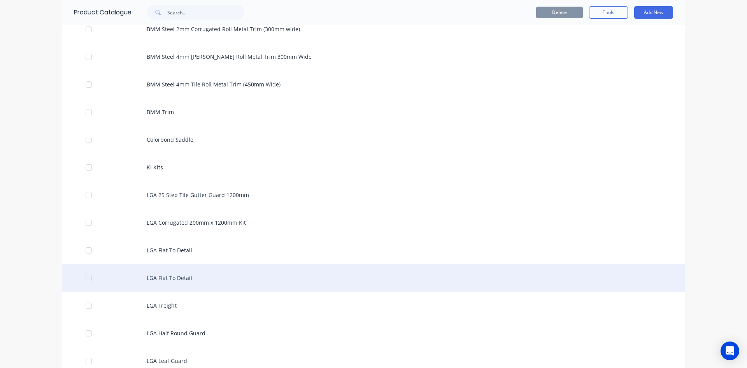
click at [174, 279] on div "LGA Flat To Detail" at bounding box center [373, 278] width 623 height 28
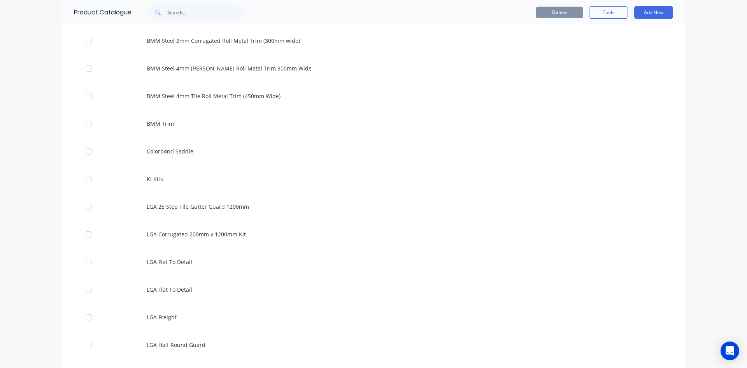
scroll to position [739, 0]
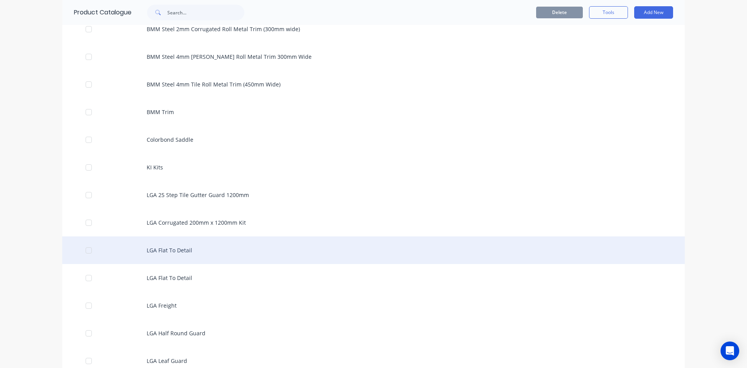
click at [251, 249] on div "LGA Flat To Detail" at bounding box center [373, 250] width 623 height 28
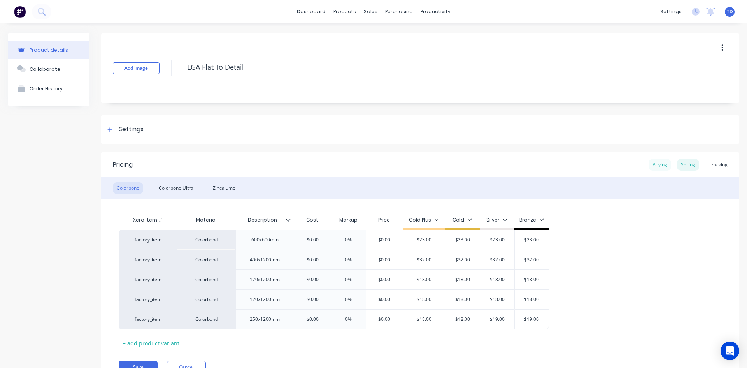
click at [361, 165] on div "Buying" at bounding box center [660, 165] width 23 height 12
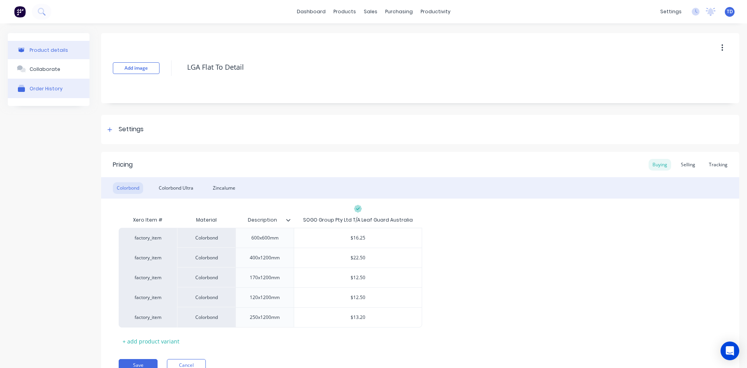
click at [59, 92] on button "Order History" at bounding box center [49, 88] width 82 height 19
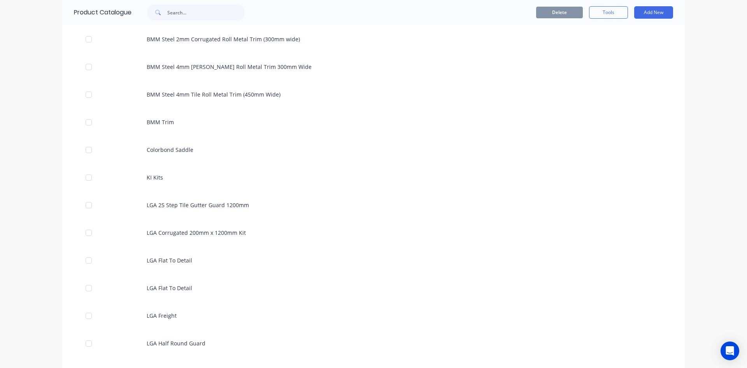
scroll to position [739, 0]
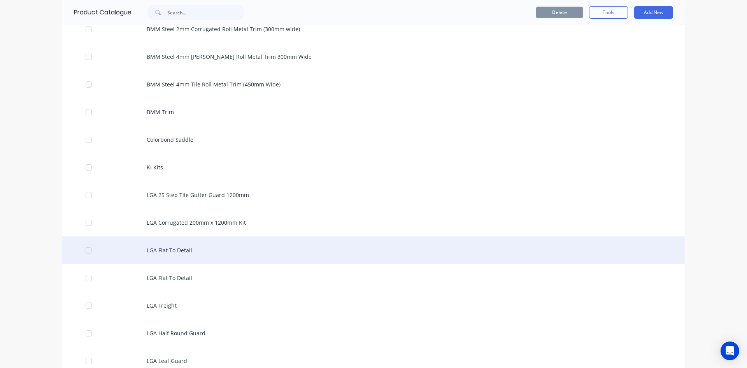
click at [198, 255] on div "LGA Flat To Detail" at bounding box center [373, 250] width 623 height 28
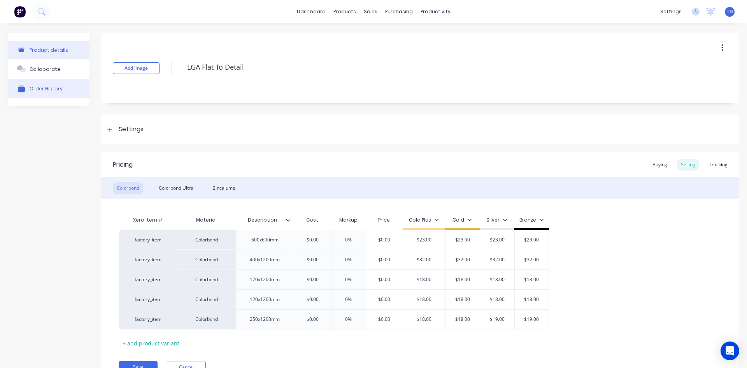
click at [46, 86] on div "Order History" at bounding box center [46, 89] width 33 height 6
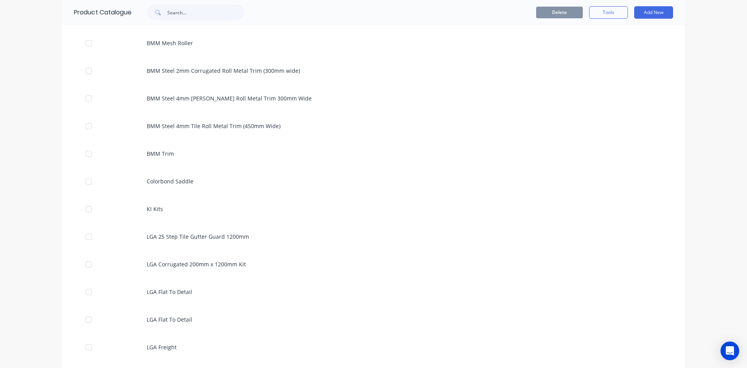
scroll to position [856, 0]
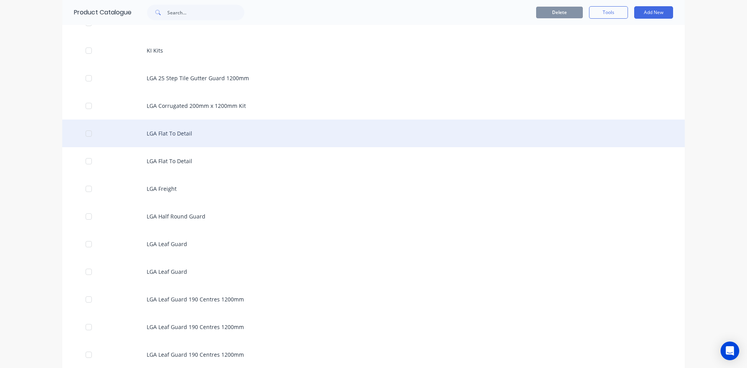
click at [192, 138] on div "LGA Flat To Detail" at bounding box center [373, 133] width 623 height 28
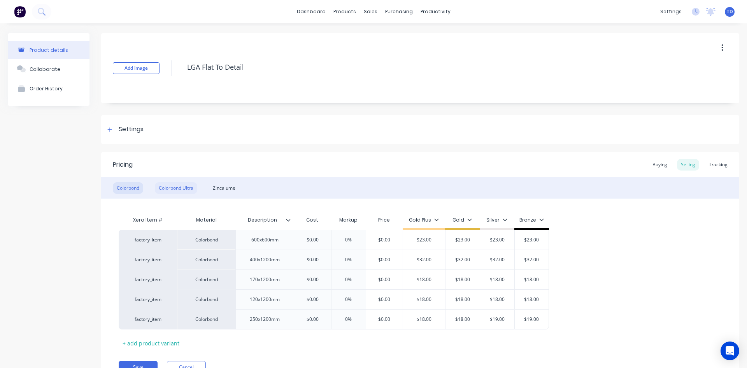
click at [183, 185] on div "Colorbond Ultra" at bounding box center [176, 188] width 42 height 12
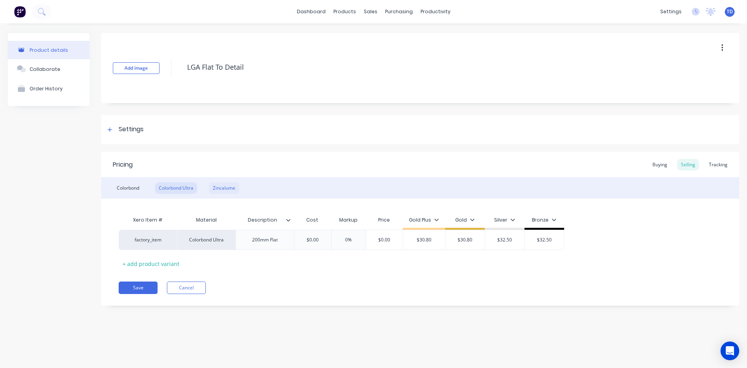
click at [220, 189] on div "Zincalume" at bounding box center [224, 188] width 30 height 12
click at [121, 187] on div "Colorbond" at bounding box center [128, 188] width 30 height 12
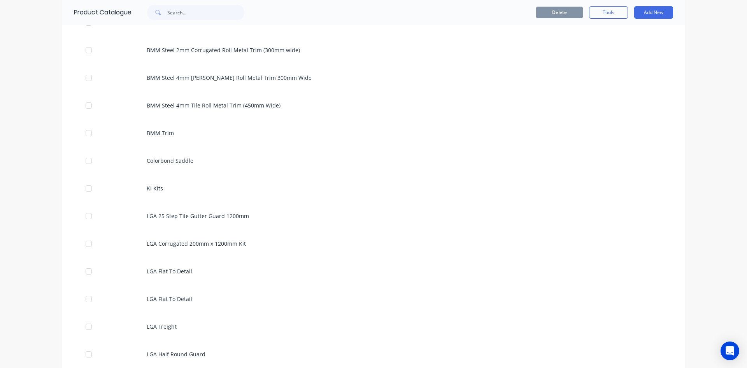
scroll to position [739, 0]
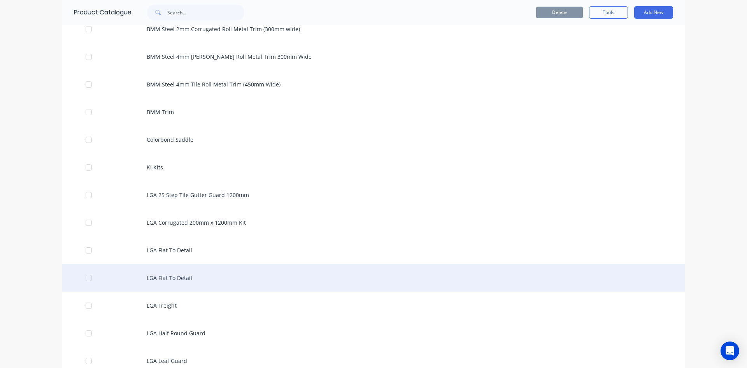
click at [180, 278] on div "LGA Flat To Detail" at bounding box center [373, 278] width 623 height 28
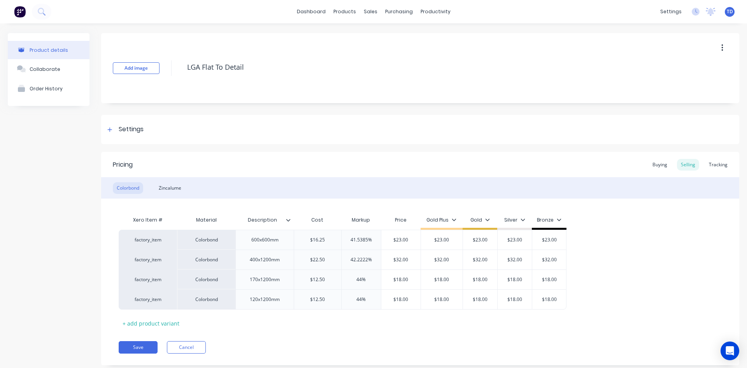
click at [361, 49] on icon "button" at bounding box center [722, 48] width 2 height 9
click at [361, 84] on div "Delete" at bounding box center [695, 83] width 60 height 11
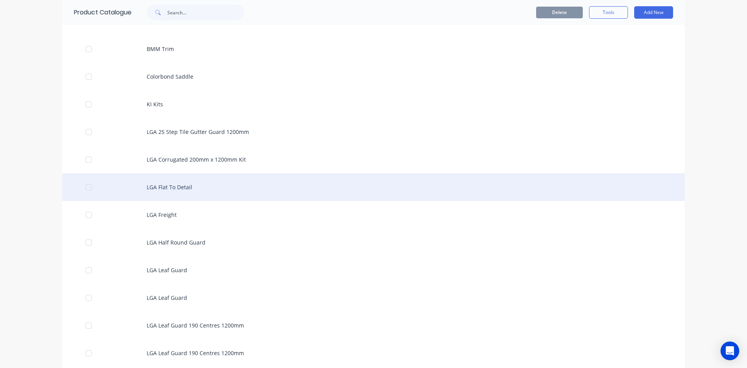
scroll to position [817, 0]
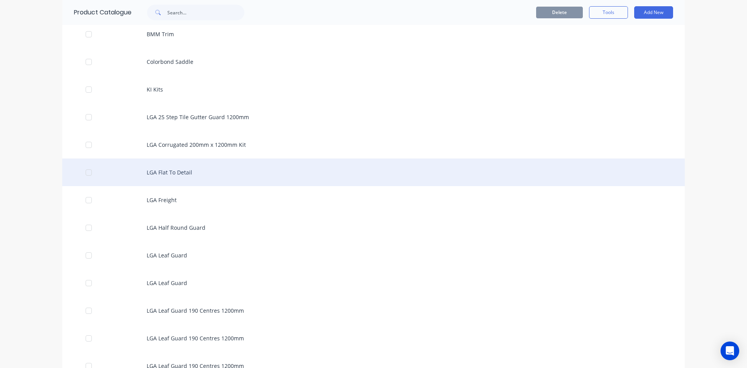
click at [173, 175] on div "LGA Flat To Detail" at bounding box center [373, 172] width 623 height 28
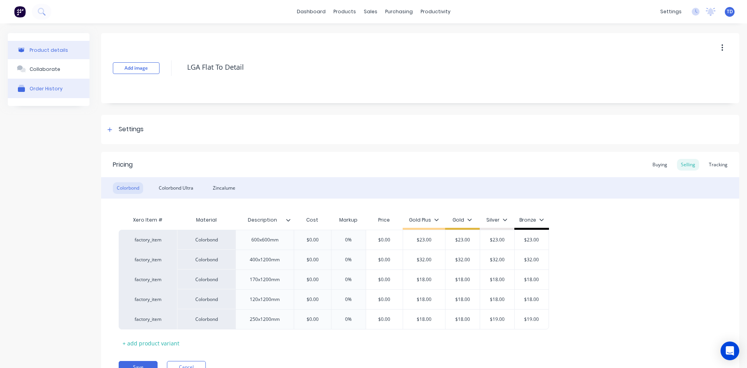
click at [48, 85] on div "Order History" at bounding box center [46, 88] width 33 height 7
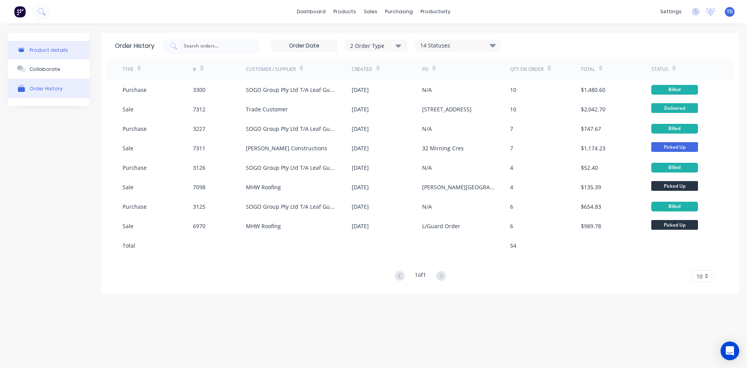
click at [48, 48] on div "Product details" at bounding box center [49, 50] width 39 height 6
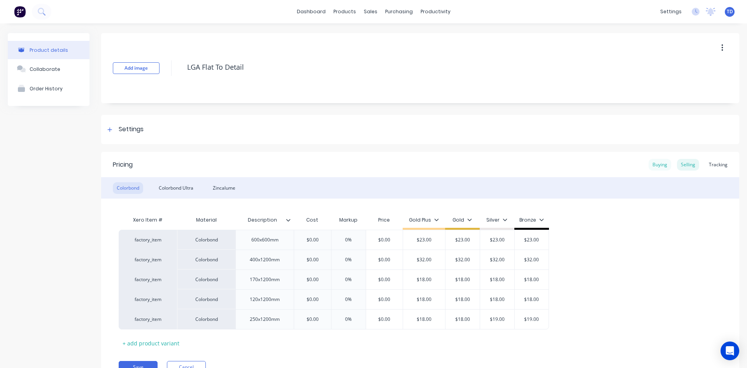
click at [361, 165] on div "Buying" at bounding box center [660, 165] width 23 height 12
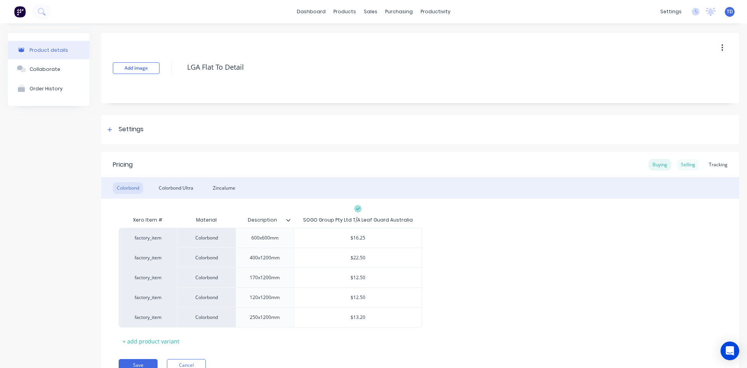
click at [361, 165] on div "Selling" at bounding box center [688, 165] width 22 height 12
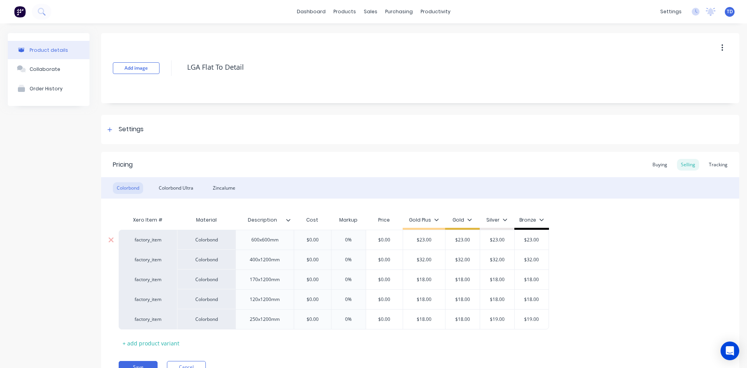
click at [323, 239] on input "$0.00" at bounding box center [312, 239] width 39 height 7
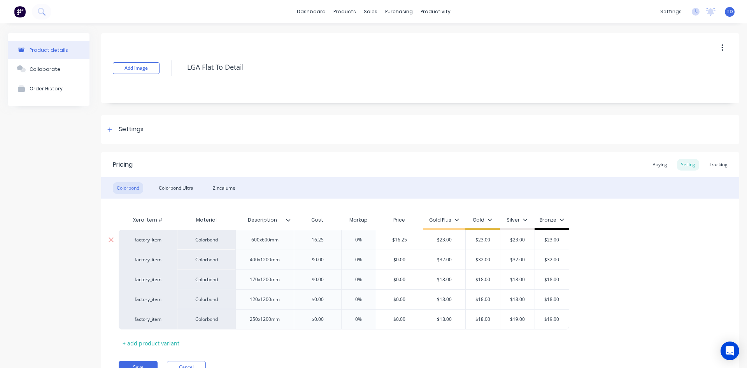
type input "16.25"
type input "0%"
type input "$16.25"
type input "$23.00"
type input "23"
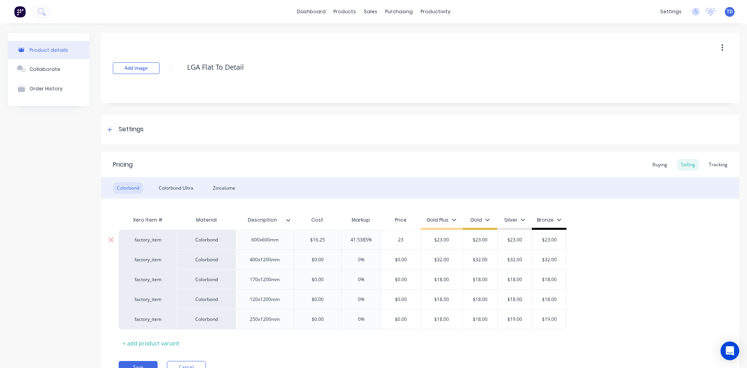
type input "$23.00"
type input "22.50"
type input "0%"
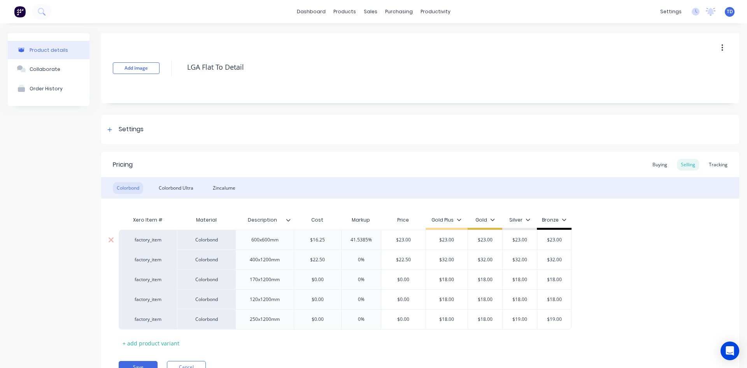
type input "$22.50"
type input "$32.00"
type input "32"
type input "$32.00"
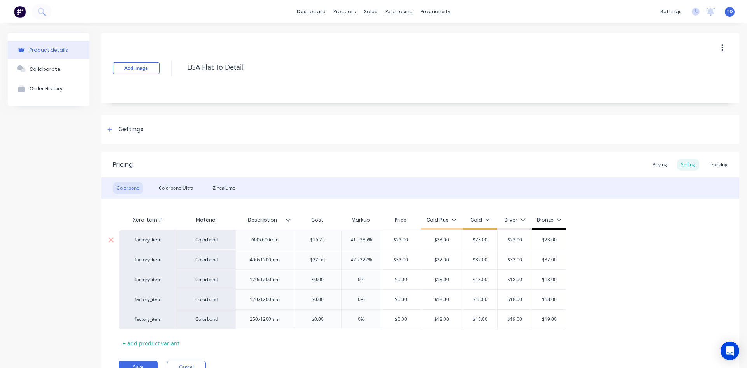
type input "$32.00"
type input "$0.00"
type input "0%"
type input "12.50"
type input "18"
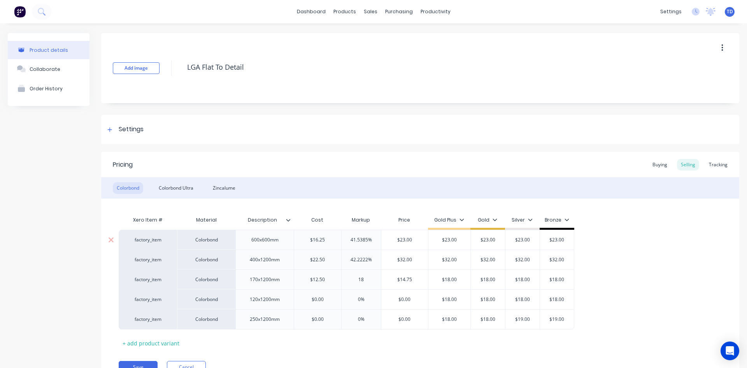
type input "$14.75"
type input "$18.00"
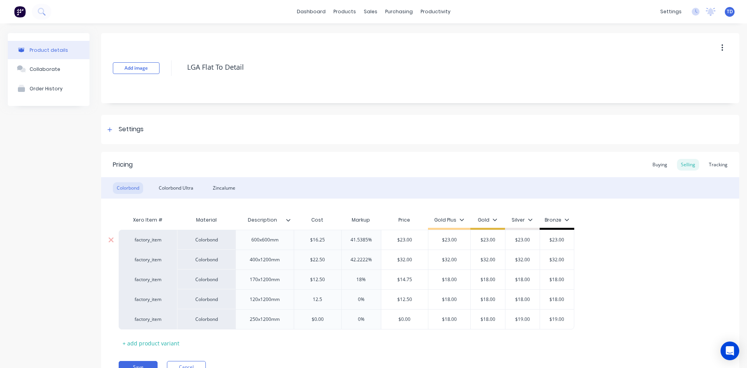
type input "12.5"
type input "0%"
type input "$12.50"
type input "$18.00"
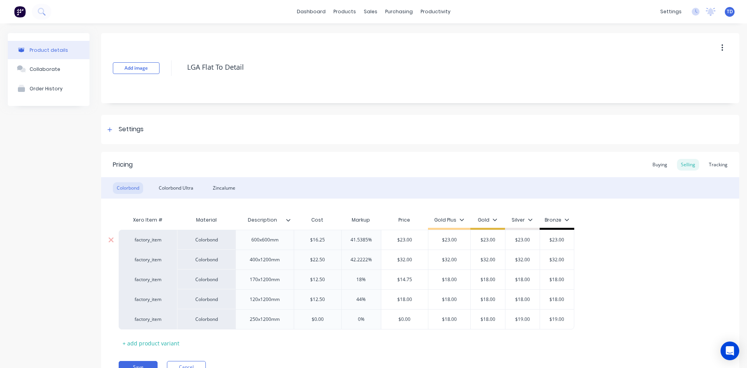
type input "44%"
type input "$12.50"
type input "18"
type input "$18.00"
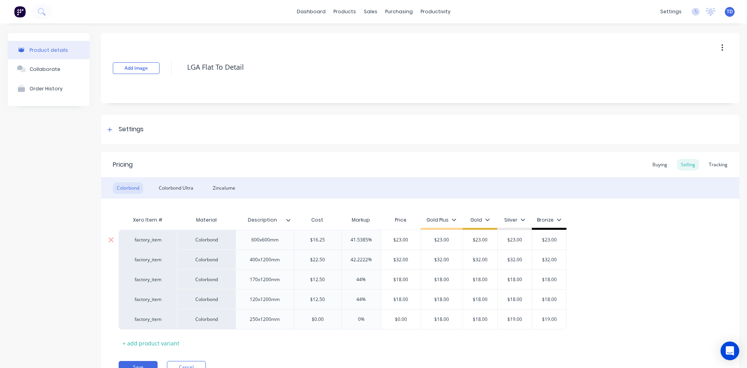
type input "$18.00"
type input "13.20"
type input "0%"
type input "18"
type input "$18.00"
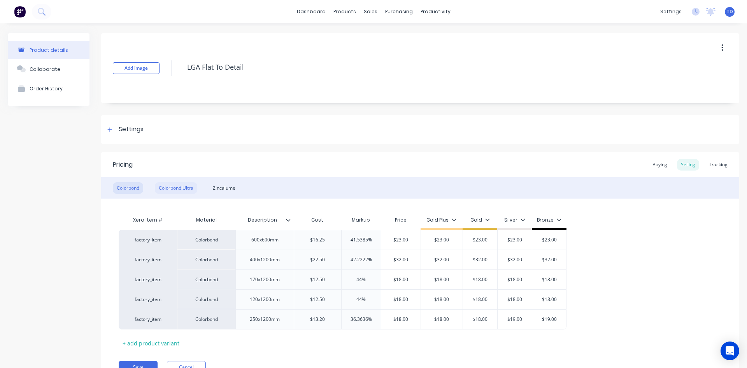
click at [175, 184] on div "Colorbond Ultra" at bounding box center [176, 188] width 42 height 12
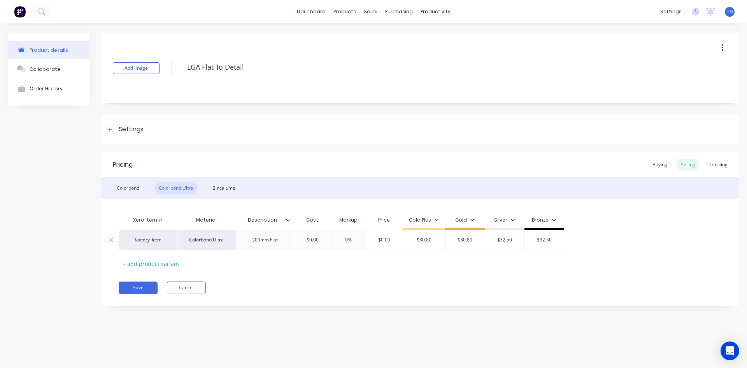
click at [323, 240] on input "$0.00" at bounding box center [312, 239] width 39 height 7
type input "22"
type input "$22.00"
type input "$30.80"
type input "30.80"
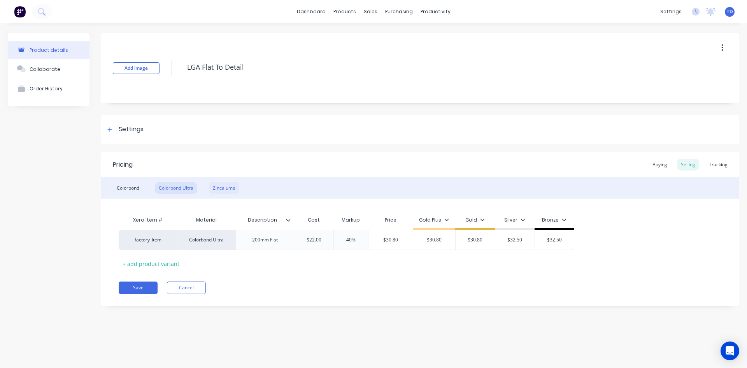
click at [225, 189] on div "Zincalume" at bounding box center [224, 188] width 30 height 12
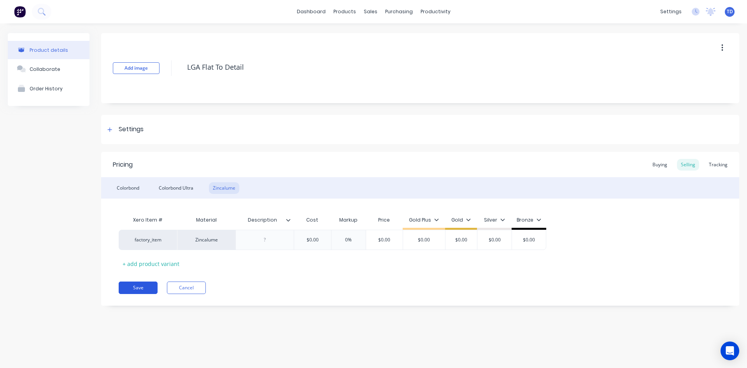
click at [137, 286] on button "Save" at bounding box center [138, 287] width 39 height 12
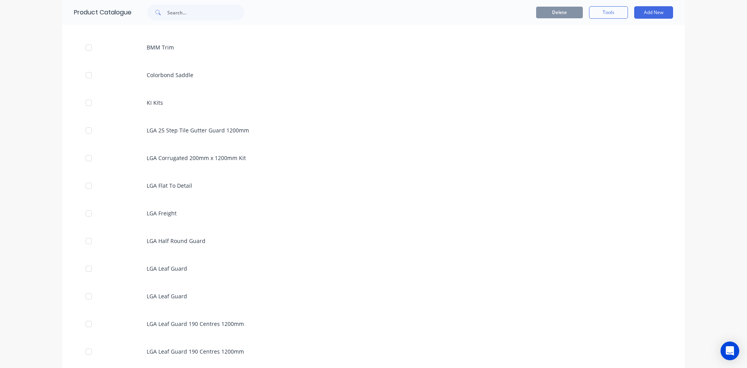
scroll to position [817, 0]
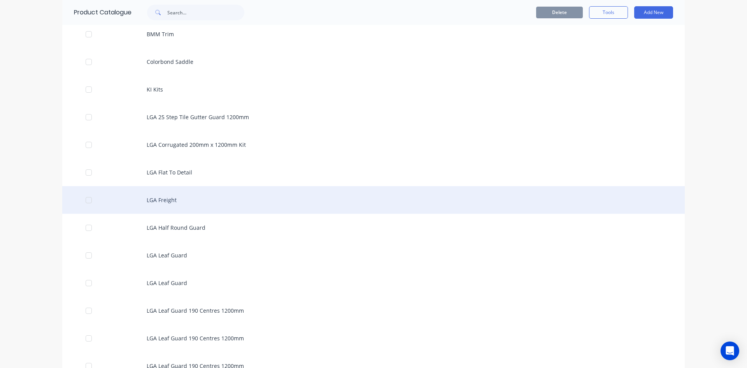
click at [168, 206] on div "LGA Freight" at bounding box center [373, 200] width 623 height 28
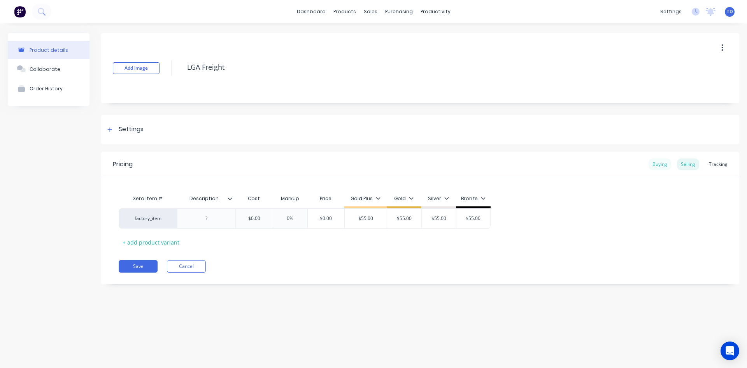
click at [361, 165] on div "Buying" at bounding box center [660, 164] width 23 height 12
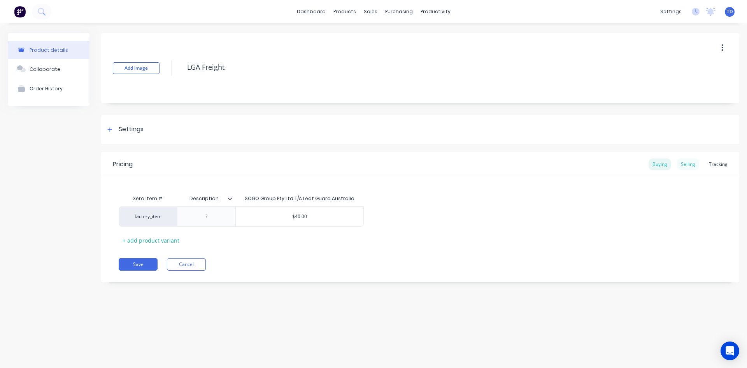
click at [361, 164] on div "Selling" at bounding box center [688, 164] width 22 height 12
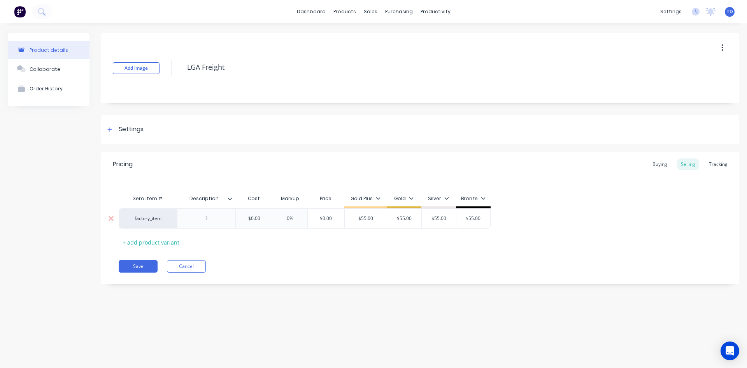
click at [269, 220] on input "$0.00" at bounding box center [254, 218] width 39 height 7
type input "40"
type input "0%"
click at [137, 264] on button "Save" at bounding box center [138, 266] width 39 height 12
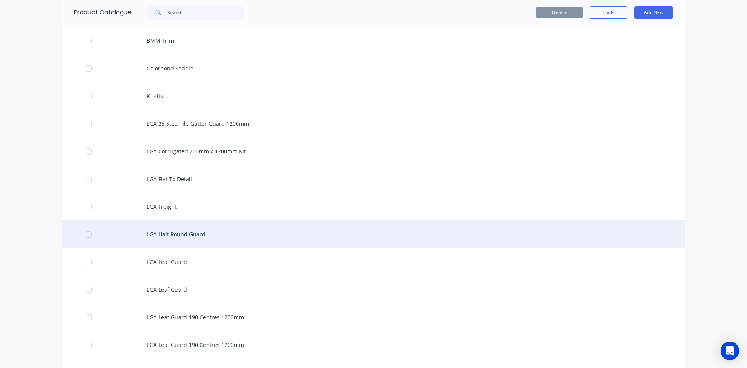
scroll to position [817, 0]
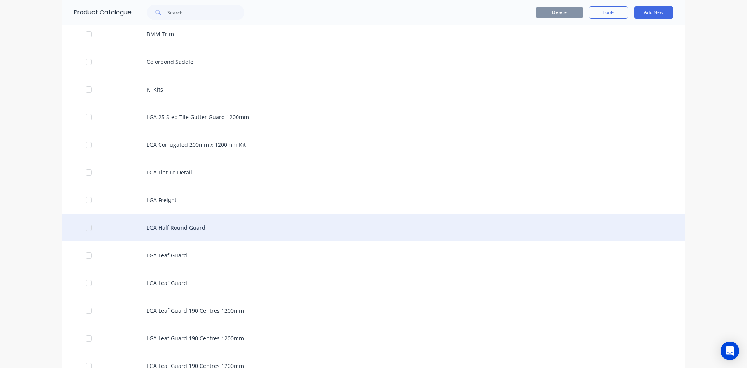
click at [181, 225] on div "LGA Half Round Guard" at bounding box center [373, 228] width 623 height 28
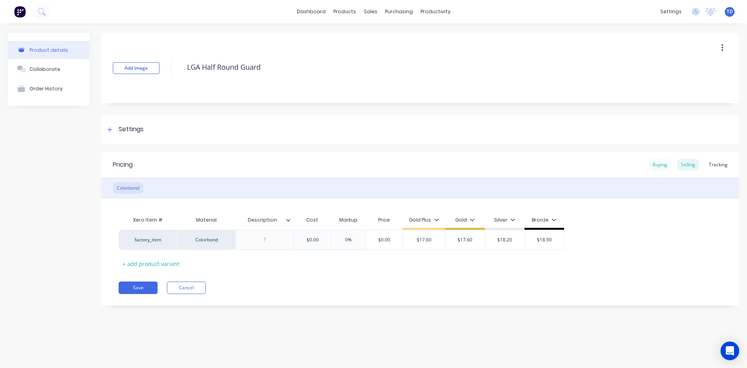
click at [361, 161] on div "Buying" at bounding box center [660, 165] width 23 height 12
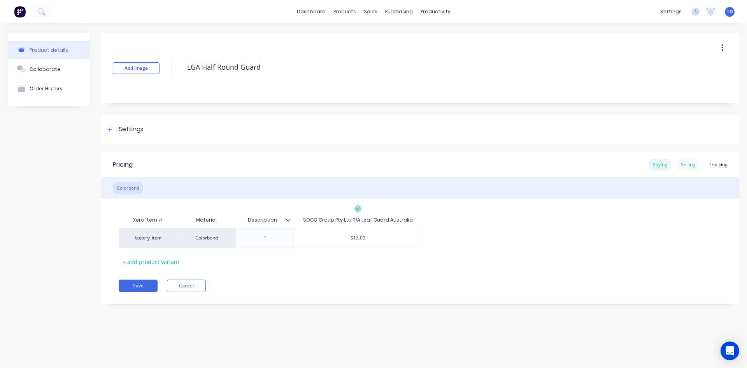
click at [361, 162] on div "Selling" at bounding box center [688, 165] width 22 height 12
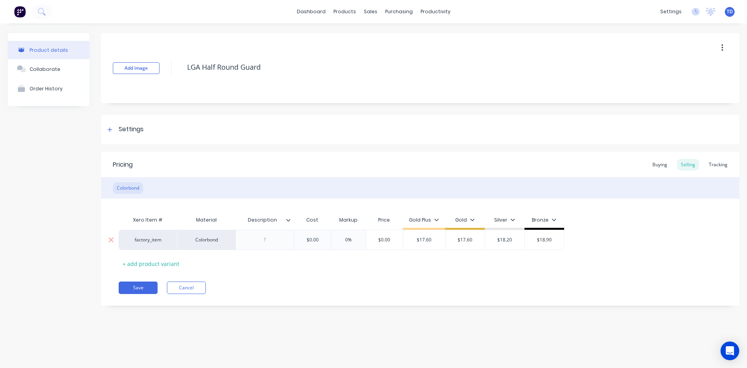
click at [321, 238] on input "$0.00" at bounding box center [312, 239] width 39 height 7
click at [141, 283] on button "Save" at bounding box center [138, 287] width 39 height 12
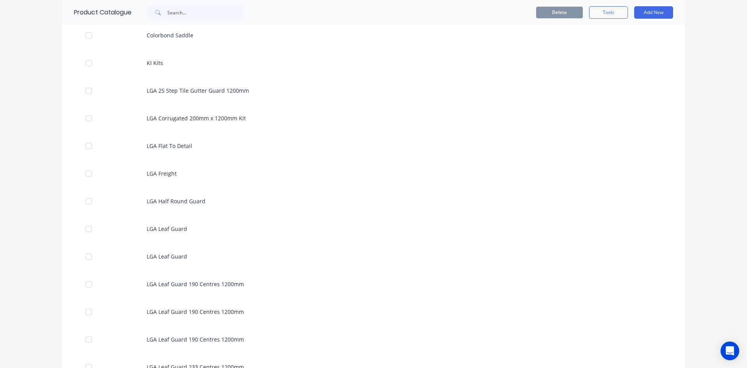
scroll to position [856, 0]
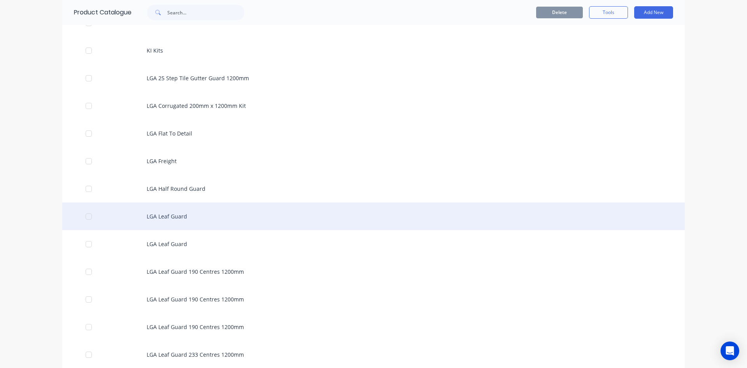
click at [181, 216] on div "LGA Leaf Guard" at bounding box center [373, 216] width 623 height 28
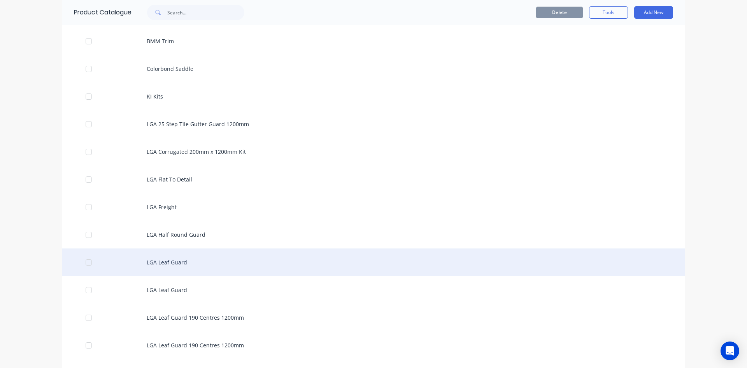
scroll to position [817, 0]
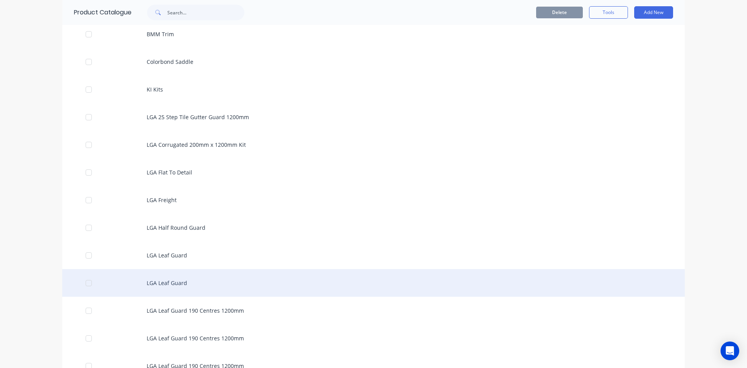
click at [178, 285] on div "LGA Leaf Guard" at bounding box center [373, 283] width 623 height 28
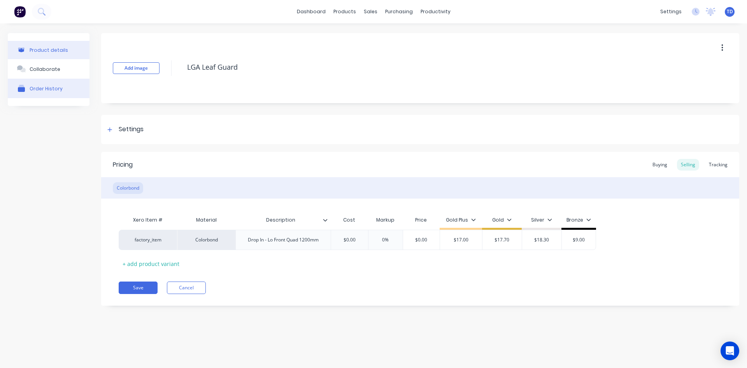
click at [60, 90] on button "Order History" at bounding box center [49, 88] width 82 height 19
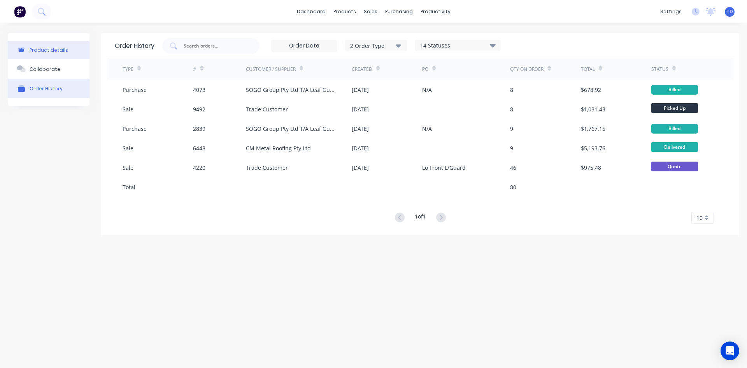
click at [56, 54] on button "Product details" at bounding box center [49, 50] width 82 height 18
click at [32, 46] on button "Product details" at bounding box center [49, 50] width 82 height 18
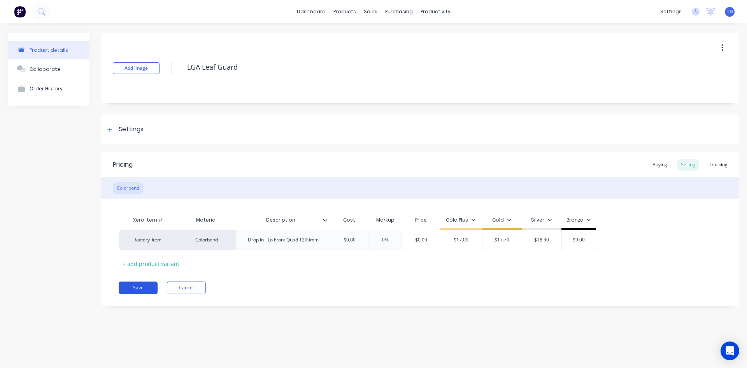
click at [145, 285] on button "Save" at bounding box center [138, 287] width 39 height 12
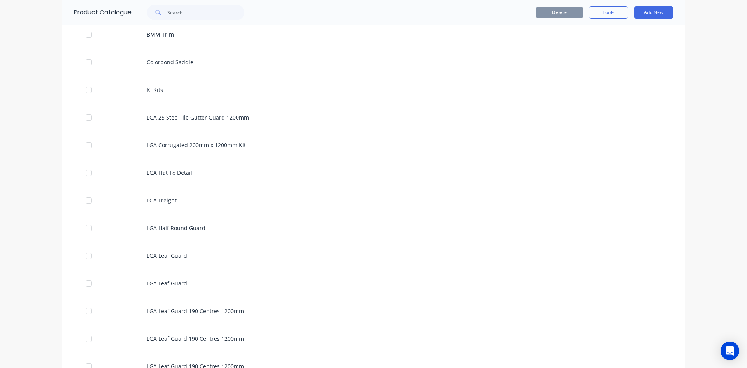
scroll to position [817, 0]
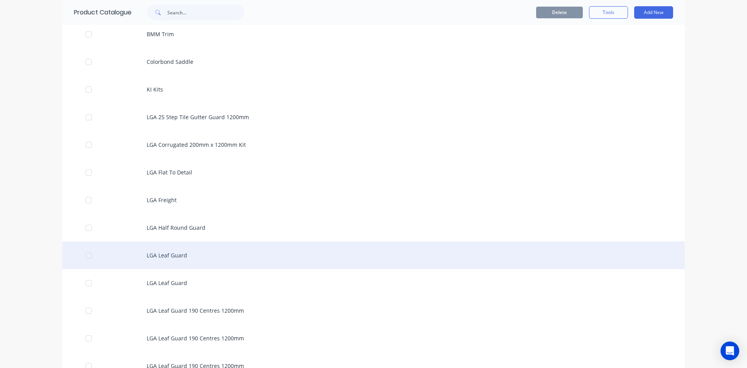
click at [165, 260] on div "LGA Leaf Guard" at bounding box center [373, 255] width 623 height 28
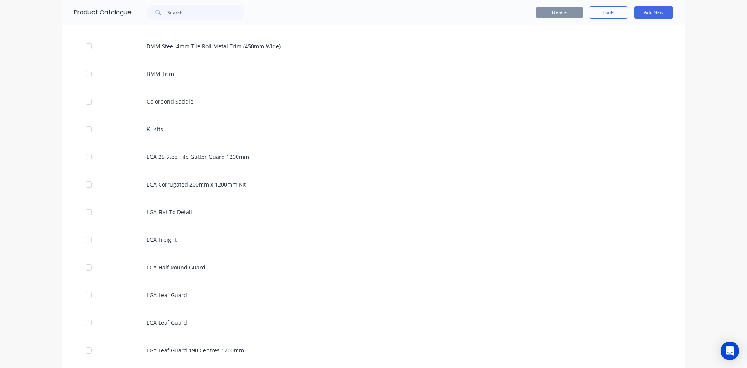
scroll to position [778, 0]
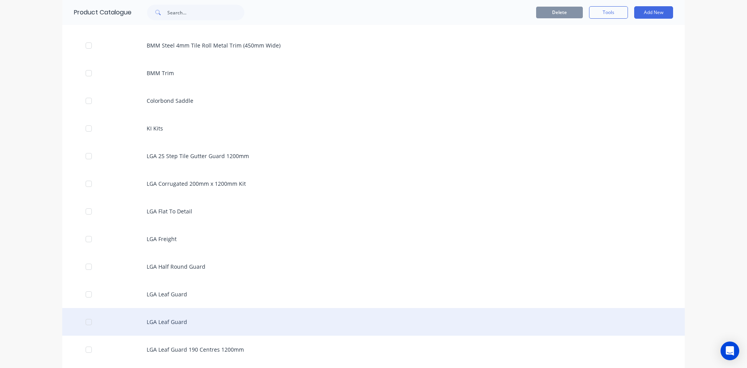
click at [162, 325] on div "LGA Leaf Guard" at bounding box center [373, 322] width 623 height 28
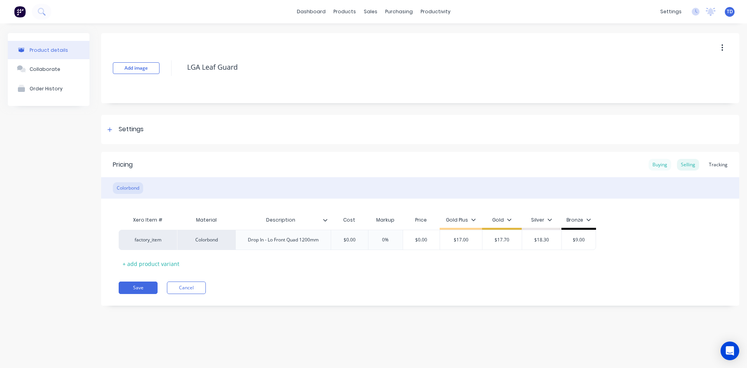
click at [361, 165] on div "Buying" at bounding box center [660, 165] width 23 height 12
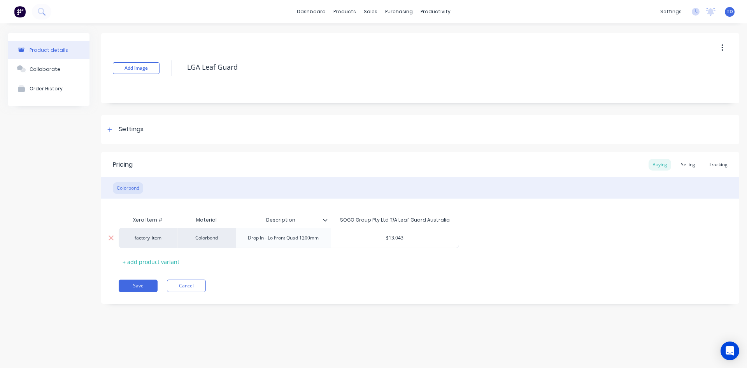
click at [361, 233] on div "$13.043" at bounding box center [395, 237] width 128 height 19
click at [361, 164] on div "Selling" at bounding box center [688, 165] width 22 height 12
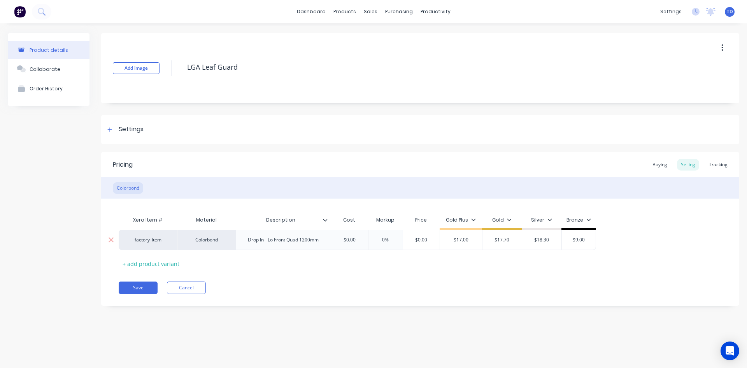
click at [357, 241] on input "$0.00" at bounding box center [349, 239] width 39 height 7
click at [340, 264] on div "Xero Item # Material Description Cost Markup Price Gold Plus Gold Silver Bronze…" at bounding box center [420, 241] width 603 height 58
click at [136, 288] on button "Save" at bounding box center [138, 287] width 39 height 12
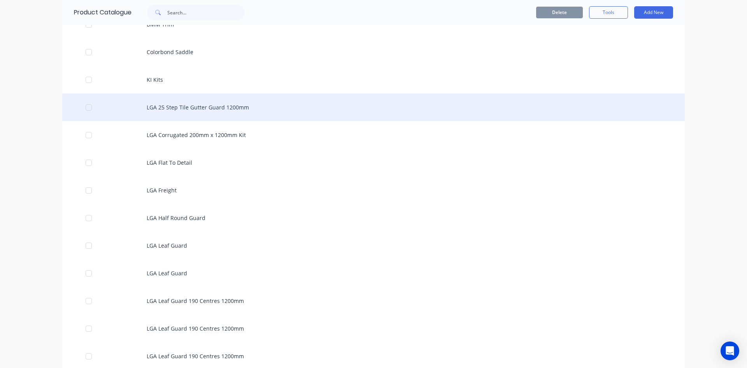
scroll to position [856, 0]
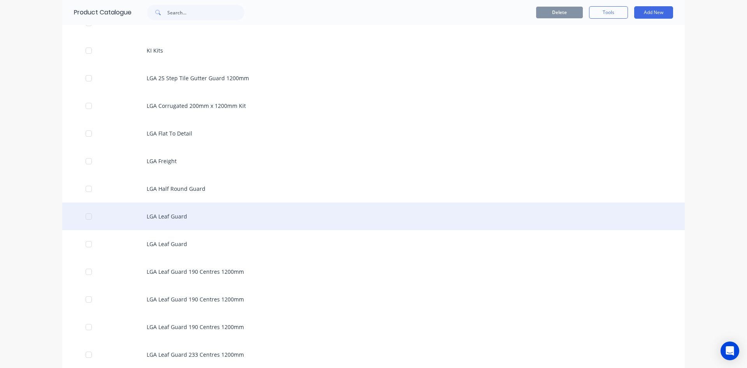
click at [180, 211] on div "LGA Leaf Guard" at bounding box center [373, 216] width 623 height 28
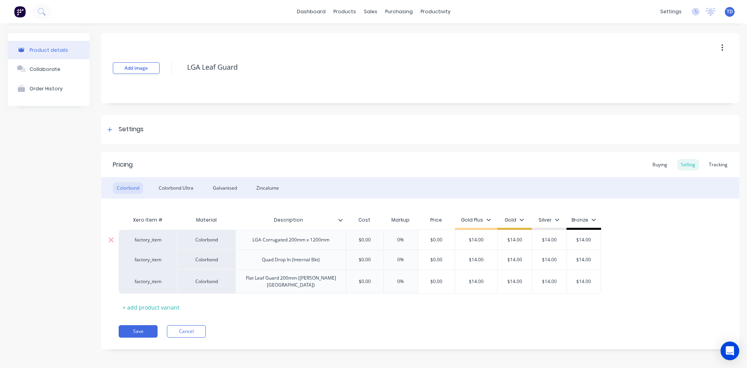
click at [361, 238] on input "$0.00" at bounding box center [364, 239] width 39 height 7
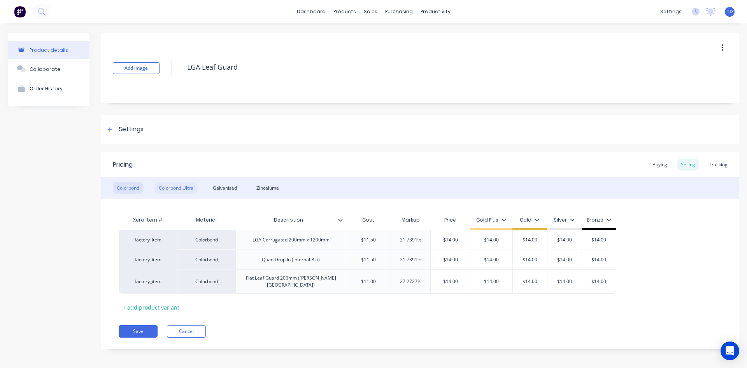
click at [180, 187] on div "Colorbond Ultra" at bounding box center [176, 188] width 42 height 12
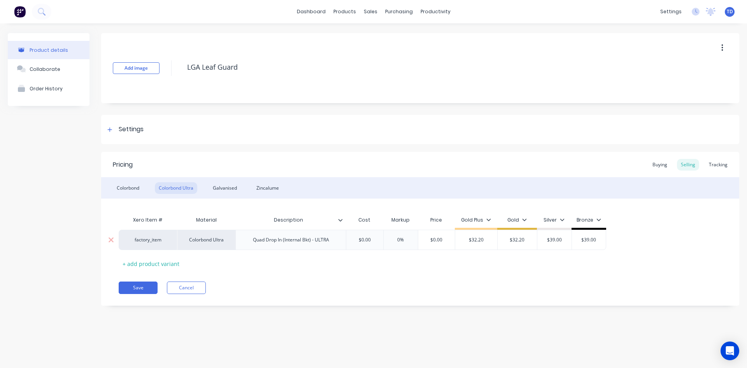
click at [361, 241] on input "$0.00" at bounding box center [364, 239] width 39 height 7
click at [231, 187] on div "Galvanised" at bounding box center [225, 188] width 32 height 12
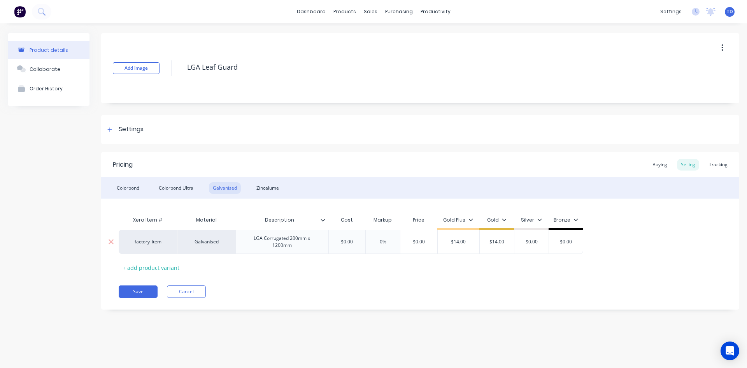
click at [352, 240] on input "$0.00" at bounding box center [347, 241] width 39 height 7
click at [273, 191] on div "Zincalume" at bounding box center [268, 188] width 30 height 12
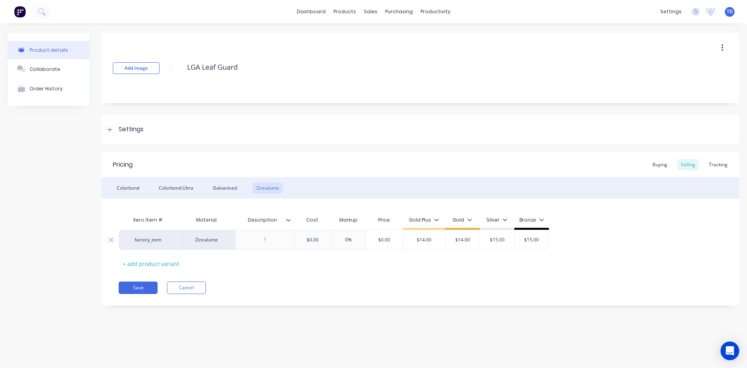
click at [319, 240] on input "$0.00" at bounding box center [312, 239] width 39 height 7
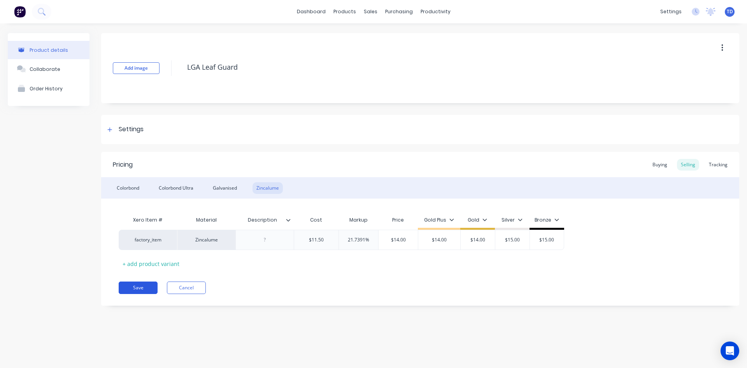
click at [139, 284] on button "Save" at bounding box center [138, 287] width 39 height 12
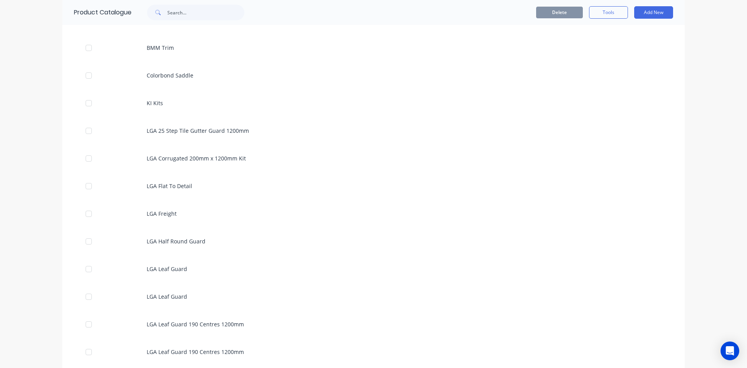
scroll to position [817, 0]
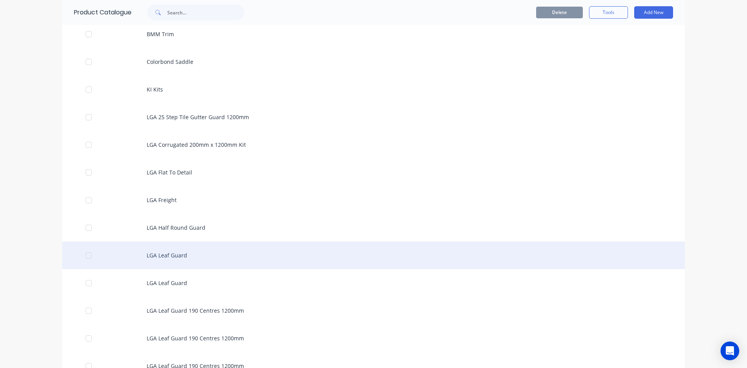
click at [159, 259] on div "LGA Leaf Guard" at bounding box center [373, 255] width 623 height 28
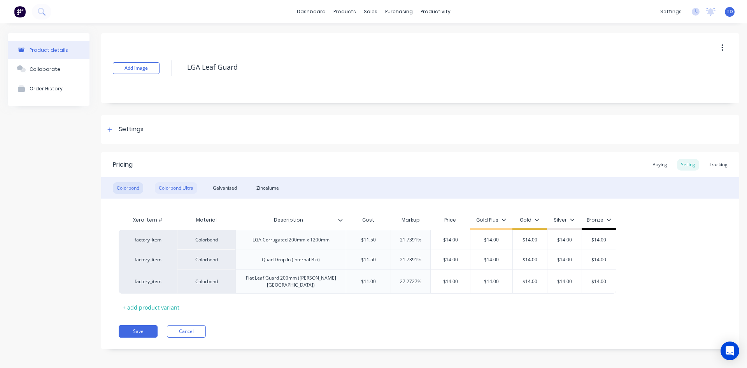
click at [175, 185] on div "Colorbond Ultra" at bounding box center [176, 188] width 42 height 12
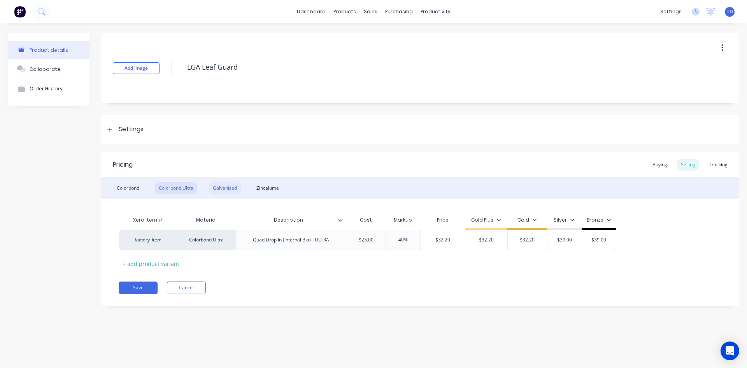
click at [225, 191] on div "Galvanised" at bounding box center [225, 188] width 32 height 12
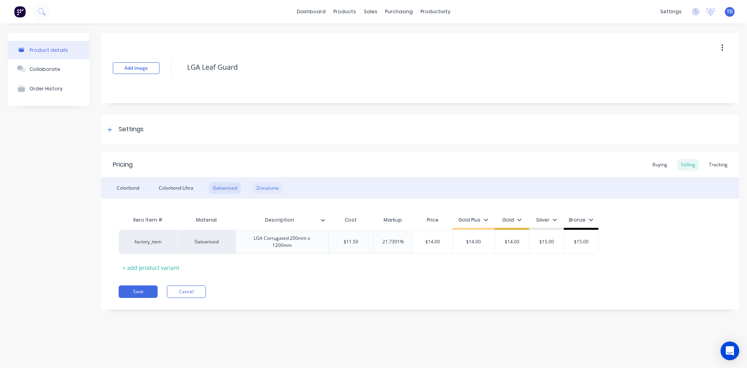
click at [273, 187] on div "Zincalume" at bounding box center [268, 188] width 30 height 12
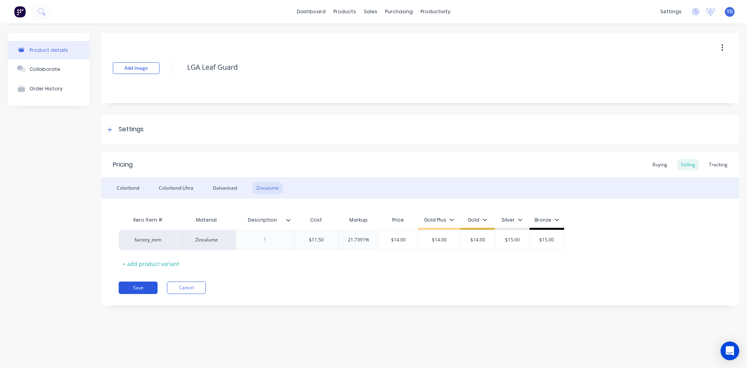
click at [127, 286] on button "Save" at bounding box center [138, 287] width 39 height 12
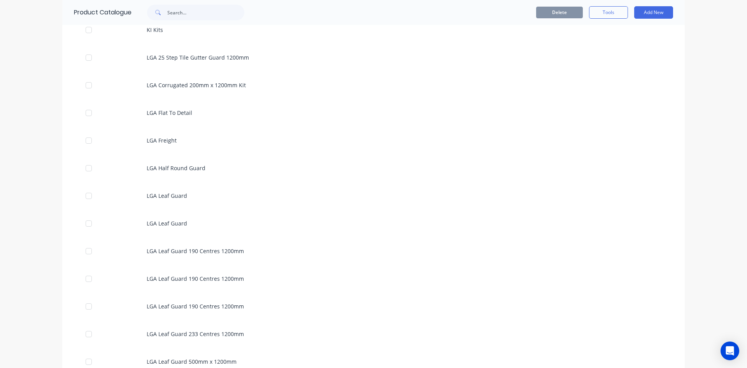
scroll to position [895, 0]
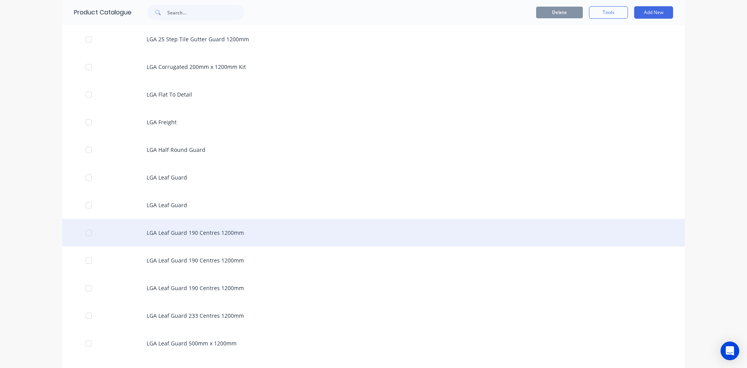
click at [160, 240] on div "LGA Leaf Guard 190 Centres 1200mm" at bounding box center [373, 233] width 623 height 28
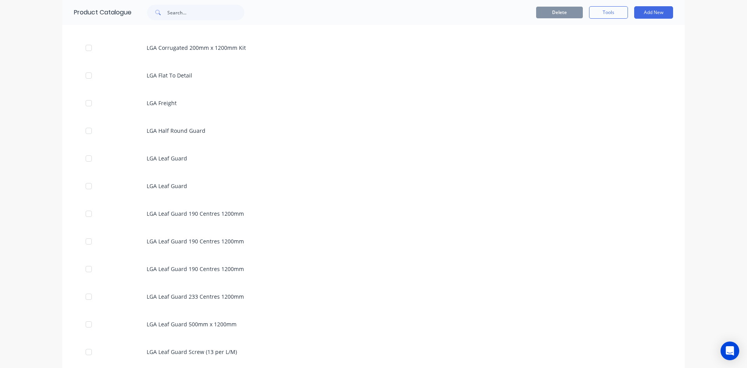
scroll to position [934, 0]
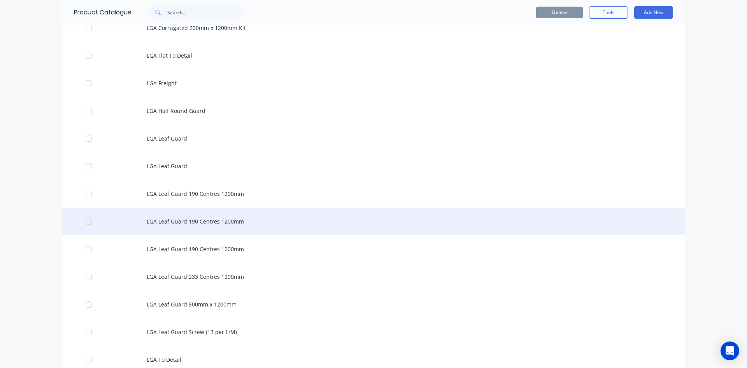
click at [172, 217] on div "LGA Leaf Guard 190 Centres 1200mm" at bounding box center [373, 221] width 623 height 28
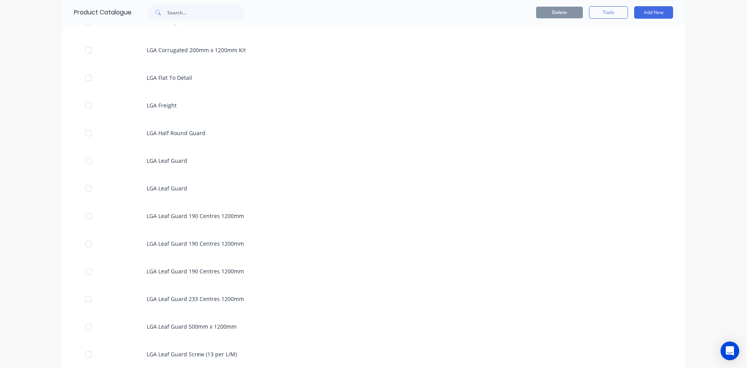
scroll to position [934, 0]
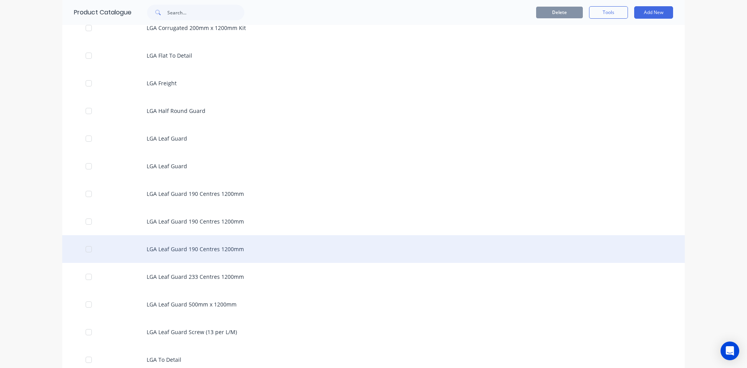
click at [206, 256] on div "LGA Leaf Guard 190 Centres 1200mm" at bounding box center [373, 249] width 623 height 28
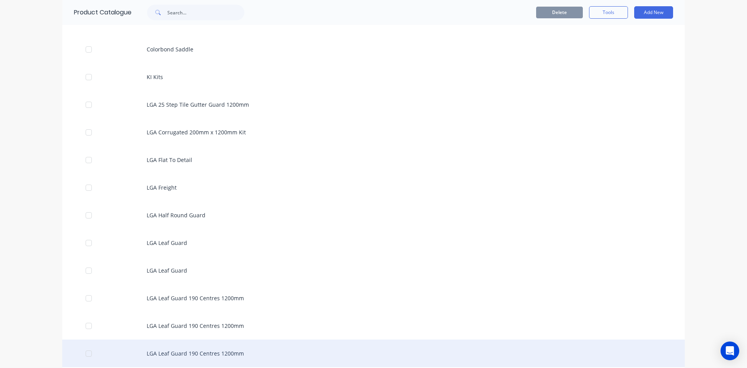
scroll to position [934, 0]
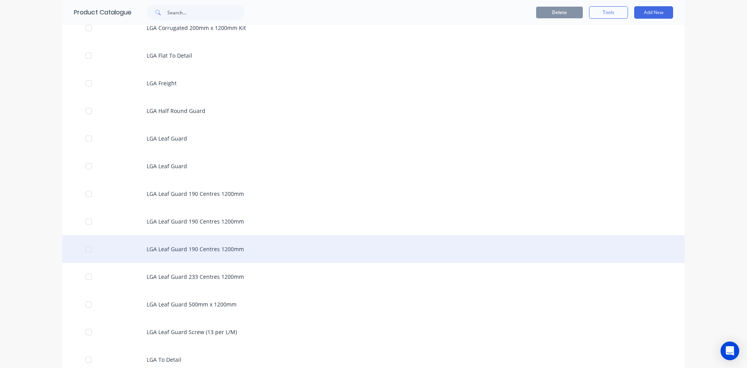
click at [229, 253] on div "LGA Leaf Guard 190 Centres 1200mm" at bounding box center [373, 249] width 623 height 28
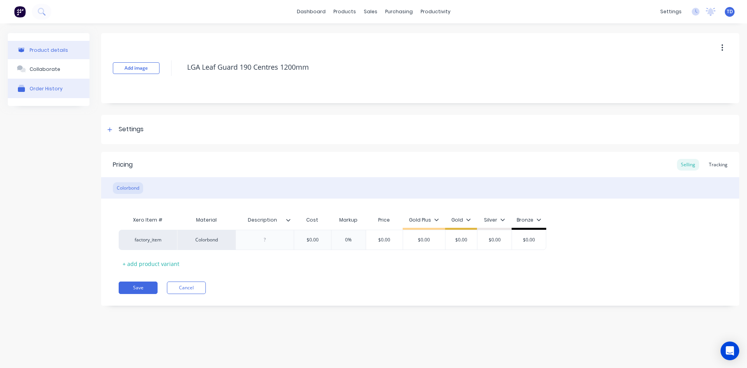
click at [54, 91] on div "Order History" at bounding box center [46, 89] width 33 height 6
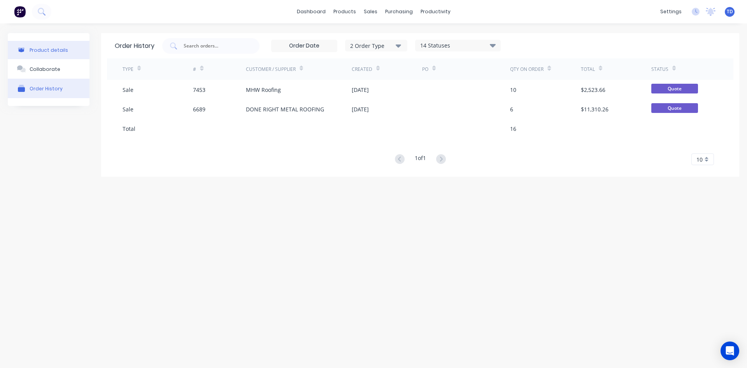
click at [24, 52] on icon "button" at bounding box center [21, 49] width 7 height 5
click at [32, 44] on button "Product details" at bounding box center [49, 50] width 82 height 18
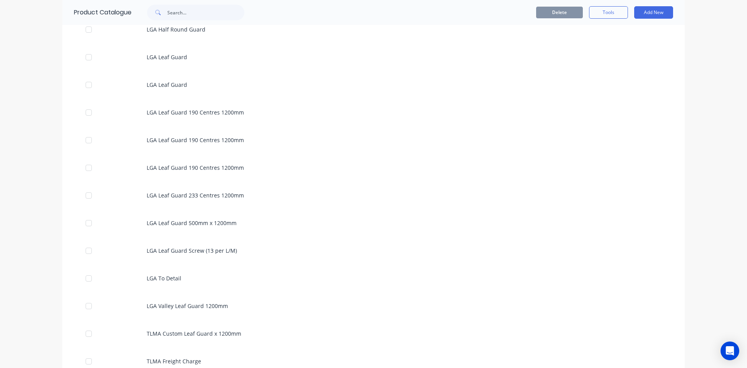
scroll to position [1012, 0]
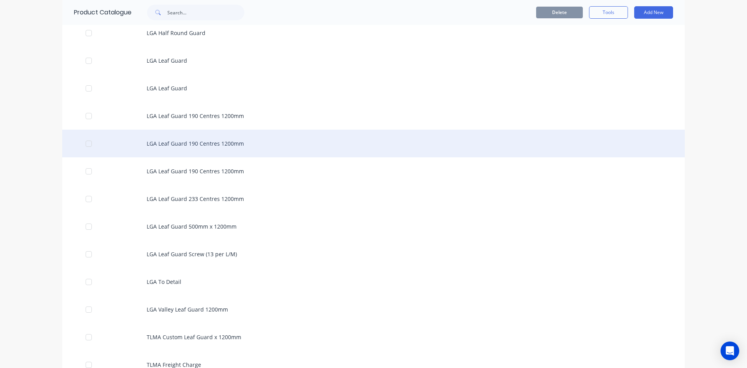
click at [214, 150] on div "LGA Leaf Guard 190 Centres 1200mm" at bounding box center [373, 144] width 623 height 28
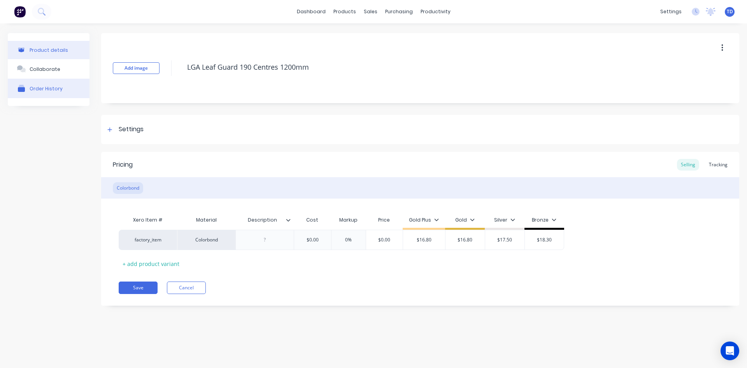
click at [34, 90] on div "Order History" at bounding box center [46, 89] width 33 height 6
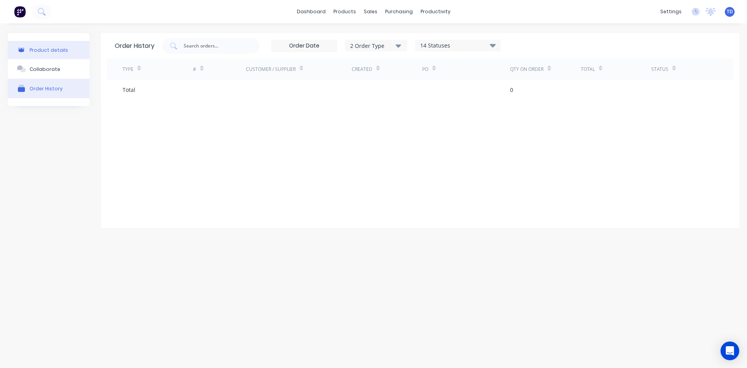
click at [41, 49] on div "Product details" at bounding box center [49, 50] width 39 height 6
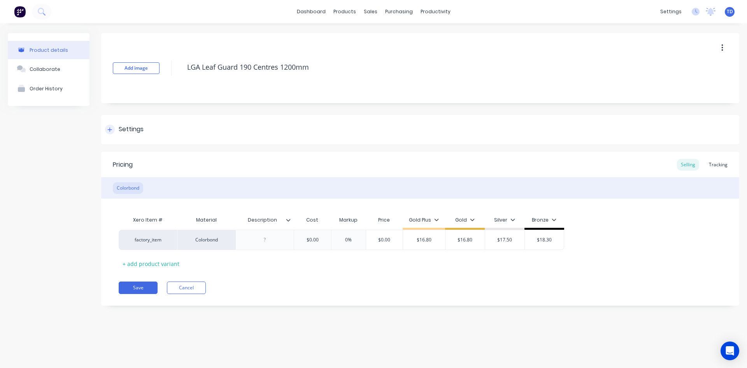
click at [111, 132] on div at bounding box center [110, 130] width 10 height 10
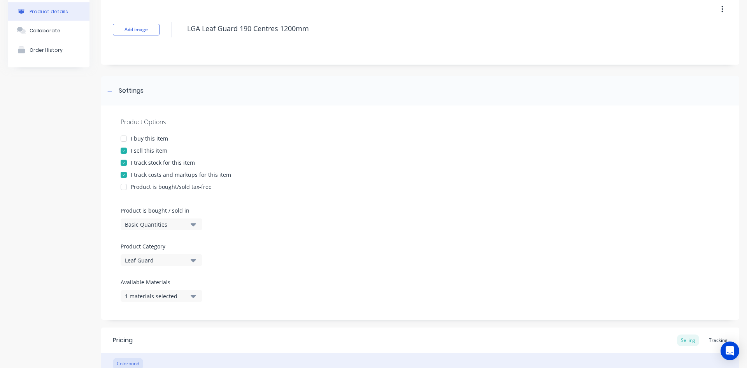
scroll to position [18, 0]
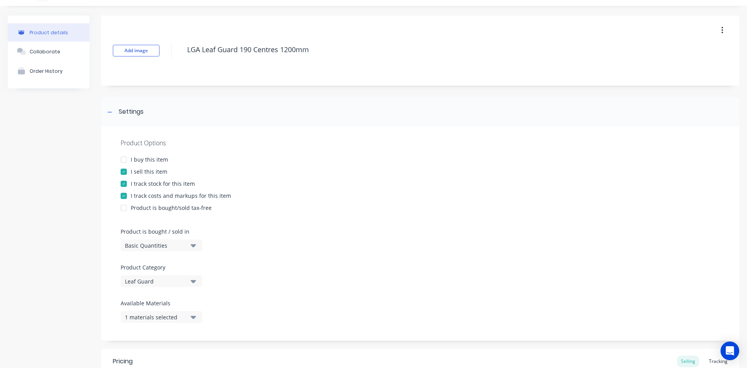
click at [126, 158] on div at bounding box center [124, 160] width 16 height 16
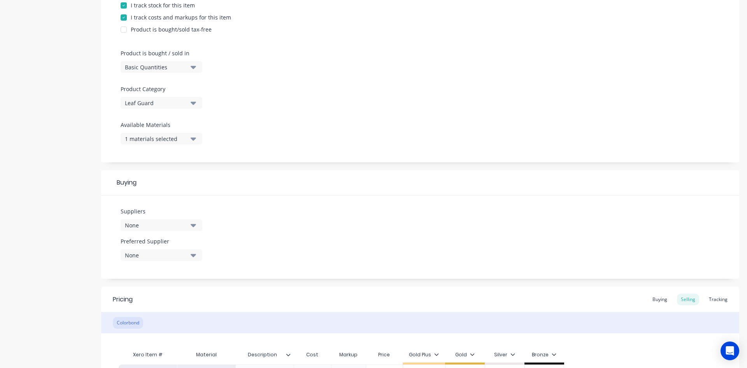
scroll to position [251, 0]
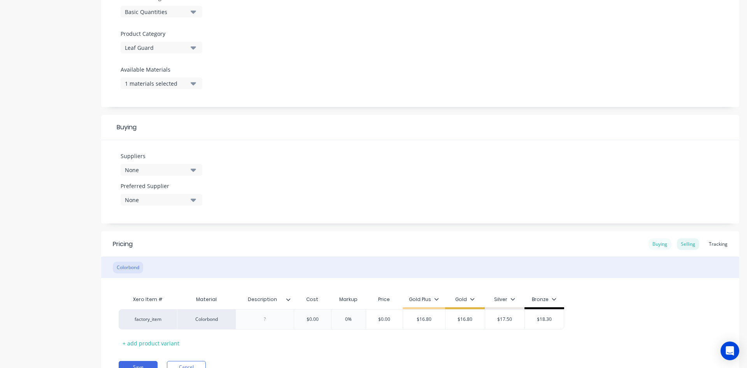
click at [361, 244] on div "Buying" at bounding box center [660, 244] width 23 height 12
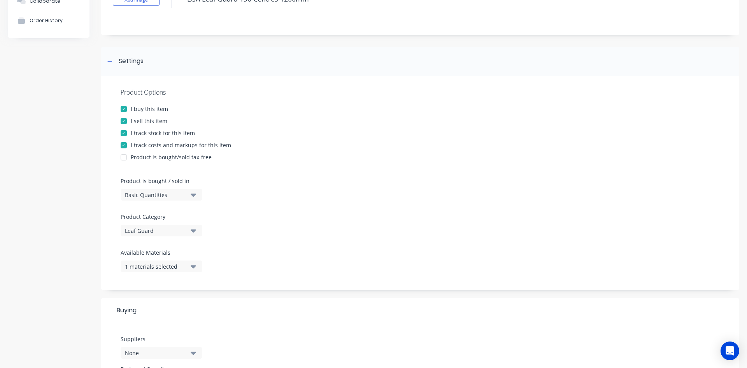
scroll to position [78, 0]
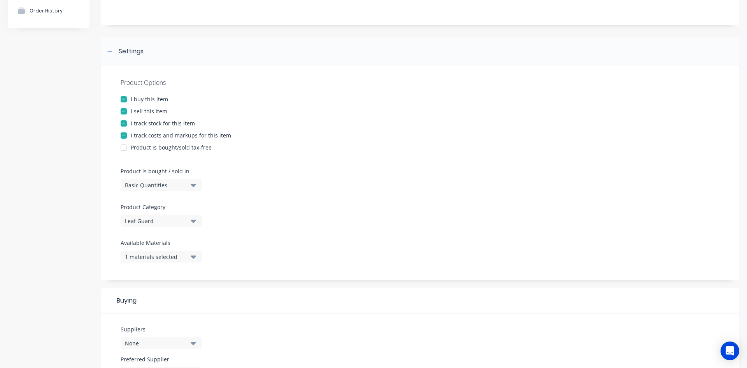
click at [122, 99] on div at bounding box center [124, 99] width 16 height 16
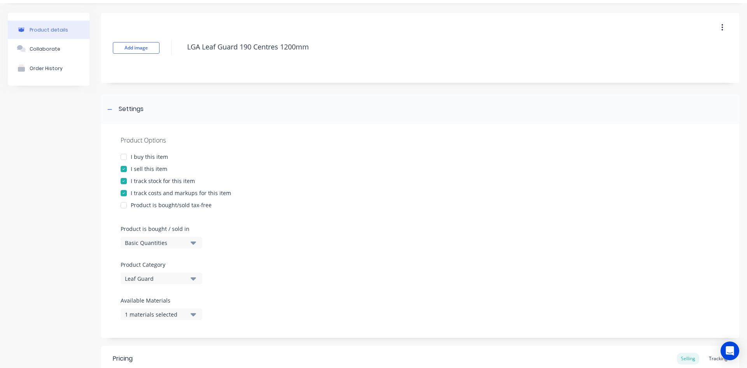
scroll to position [0, 0]
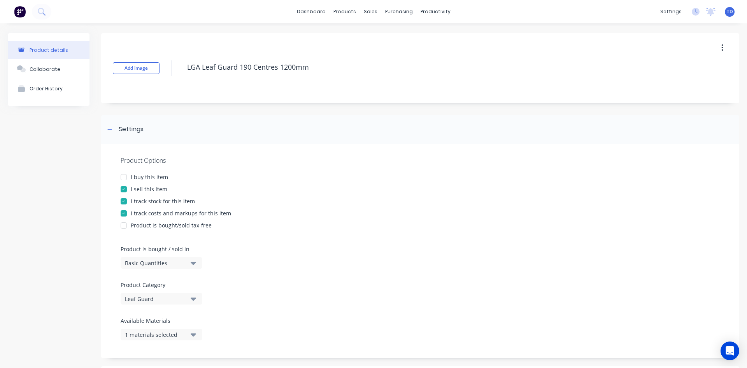
click at [361, 46] on button "button" at bounding box center [722, 48] width 18 height 14
click at [361, 86] on div "Delete" at bounding box center [695, 83] width 60 height 11
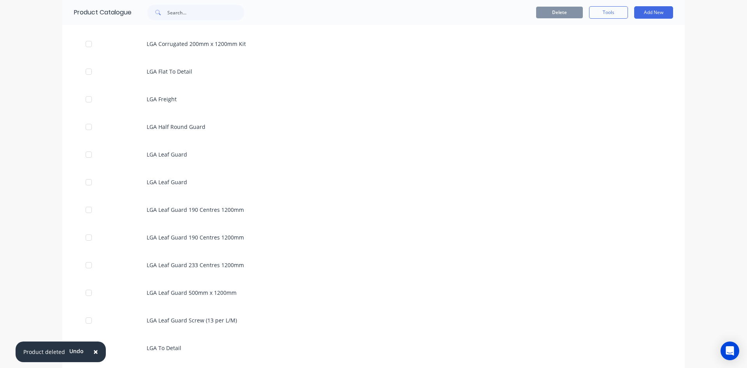
scroll to position [934, 0]
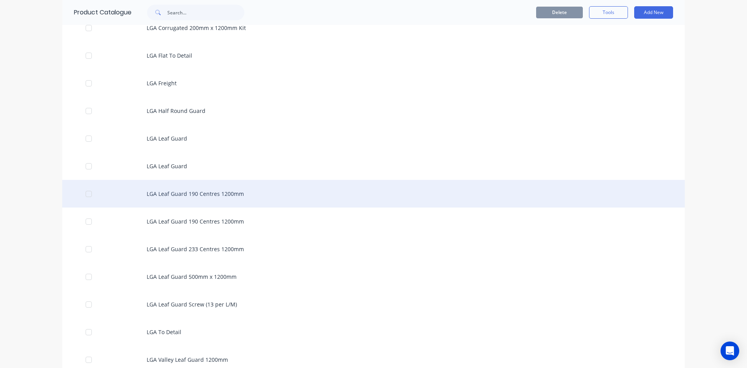
click at [180, 193] on div "LGA Leaf Guard 190 Centres 1200mm" at bounding box center [373, 194] width 623 height 28
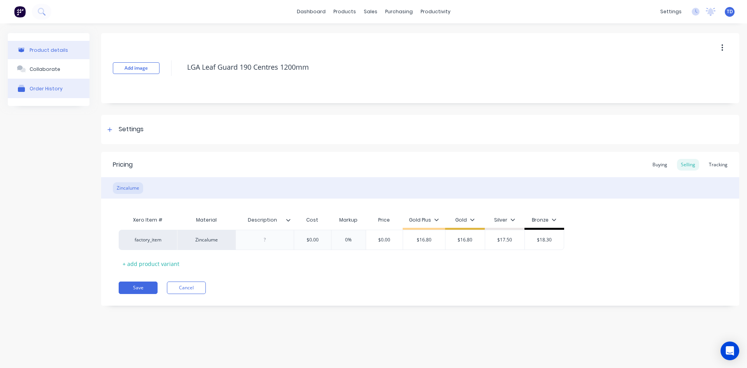
click at [48, 91] on div "Order History" at bounding box center [46, 89] width 33 height 6
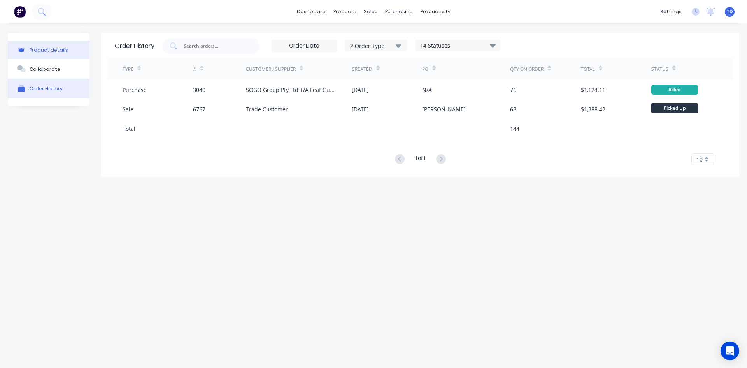
click at [48, 50] on div "Product details" at bounding box center [49, 50] width 39 height 6
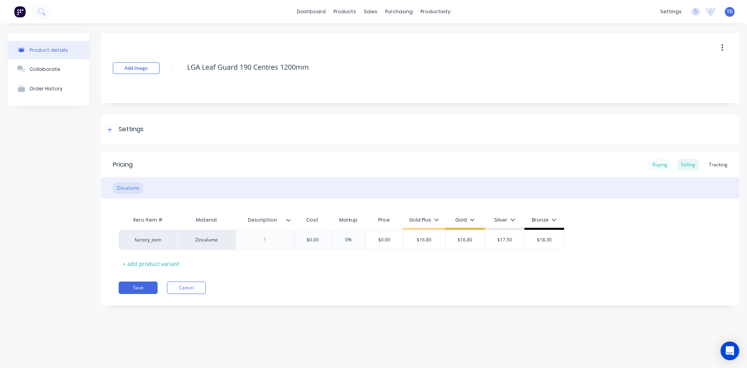
click at [361, 165] on div "Buying" at bounding box center [660, 165] width 23 height 12
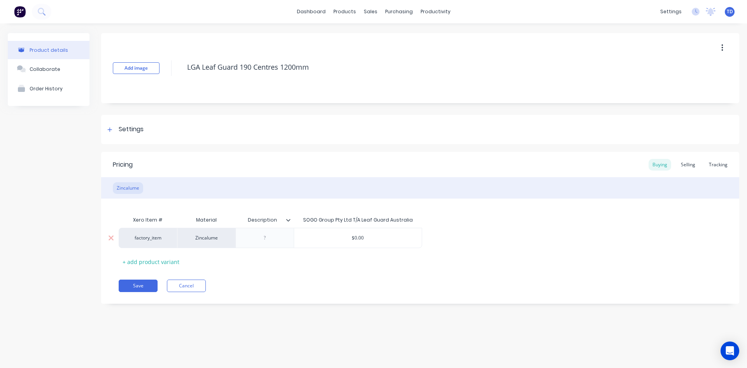
click at [361, 237] on input "$0.00" at bounding box center [358, 237] width 128 height 7
click at [361, 162] on div "Selling" at bounding box center [688, 165] width 22 height 12
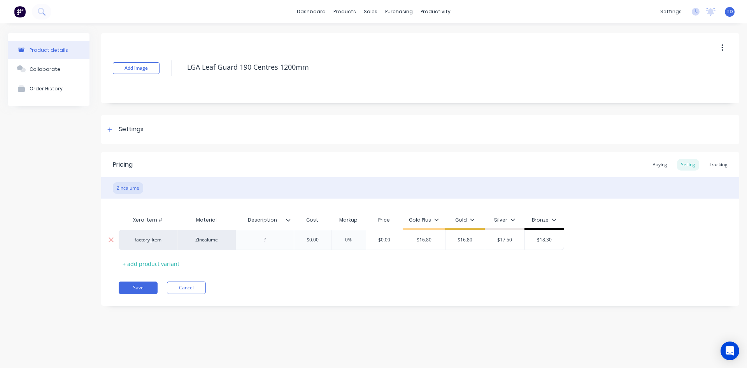
click at [326, 240] on input "$0.00" at bounding box center [312, 239] width 39 height 7
click at [361, 168] on div "Buying" at bounding box center [660, 165] width 23 height 12
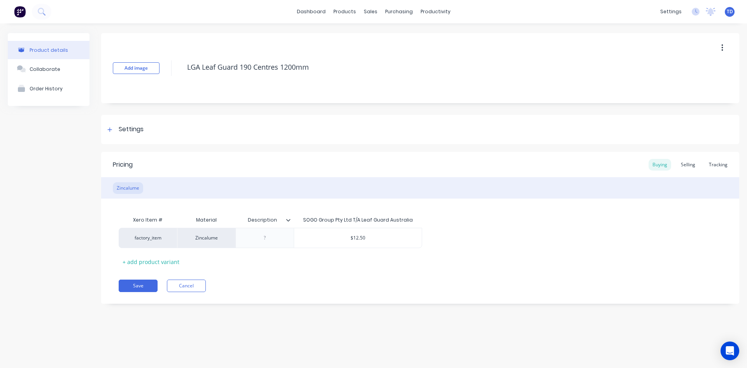
drag, startPoint x: 681, startPoint y: 167, endPoint x: 568, endPoint y: 177, distance: 113.0
click at [361, 167] on div "Selling" at bounding box center [688, 165] width 22 height 12
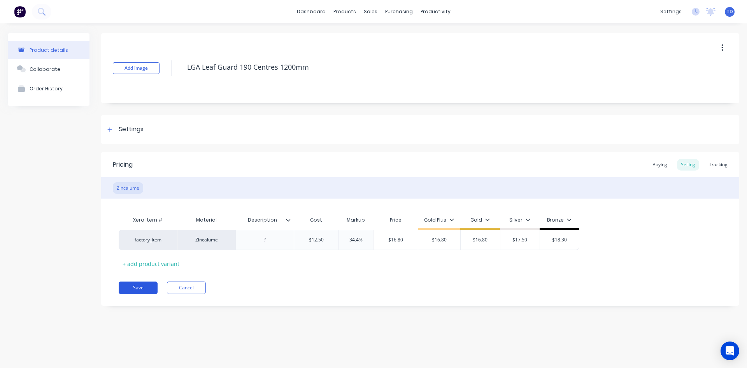
click at [134, 291] on button "Save" at bounding box center [138, 287] width 39 height 12
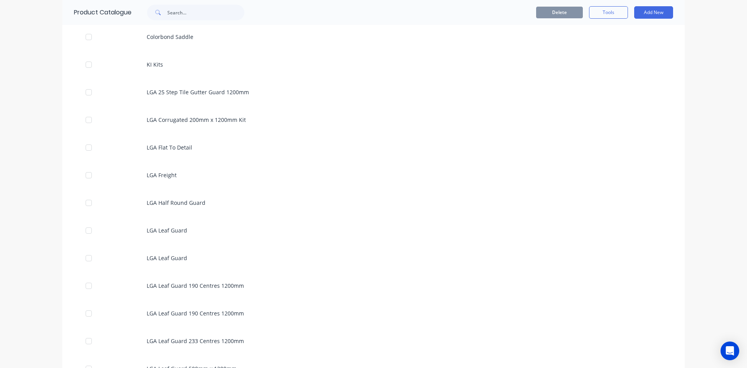
scroll to position [895, 0]
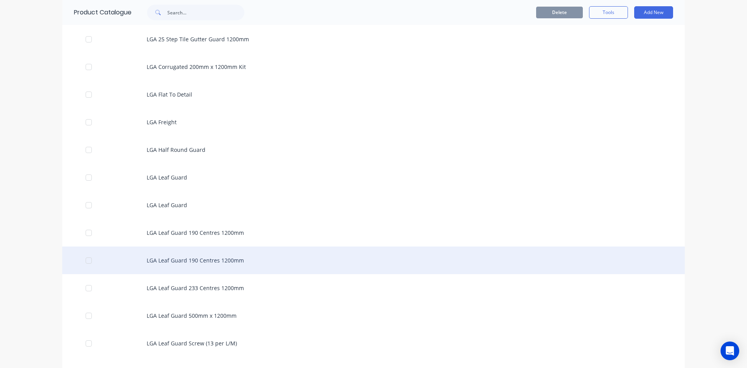
click at [181, 260] on div "LGA Leaf Guard 190 Centres 1200mm" at bounding box center [373, 260] width 623 height 28
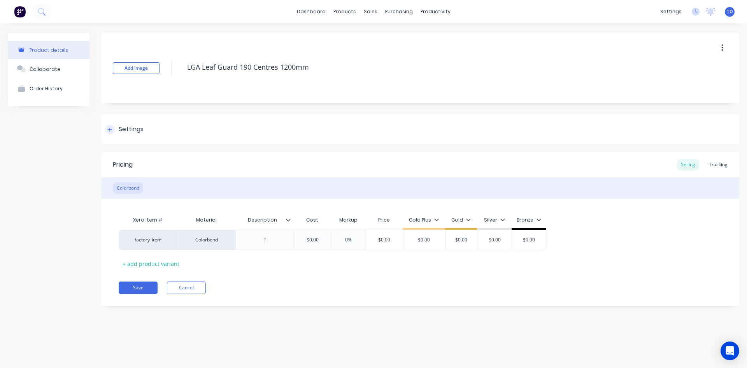
click at [113, 129] on div at bounding box center [110, 130] width 10 height 10
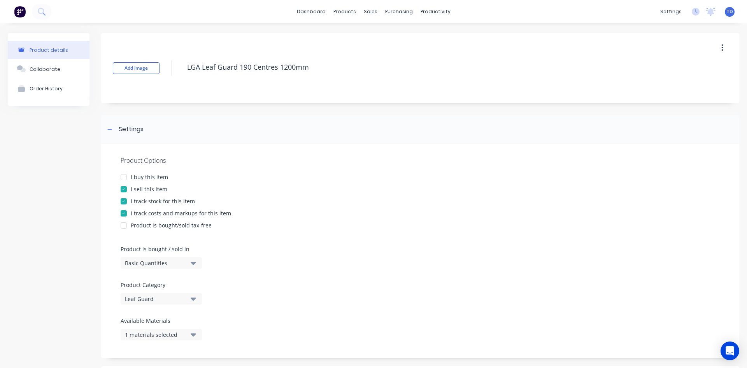
click at [122, 178] on div at bounding box center [124, 177] width 16 height 16
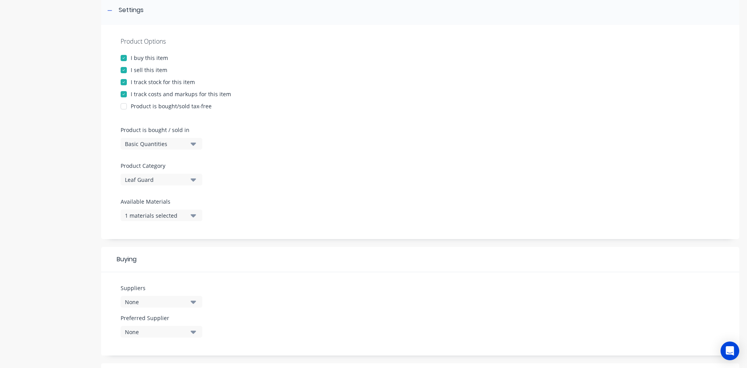
scroll to position [156, 0]
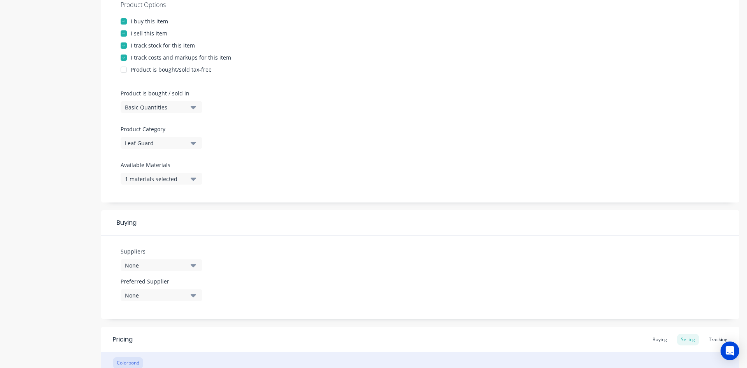
click at [193, 267] on icon "button" at bounding box center [193, 265] width 5 height 9
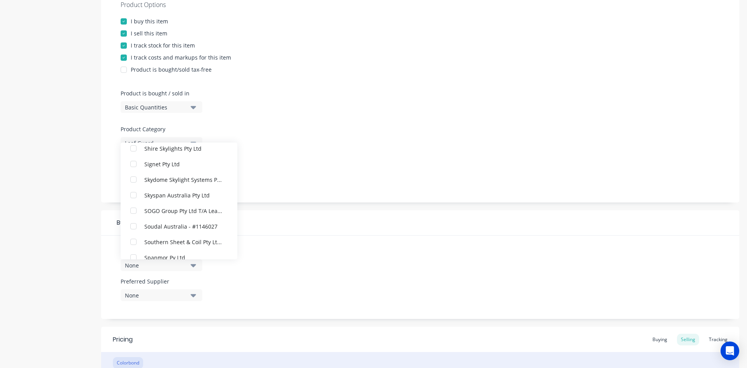
scroll to position [700, 0]
click at [134, 208] on div "button" at bounding box center [134, 209] width 16 height 16
click at [330, 244] on div "Suppliers 1 suppliers selected SOGO Group Pty Ltd T/A Leaf Guard Australia ABC …" at bounding box center [420, 276] width 638 height 83
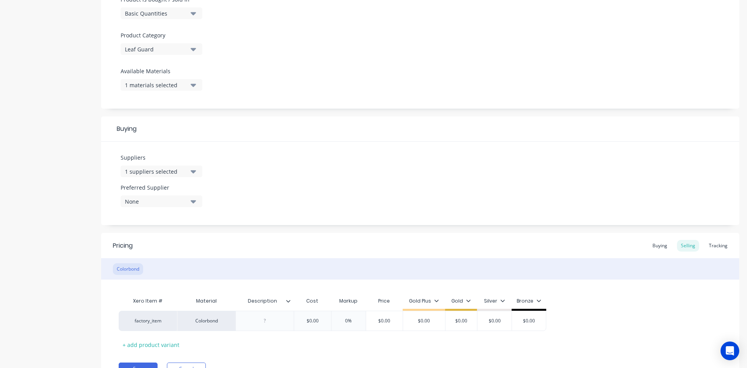
scroll to position [272, 0]
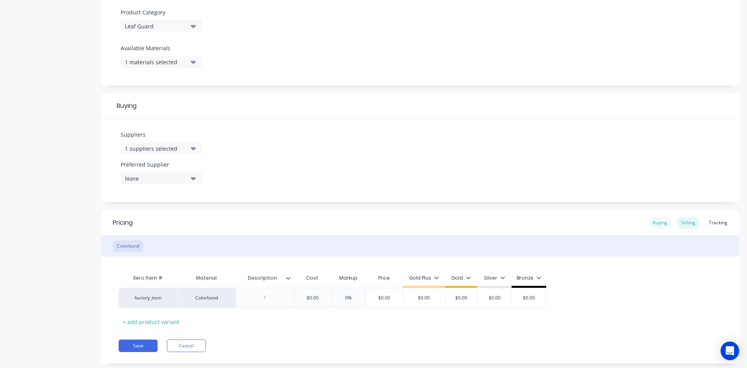
click at [361, 224] on div "Buying" at bounding box center [660, 223] width 23 height 12
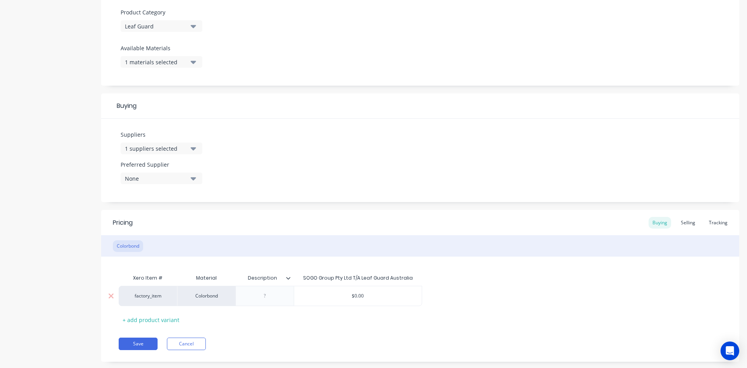
click at [361, 291] on div "$0.00" at bounding box center [358, 295] width 128 height 19
click at [361, 223] on div "Selling" at bounding box center [688, 223] width 22 height 12
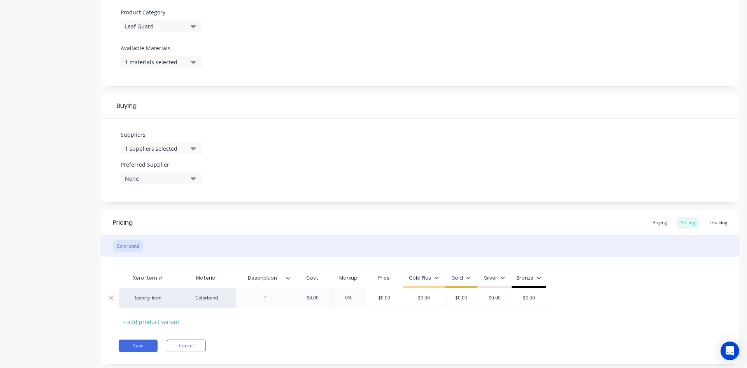
click at [325, 296] on input "$0.00" at bounding box center [312, 297] width 39 height 7
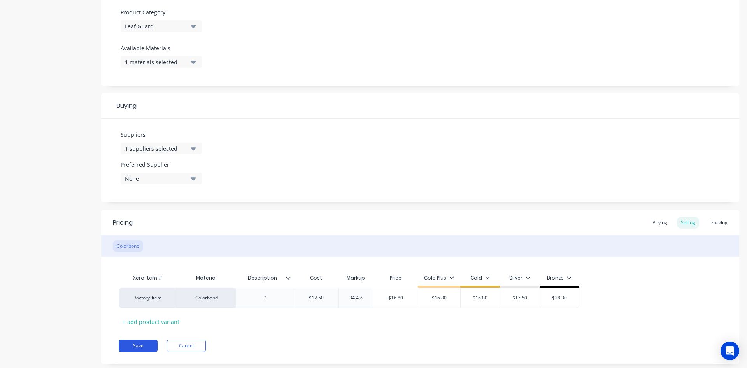
click at [132, 344] on button "Save" at bounding box center [138, 345] width 39 height 12
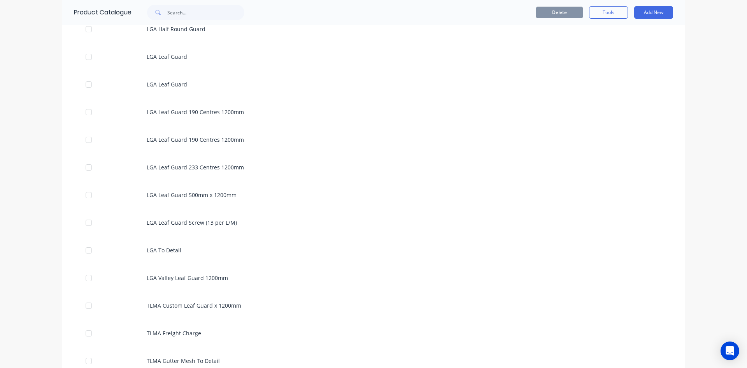
scroll to position [1002, 0]
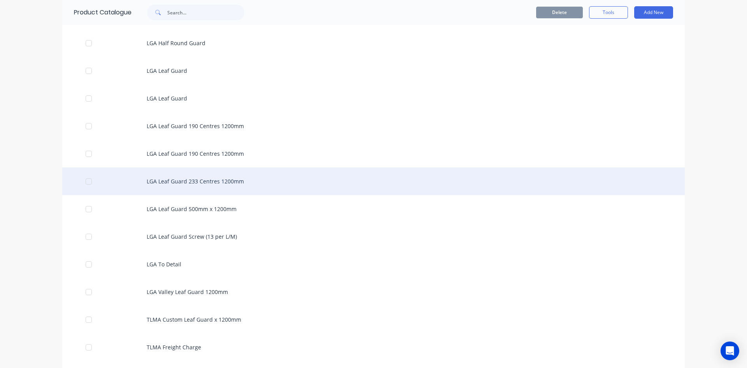
click at [188, 181] on div "LGA Leaf Guard 233 Centres 1200mm" at bounding box center [373, 181] width 623 height 28
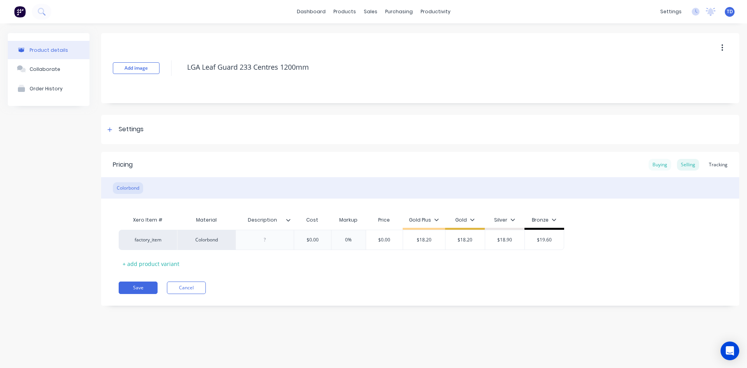
click at [361, 164] on div "Buying" at bounding box center [660, 165] width 23 height 12
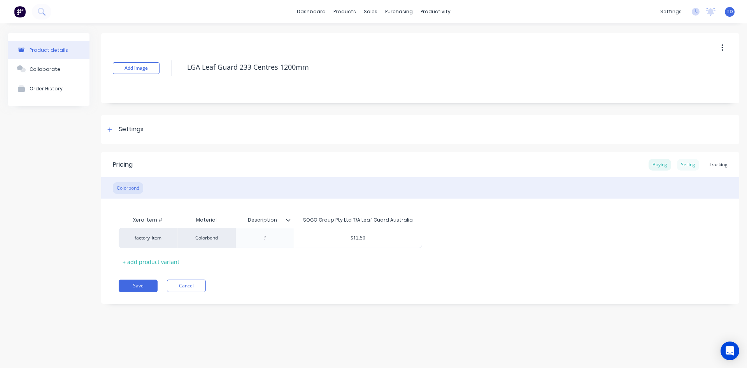
click at [361, 163] on div "Selling" at bounding box center [688, 165] width 22 height 12
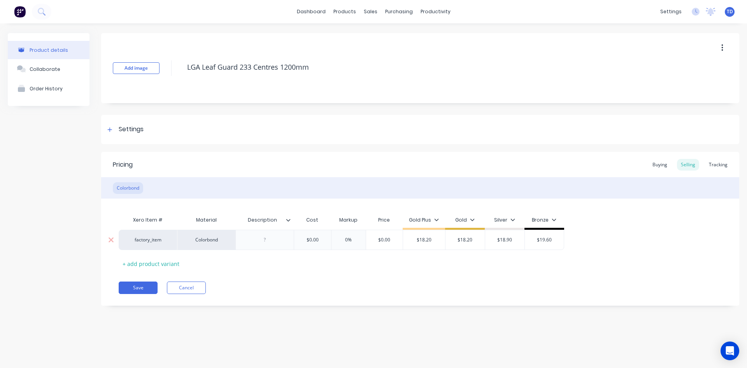
click at [328, 242] on input "$0.00" at bounding box center [312, 239] width 39 height 7
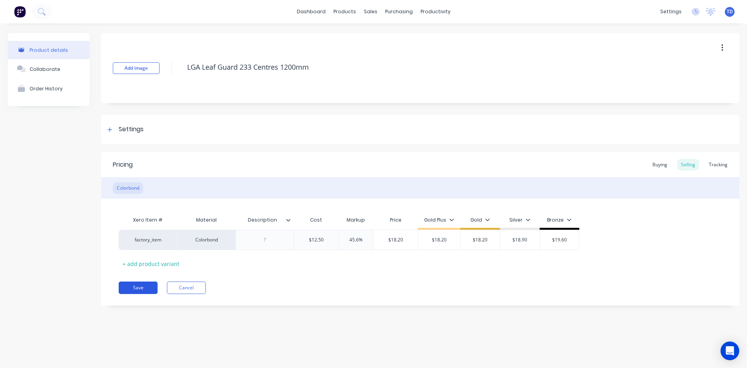
click at [142, 285] on button "Save" at bounding box center [138, 287] width 39 height 12
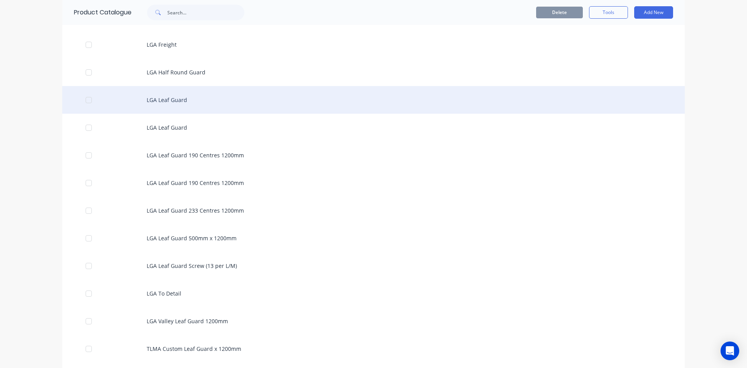
scroll to position [973, 0]
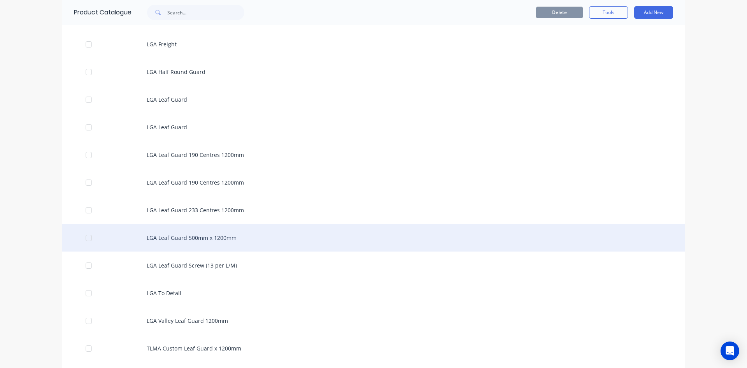
click at [190, 239] on div "LGA Leaf Guard 500mm x 1200mm" at bounding box center [373, 238] width 623 height 28
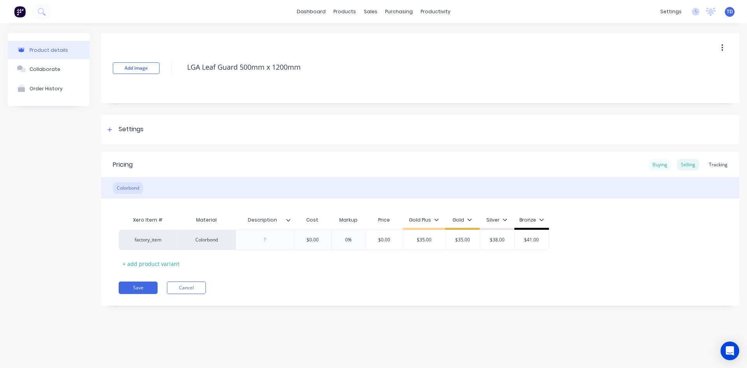
click at [361, 163] on div "Buying" at bounding box center [660, 165] width 23 height 12
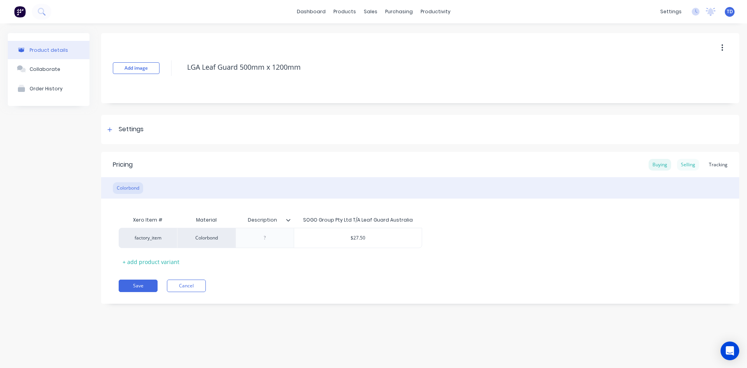
click at [361, 163] on div "Selling" at bounding box center [688, 165] width 22 height 12
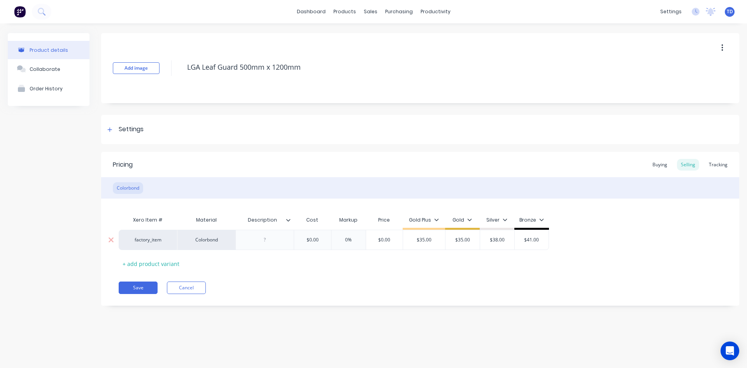
click at [321, 240] on input "$0.00" at bounding box center [312, 239] width 39 height 7
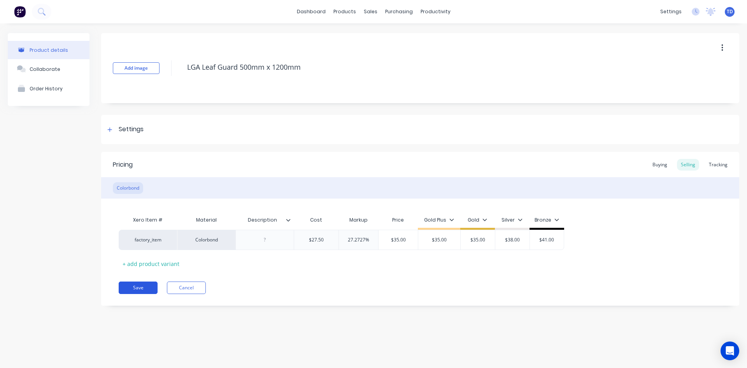
click at [135, 284] on button "Save" at bounding box center [138, 287] width 39 height 12
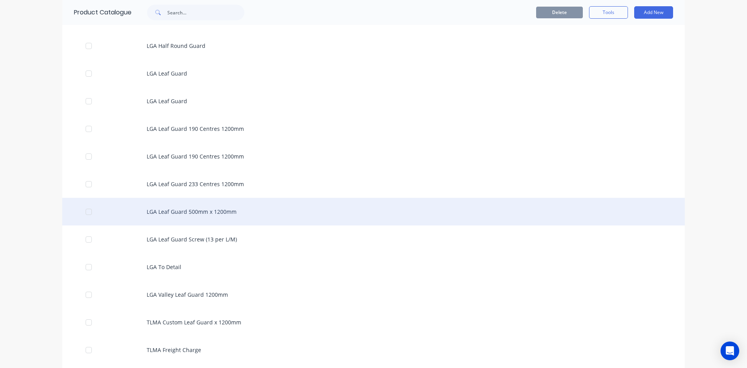
scroll to position [1012, 0]
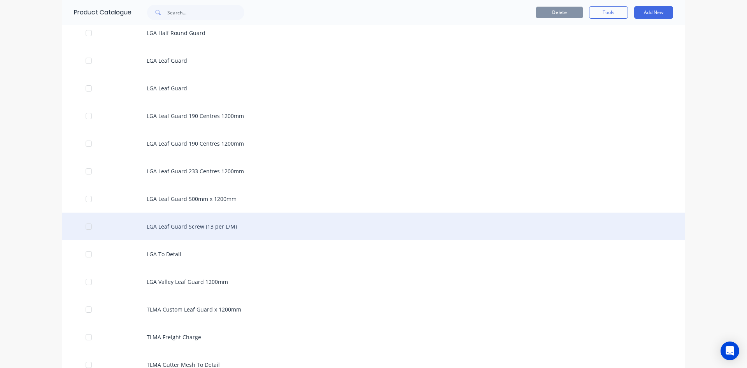
click at [171, 228] on div "LGA Leaf Guard Screw (13 per L/M)" at bounding box center [373, 226] width 623 height 28
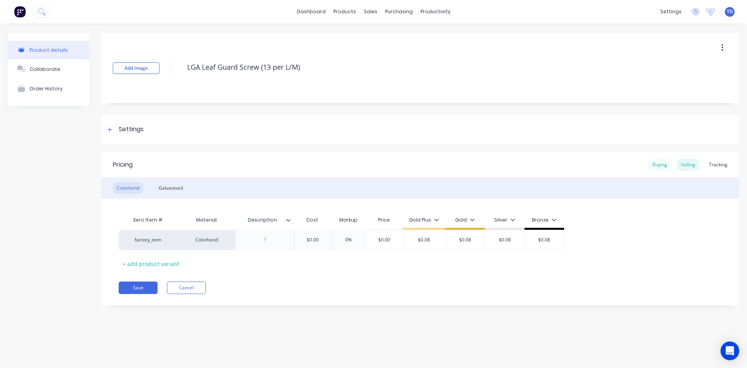
click at [361, 167] on div "Buying" at bounding box center [660, 165] width 23 height 12
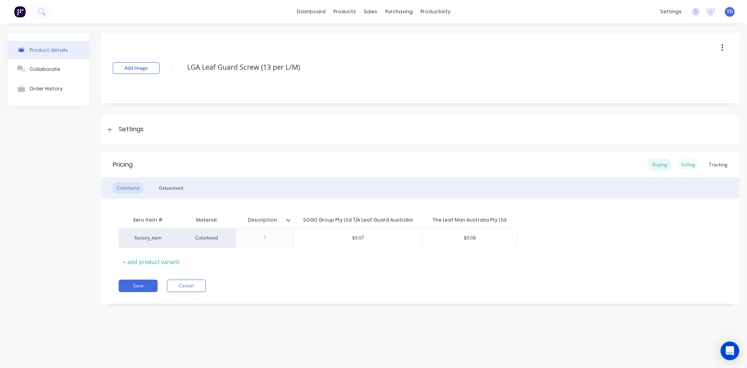
click at [361, 166] on div "Selling" at bounding box center [688, 165] width 22 height 12
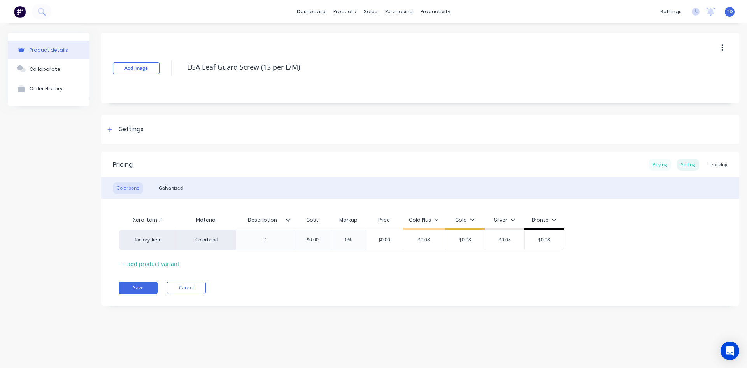
click at [361, 163] on div "Buying" at bounding box center [660, 165] width 23 height 12
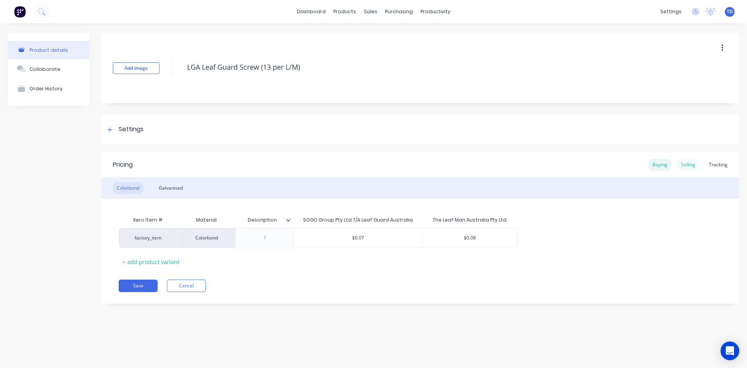
click at [361, 165] on div "Selling" at bounding box center [688, 165] width 22 height 12
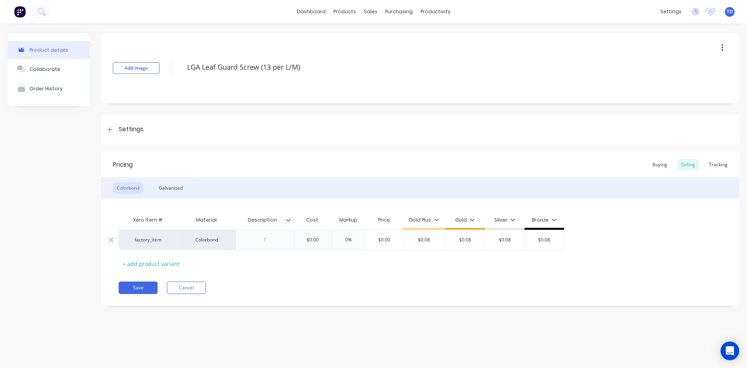
click at [325, 241] on input "$0.00" at bounding box center [312, 239] width 39 height 7
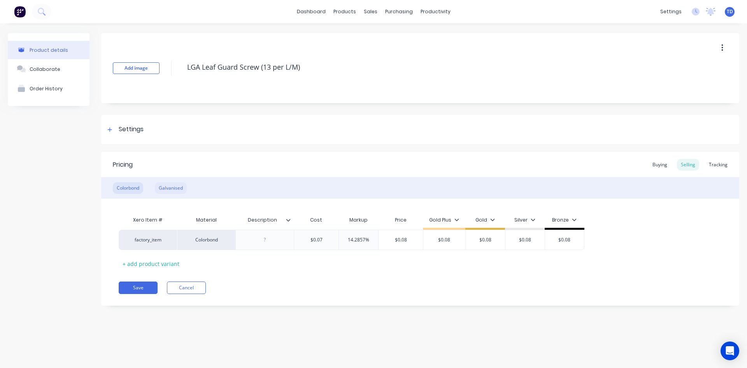
click at [175, 190] on div "Galvanised" at bounding box center [171, 188] width 32 height 12
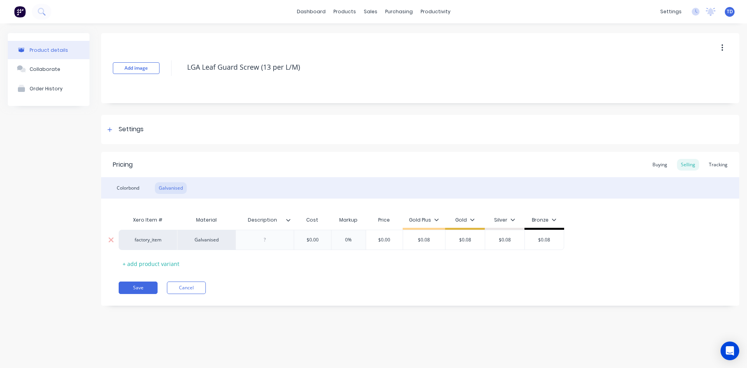
click at [320, 236] on input "$0.00" at bounding box center [312, 239] width 39 height 7
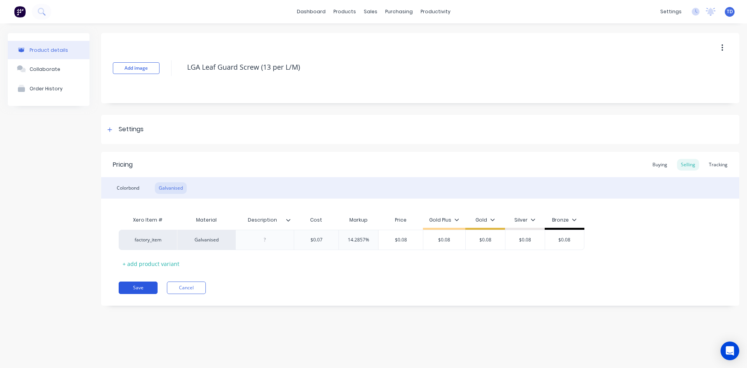
click at [137, 286] on button "Save" at bounding box center [138, 287] width 39 height 12
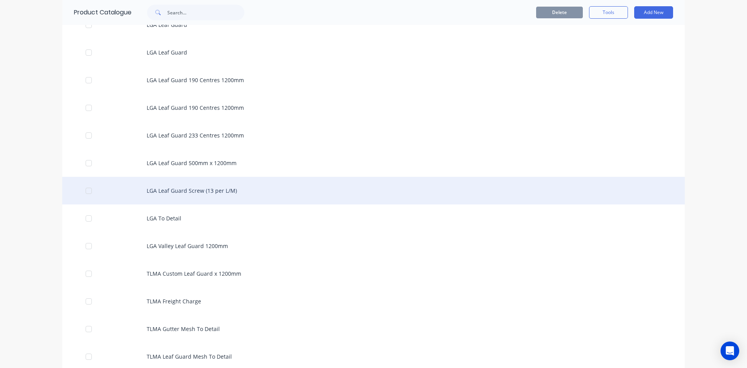
scroll to position [1051, 0]
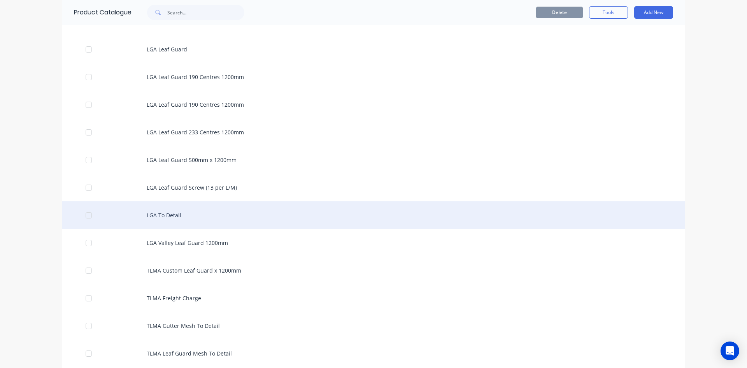
click at [158, 219] on div "LGA To Detail" at bounding box center [373, 215] width 623 height 28
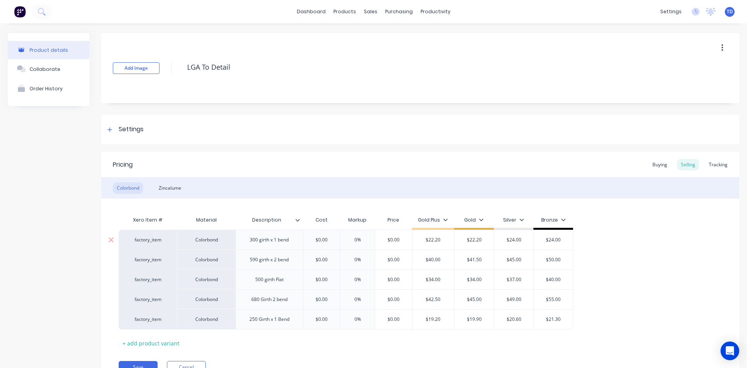
click at [331, 240] on input "$0.00" at bounding box center [321, 239] width 39 height 7
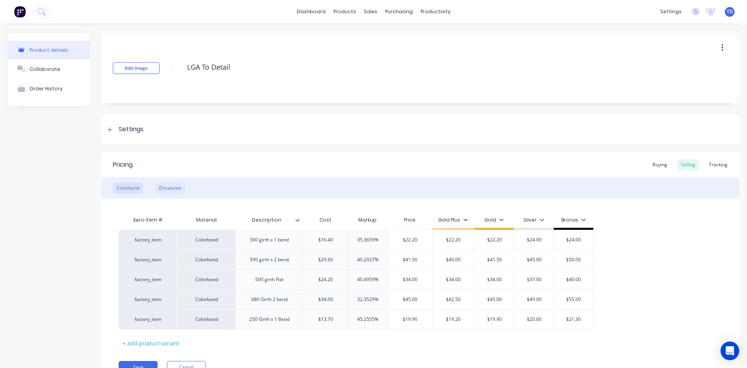
click at [170, 183] on div "Zincalume" at bounding box center [170, 188] width 30 height 12
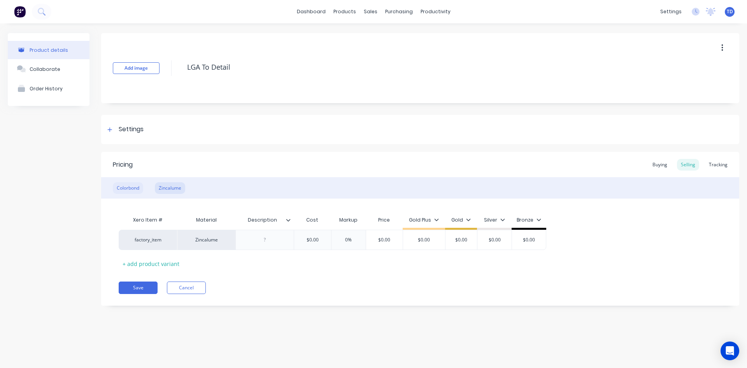
click at [123, 193] on div "Colorbond" at bounding box center [128, 188] width 30 height 12
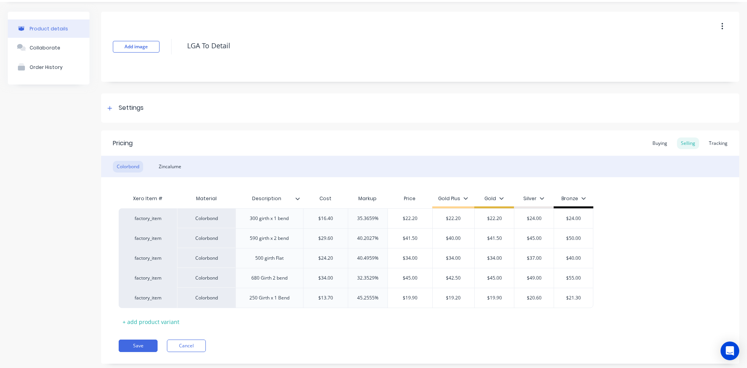
scroll to position [39, 0]
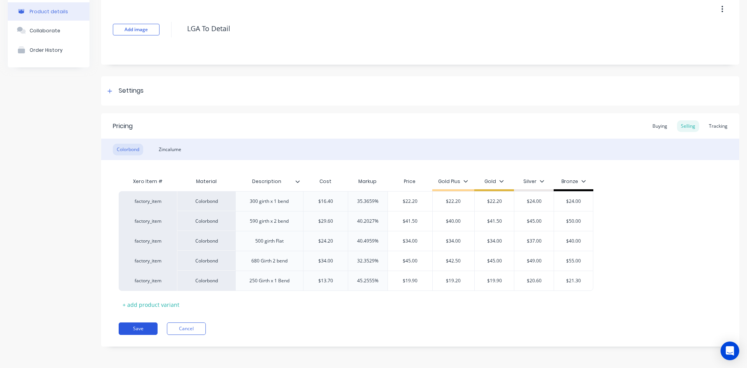
click at [142, 325] on button "Save" at bounding box center [138, 328] width 39 height 12
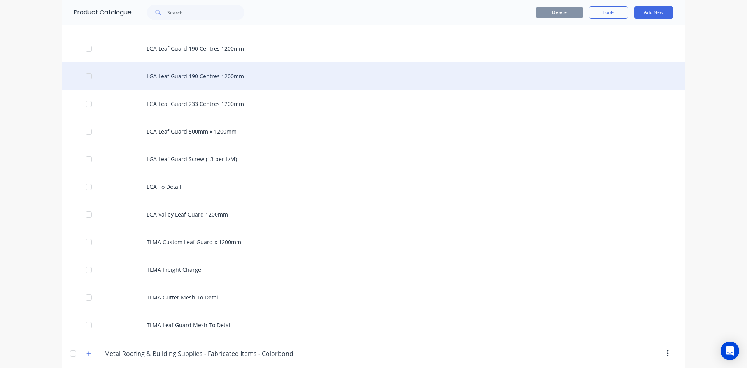
scroll to position [1128, 0]
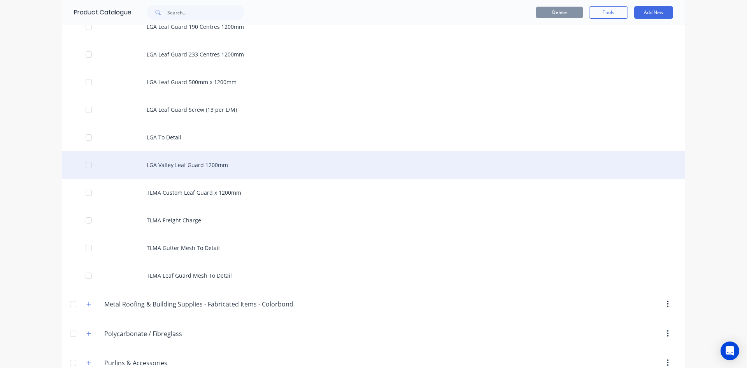
click at [183, 168] on div "LGA Valley Leaf Guard 1200mm" at bounding box center [373, 165] width 623 height 28
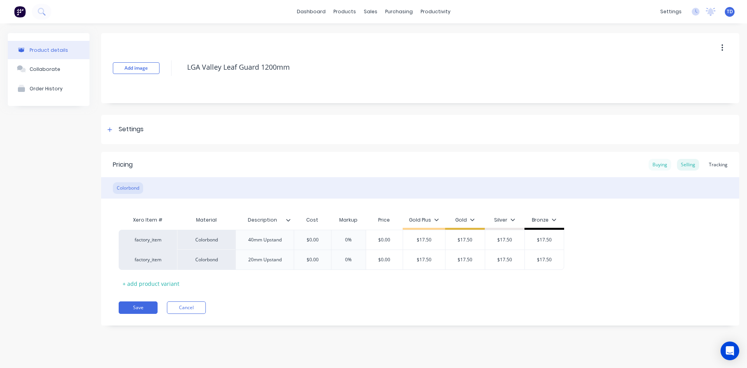
click at [361, 165] on div "Buying" at bounding box center [660, 165] width 23 height 12
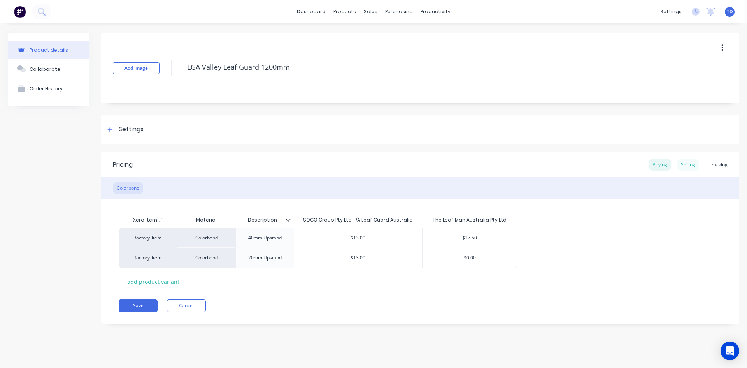
click at [361, 162] on div "Selling" at bounding box center [688, 165] width 22 height 12
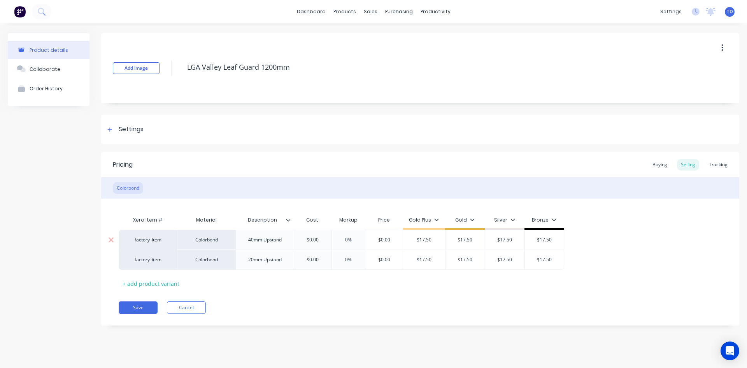
click at [323, 239] on input "$0.00" at bounding box center [312, 239] width 39 height 7
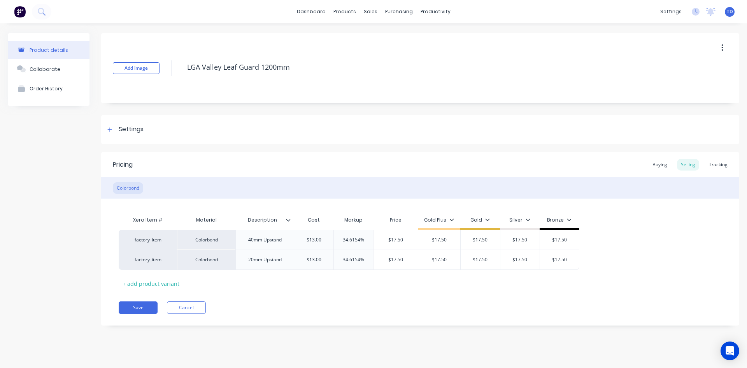
click at [130, 309] on button "Save" at bounding box center [138, 307] width 39 height 12
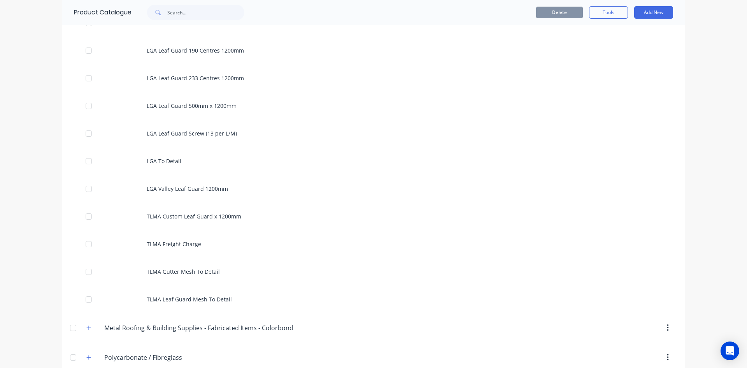
scroll to position [1128, 0]
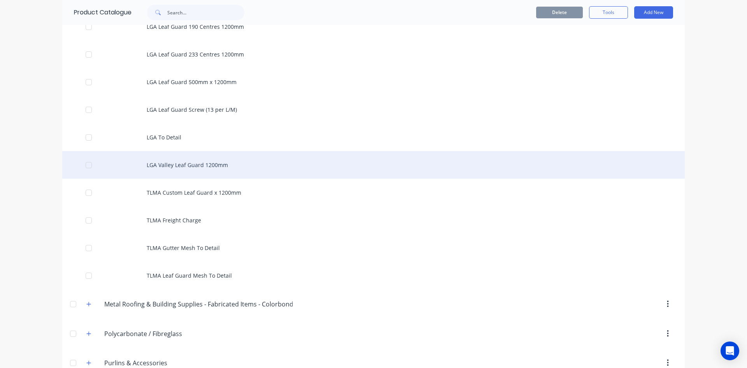
click at [176, 169] on div "LGA Valley Leaf Guard 1200mm" at bounding box center [373, 165] width 623 height 28
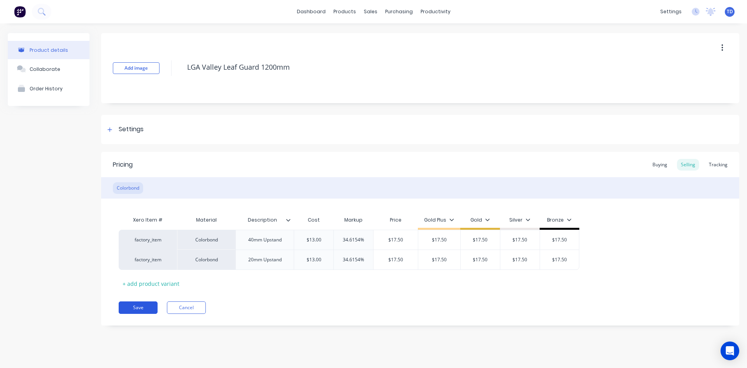
click at [134, 312] on button "Save" at bounding box center [138, 307] width 39 height 12
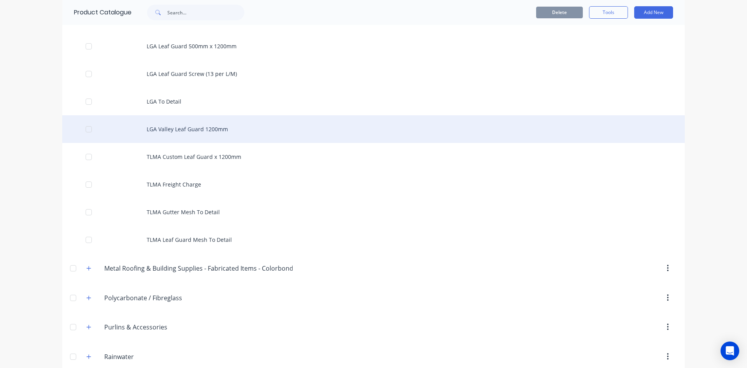
scroll to position [1167, 0]
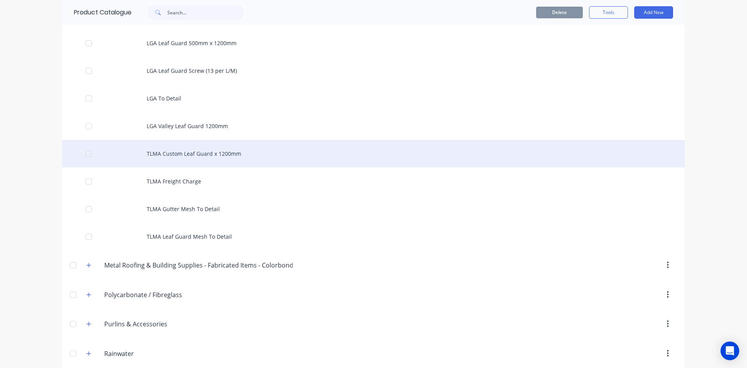
click at [233, 159] on div "TLMA Custom Leaf Guard x 1200mm" at bounding box center [373, 154] width 623 height 28
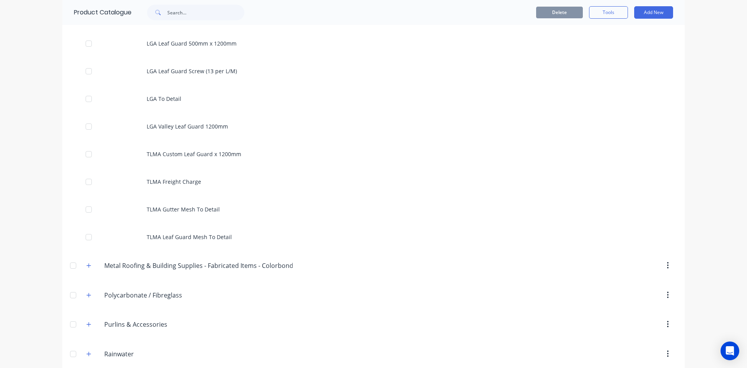
scroll to position [1167, 0]
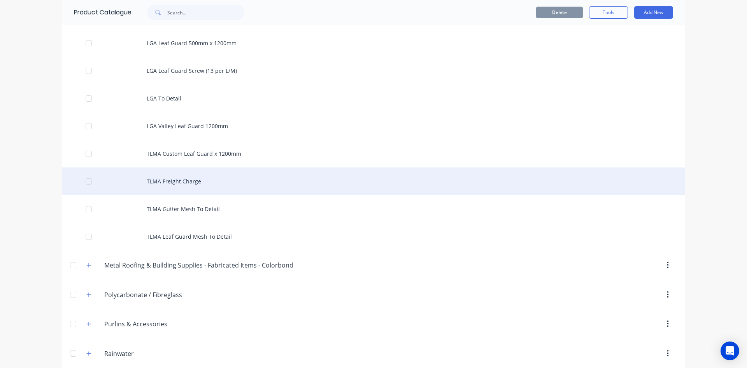
click at [189, 182] on div "TLMA Freight Charge" at bounding box center [373, 181] width 623 height 28
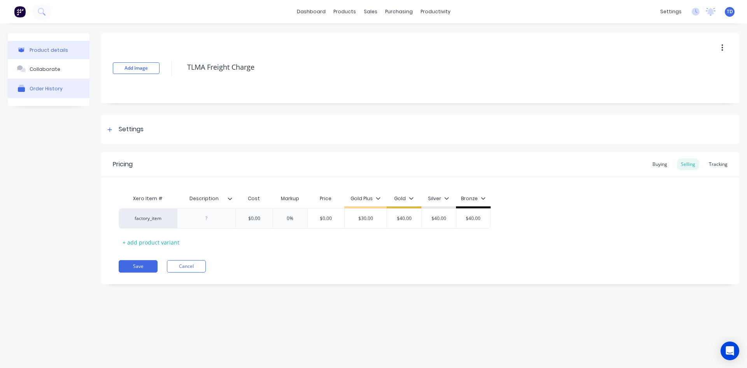
click at [28, 85] on button "Order History" at bounding box center [49, 88] width 82 height 19
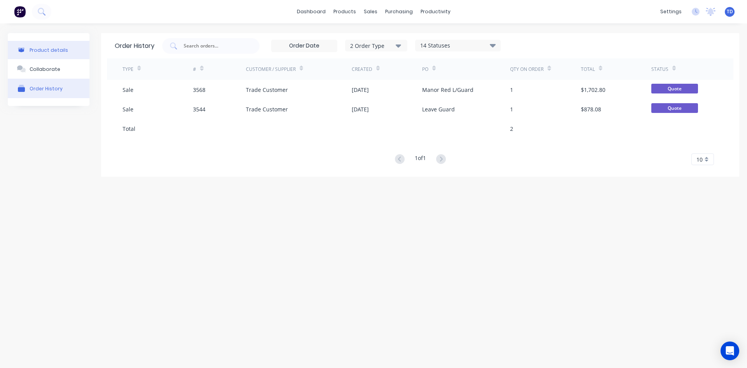
click at [47, 52] on div "Product details" at bounding box center [49, 50] width 39 height 6
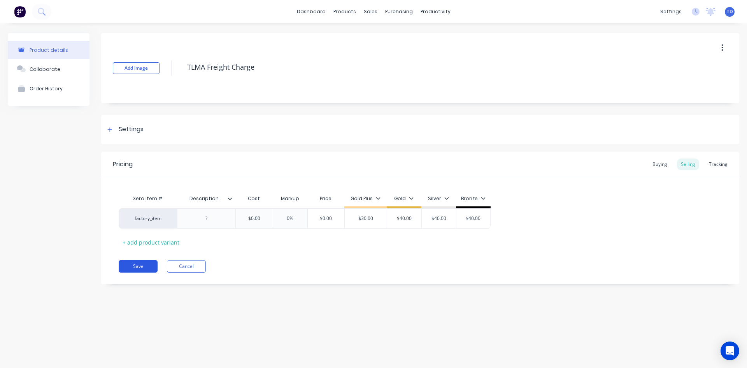
click at [127, 262] on button "Save" at bounding box center [138, 266] width 39 height 12
type textarea "x"
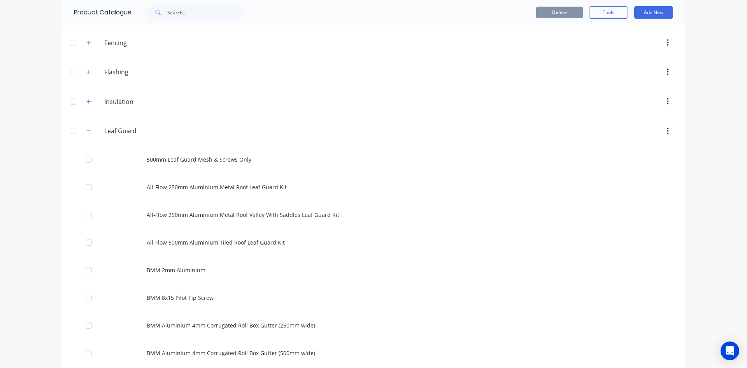
scroll to position [146, 0]
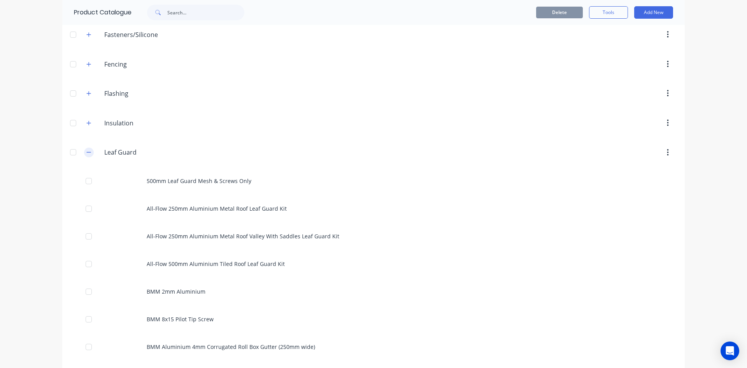
click at [87, 150] on icon "button" at bounding box center [88, 151] width 5 height 5
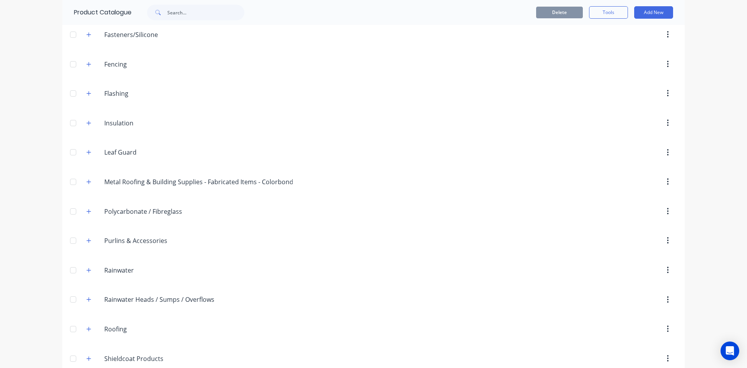
click at [370, 230] on header "Purlins.&.Accessories Purlins & Accessories" at bounding box center [373, 241] width 623 height 30
